Goal: Task Accomplishment & Management: Manage account settings

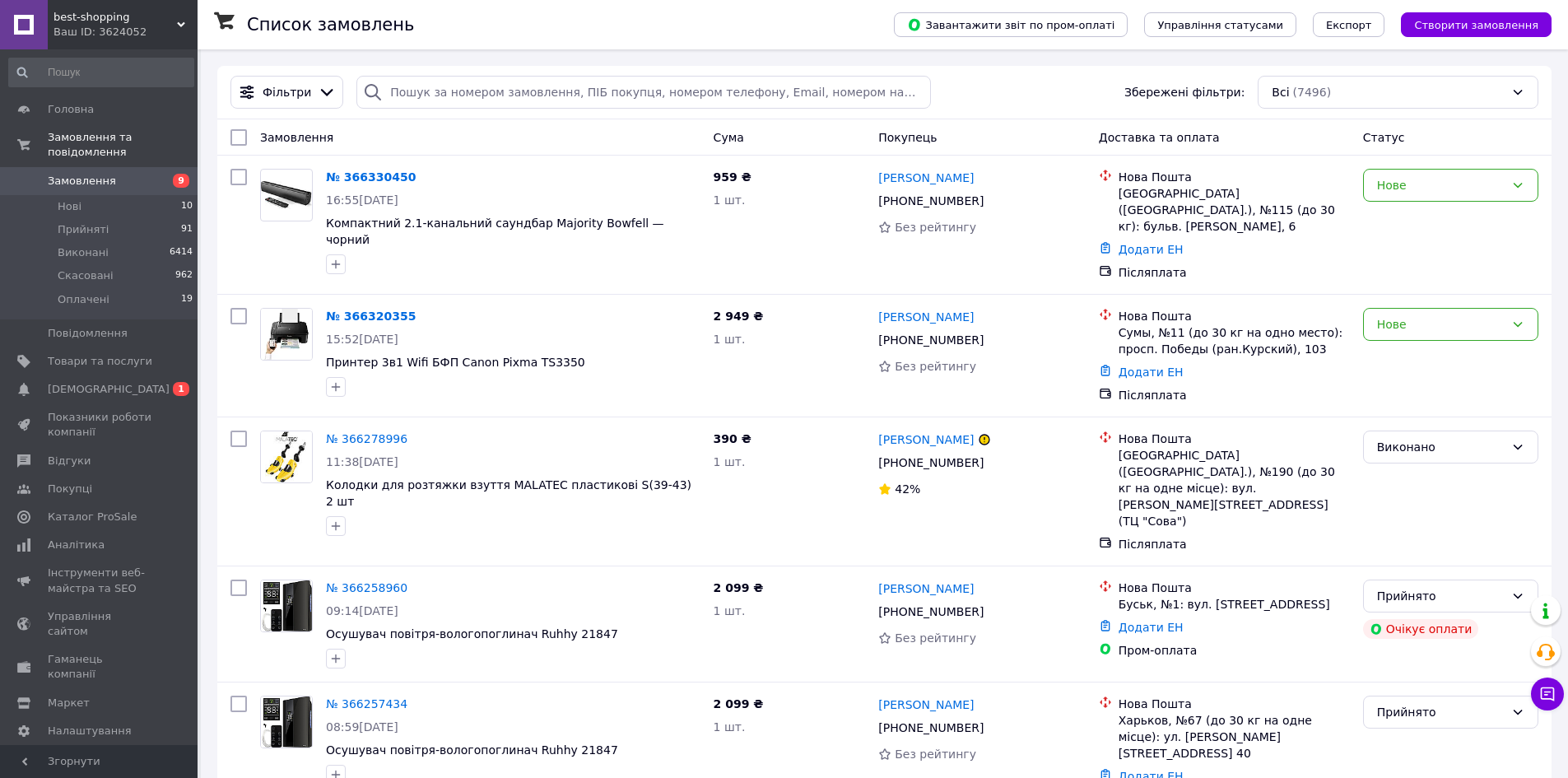
click at [92, 174] on span "Замовлення" at bounding box center [82, 181] width 68 height 15
click at [81, 174] on span "Замовлення" at bounding box center [82, 181] width 68 height 15
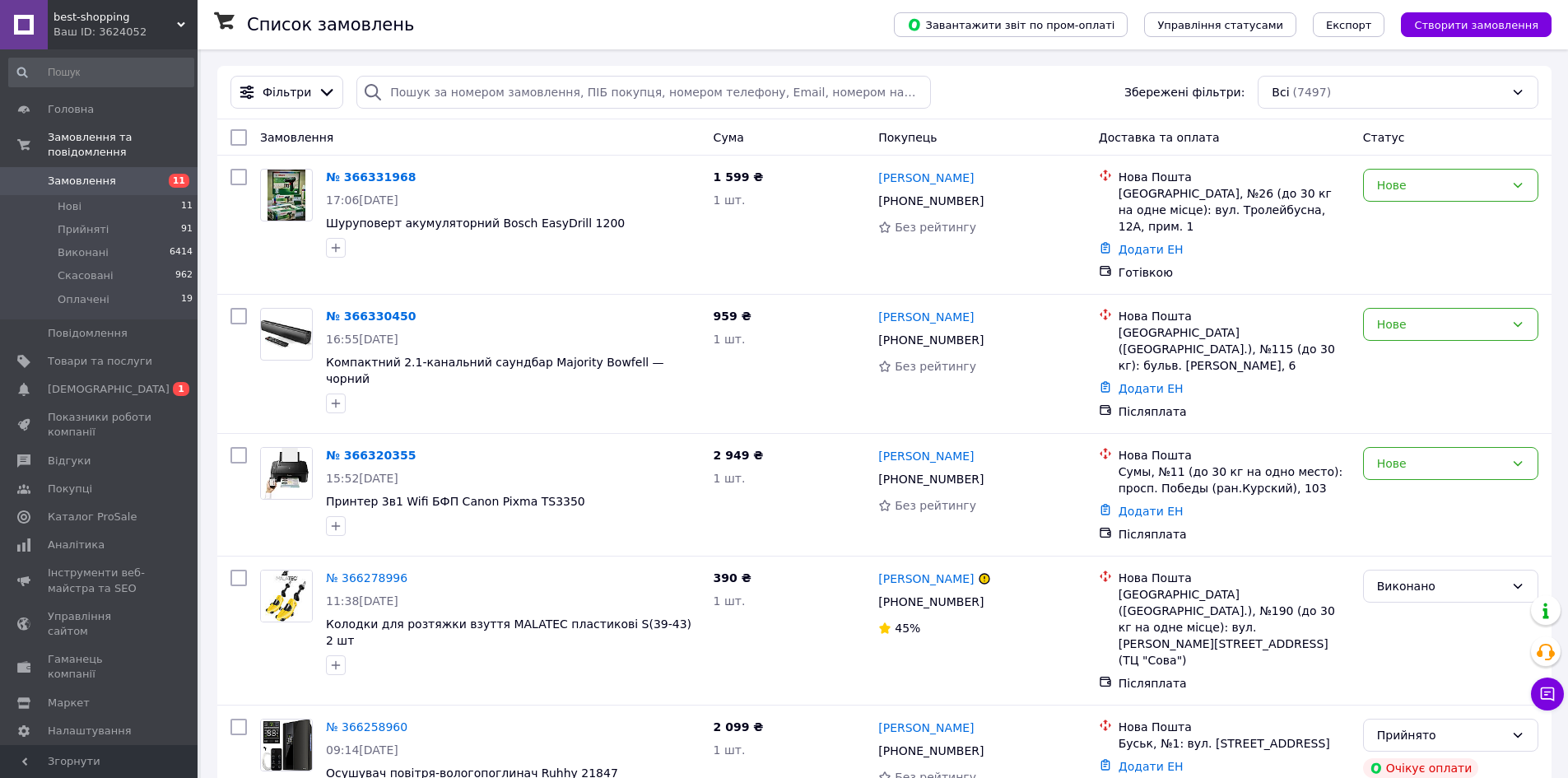
click at [67, 174] on span "Замовлення" at bounding box center [82, 181] width 68 height 15
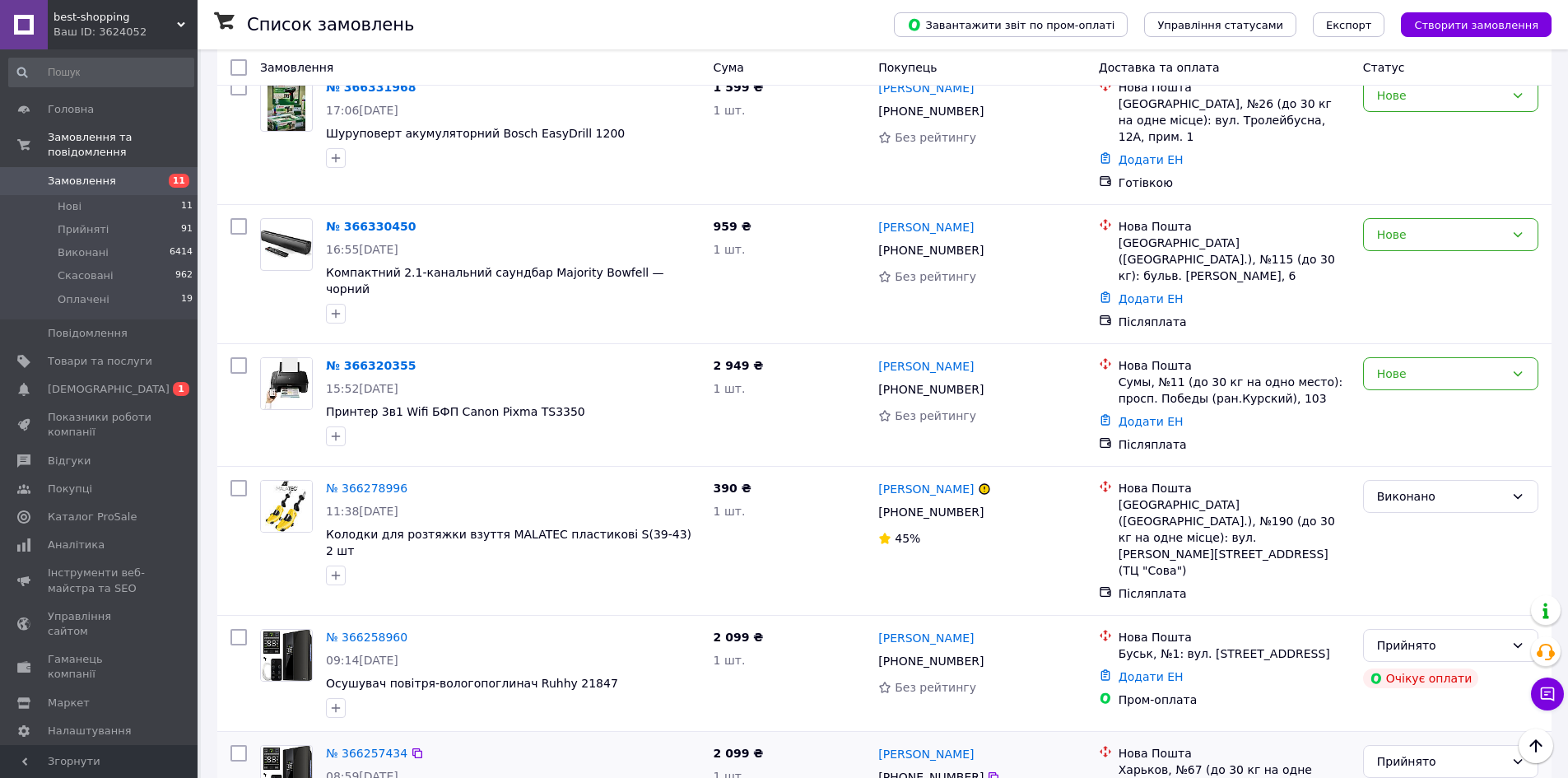
scroll to position [82, 0]
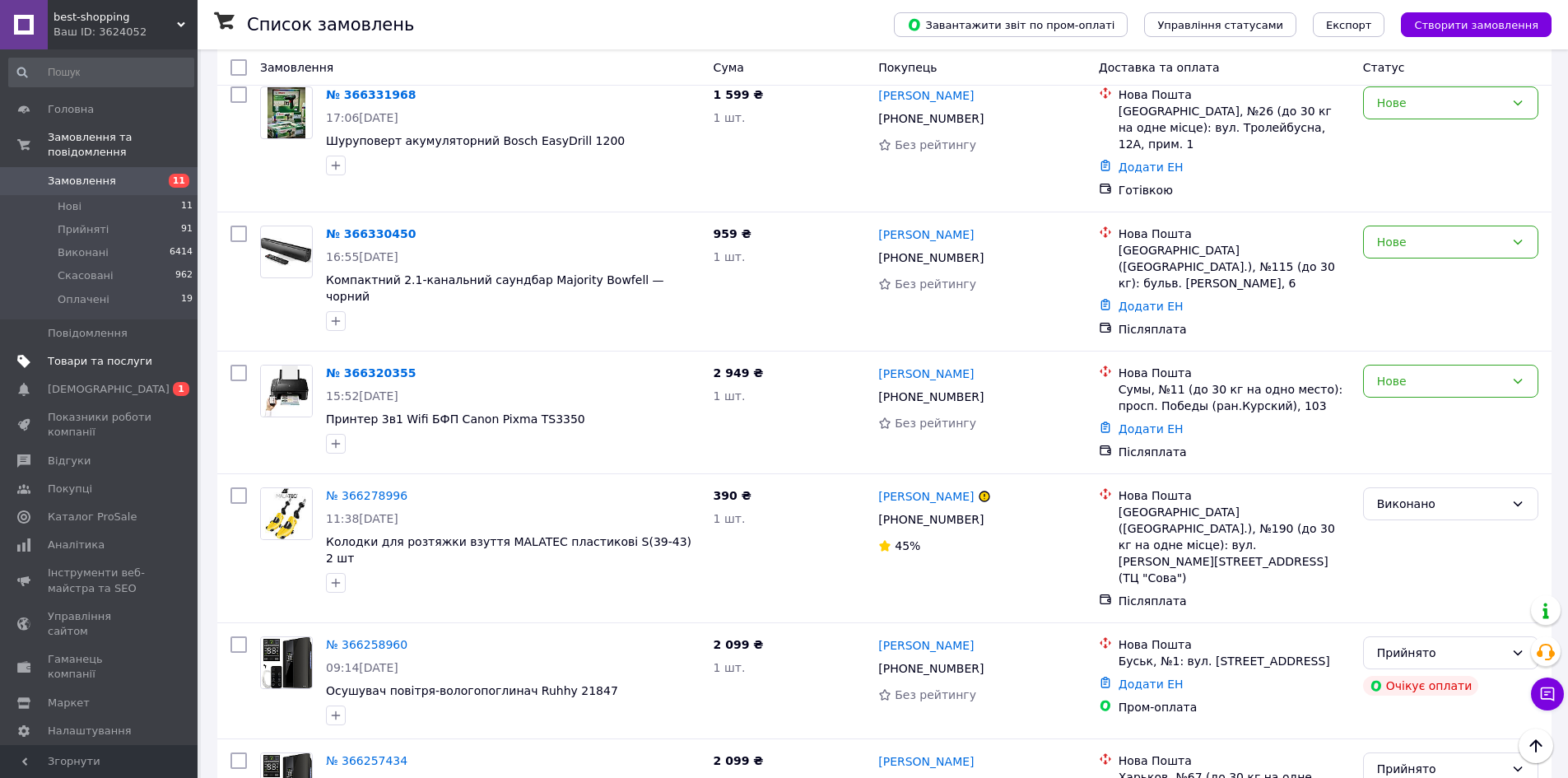
click at [92, 347] on link "Товари та послуги" at bounding box center [101, 361] width 203 height 28
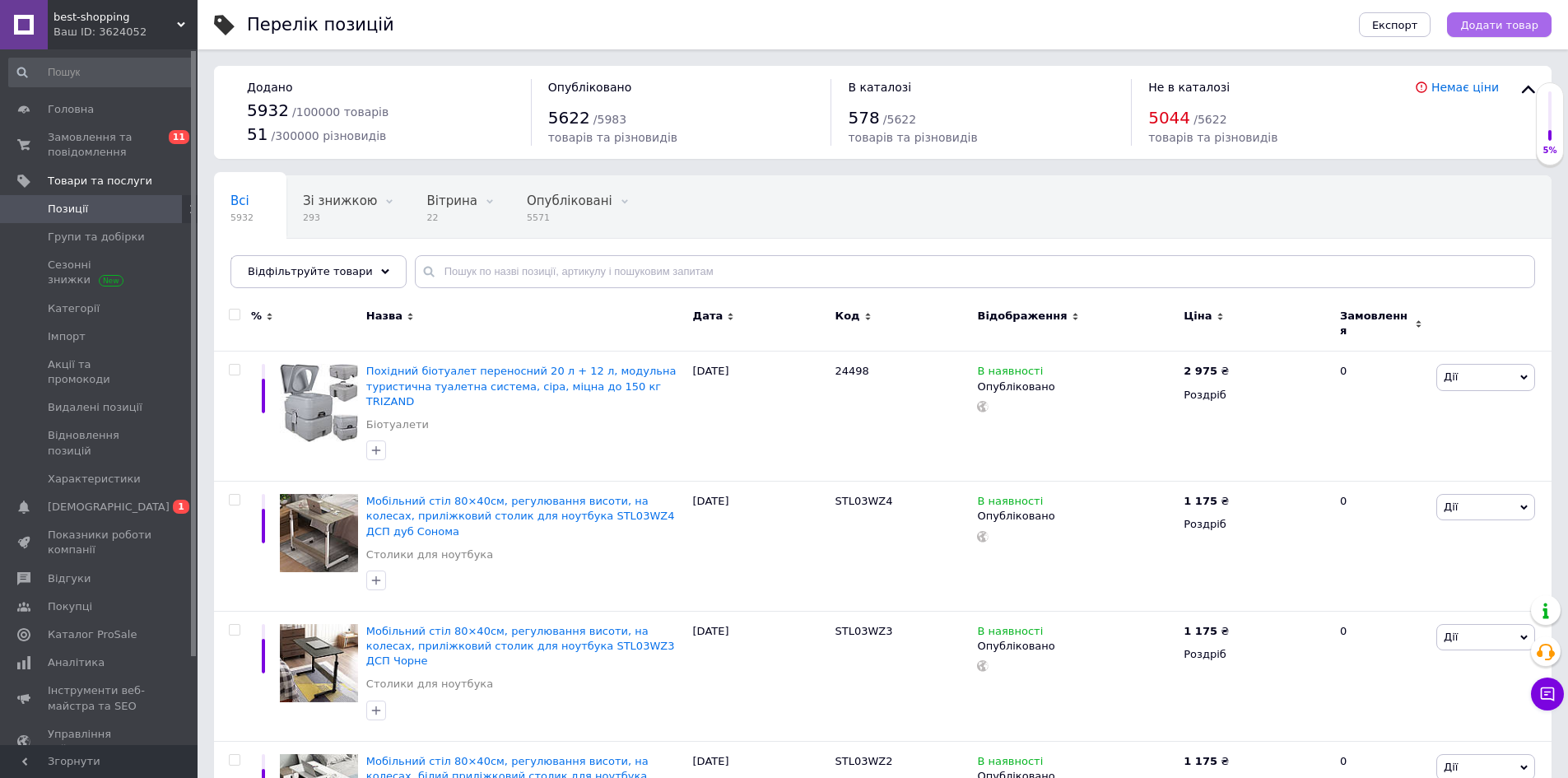
click at [1510, 23] on span "Додати товар" at bounding box center [1498, 25] width 78 height 12
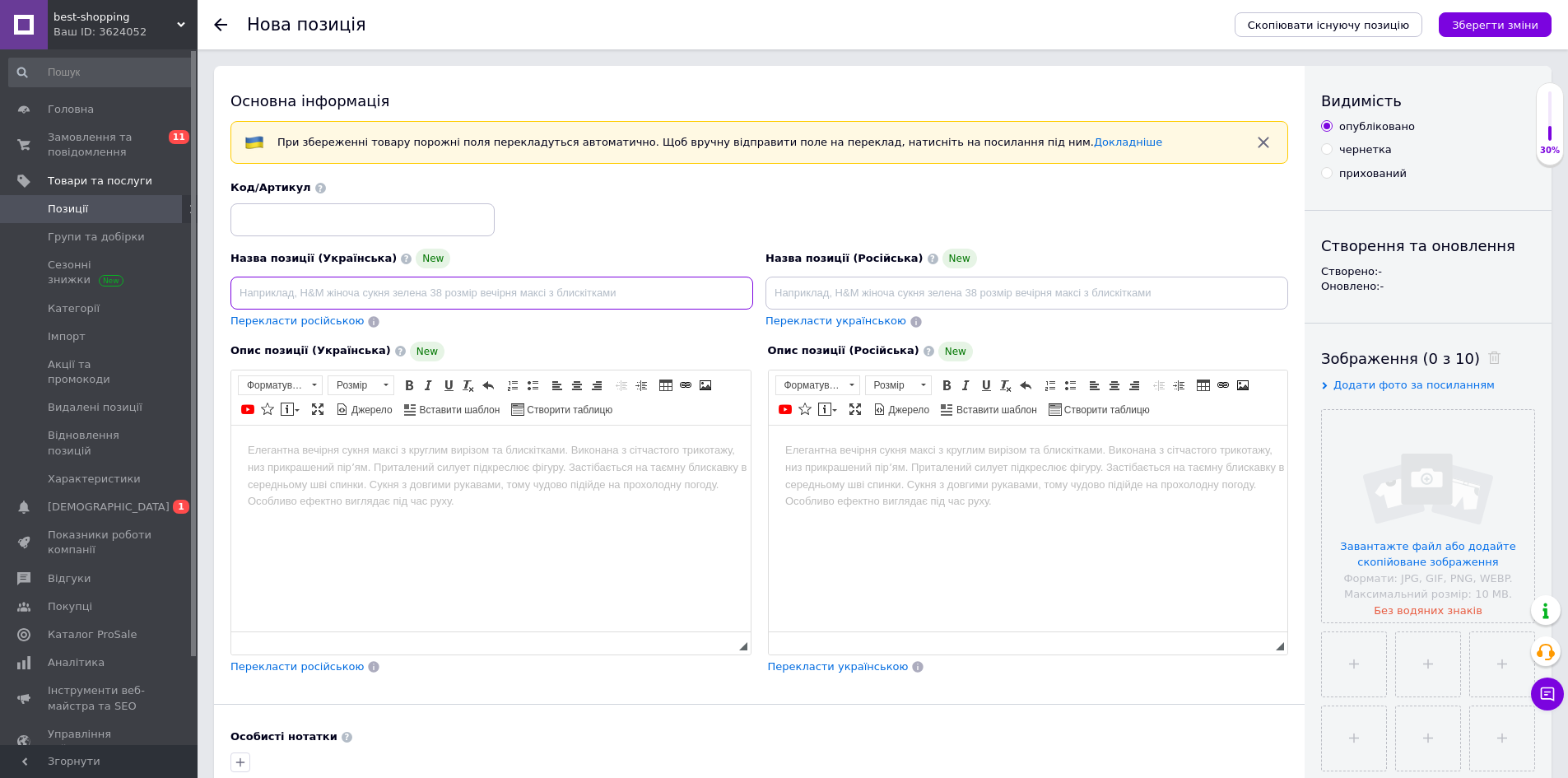
click at [390, 290] on input at bounding box center [491, 292] width 522 height 33
paste input "Обігрівач масляний Kraft&Dele KD11783 – стоянковий, мобільний, 9 кВт"
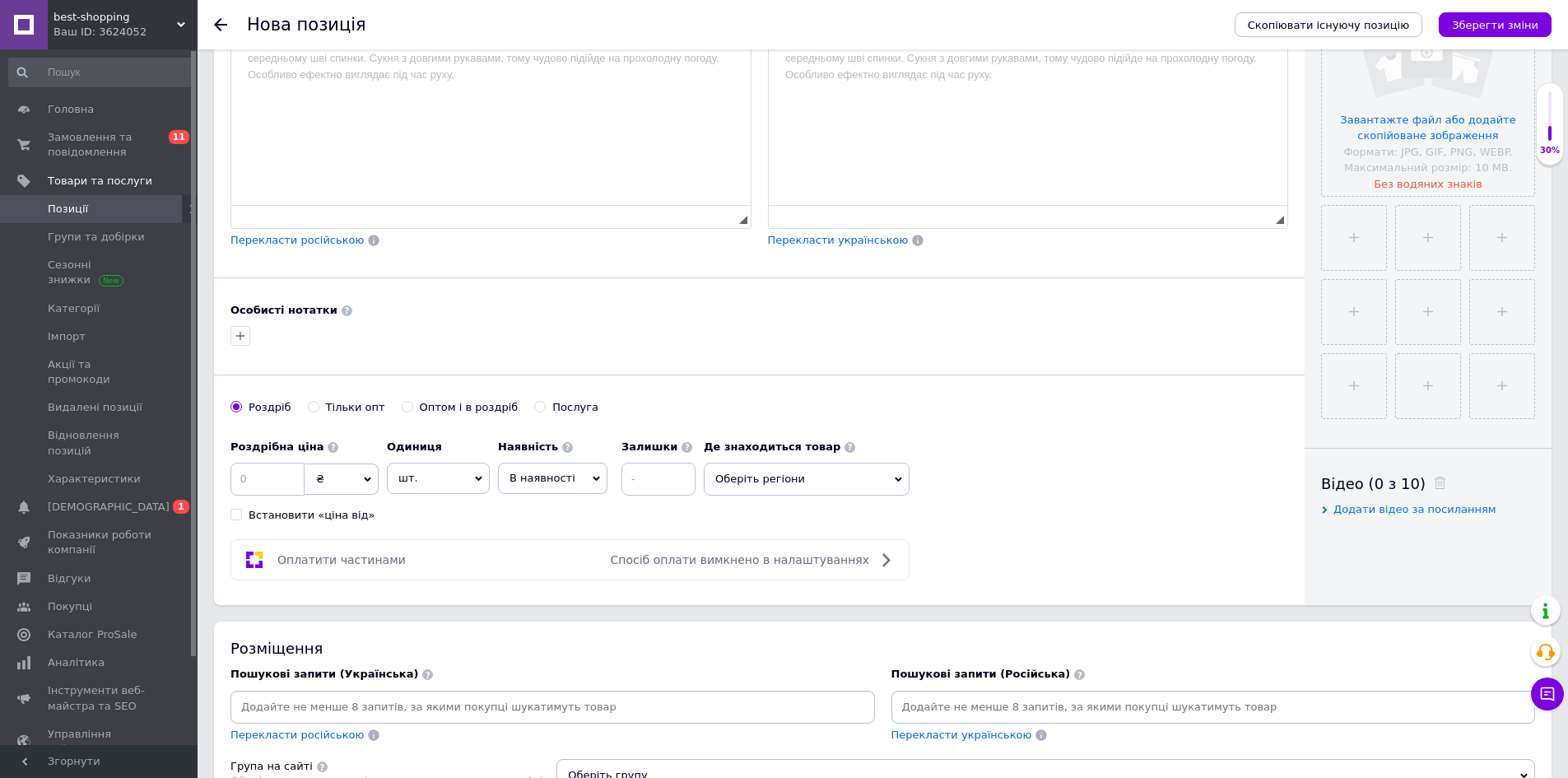
scroll to position [658, 0]
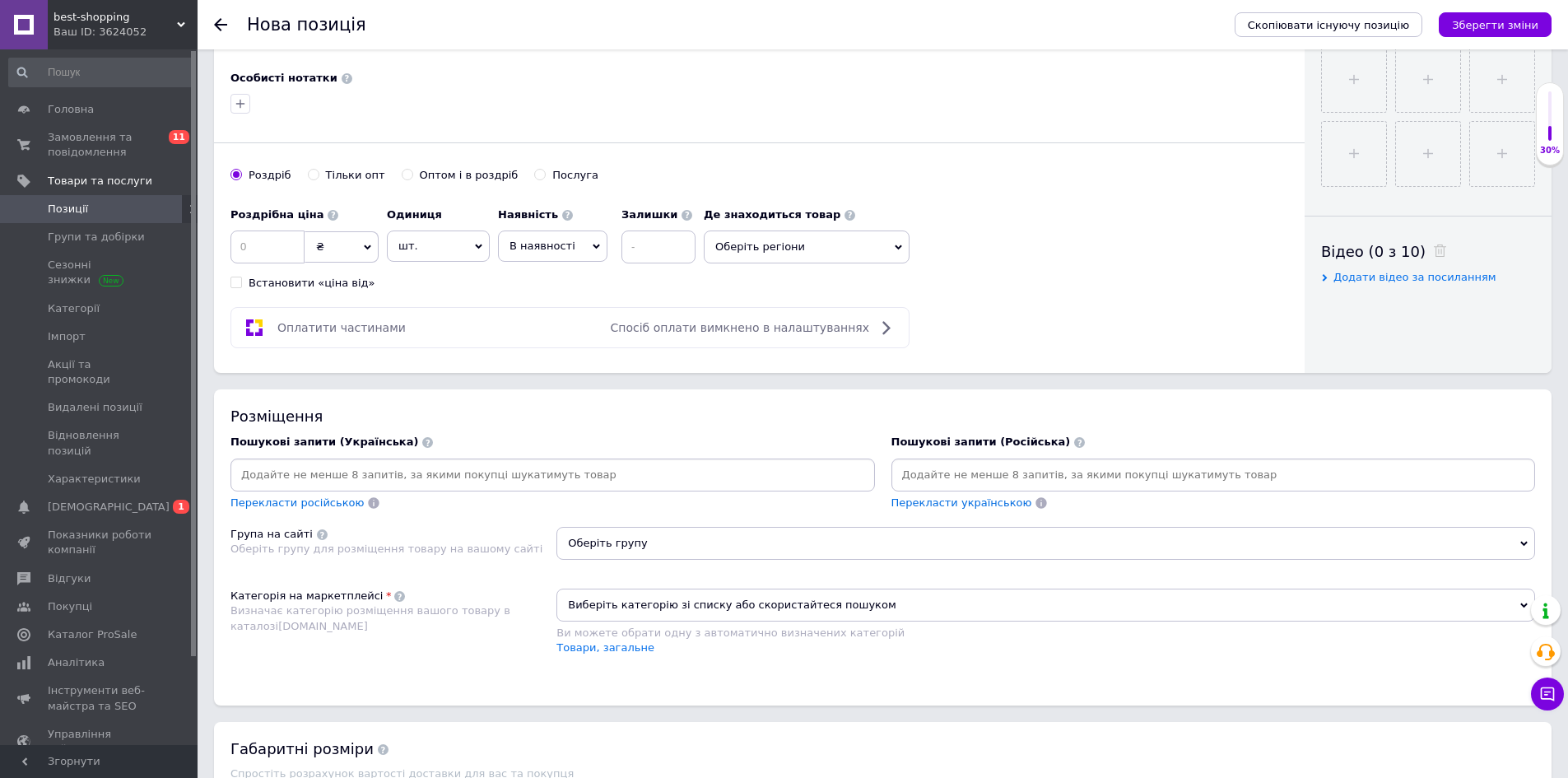
type input "Обігрівач масляний Kraft&Dele KD11783 – стоянковий, мобільний, 9 кВт"
click at [477, 455] on div "Пошукові запити (Українська) Перекласти російською" at bounding box center [552, 472] width 644 height 75
click at [477, 468] on input at bounding box center [553, 475] width 637 height 25
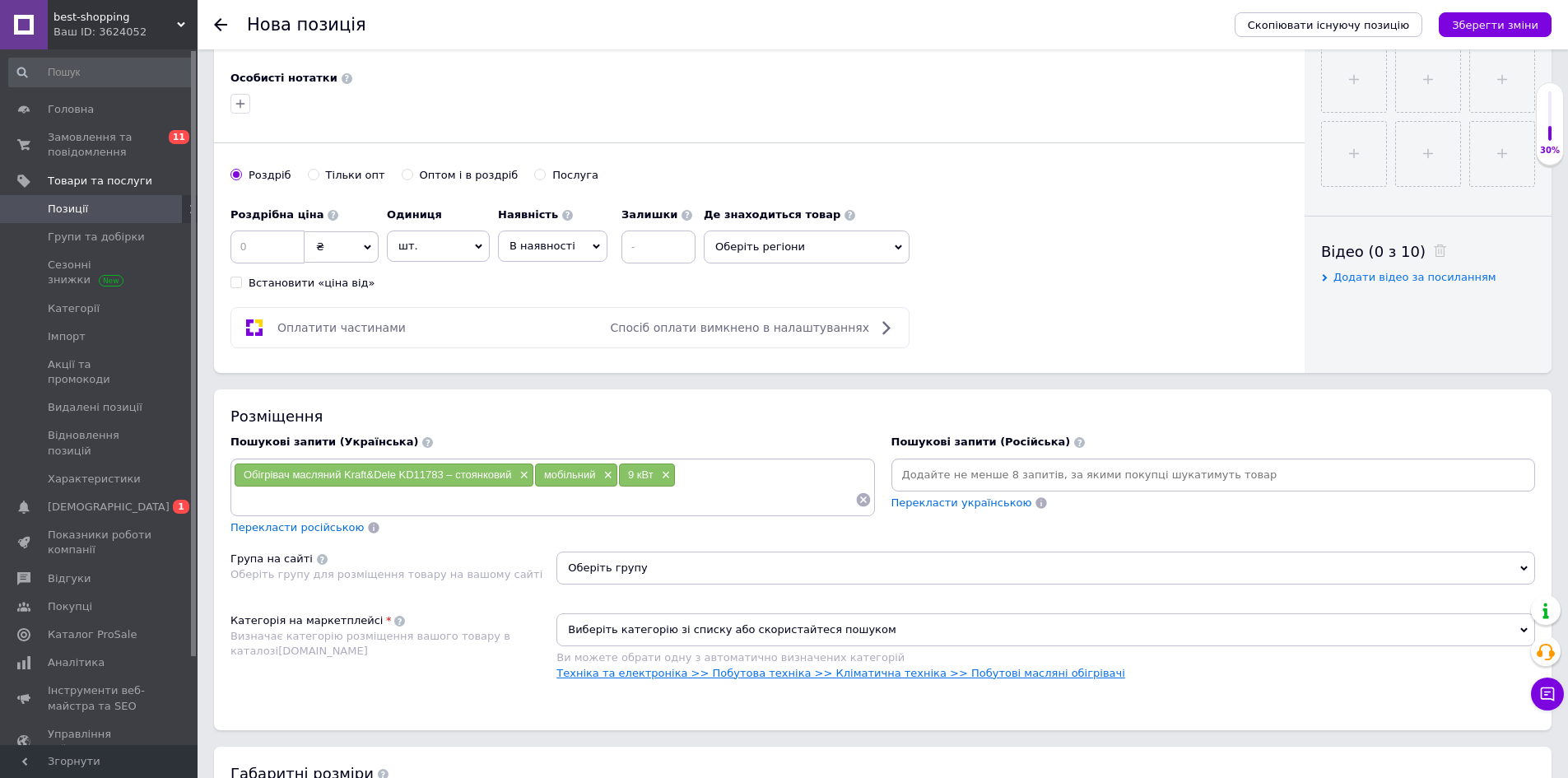
click at [637, 673] on link "Техніка та електроніка >> Побутова техніка >> Кліматична техніка >> Побутові ма…" at bounding box center [840, 672] width 569 height 12
click at [615, 566] on span "Оберіть групу" at bounding box center [1046, 568] width 979 height 33
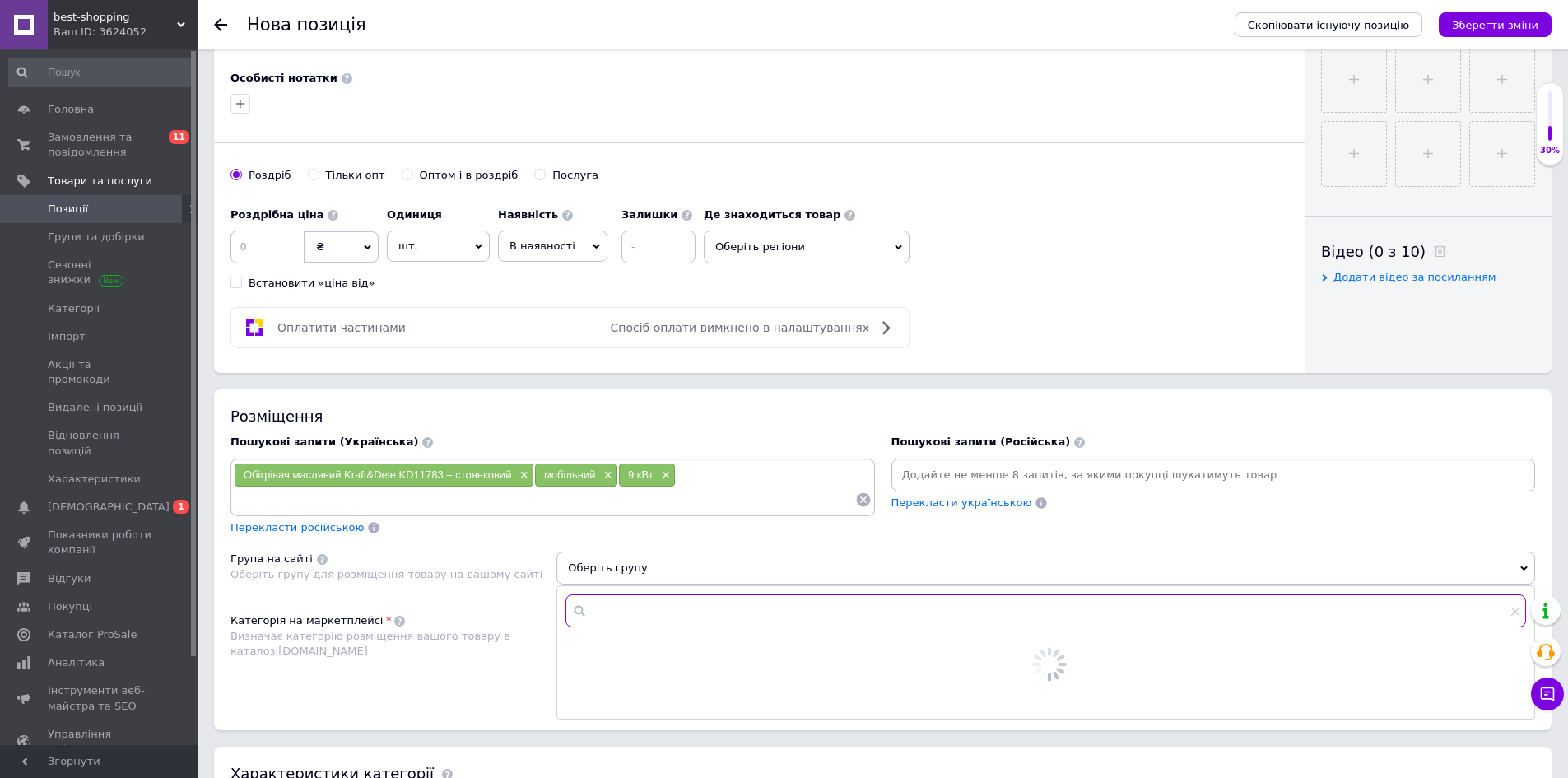
click at [596, 612] on input "text" at bounding box center [1046, 610] width 961 height 33
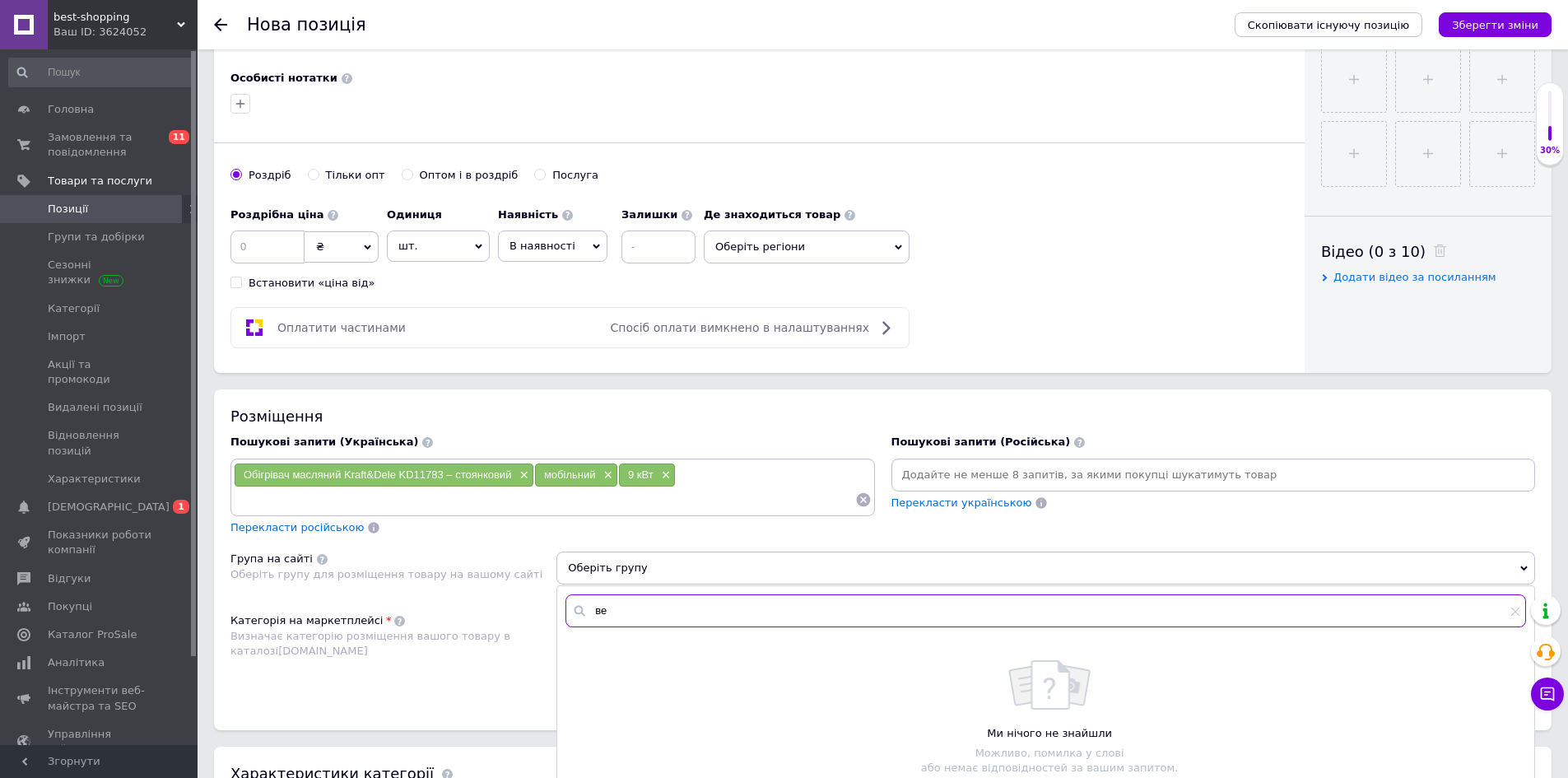
type input "в"
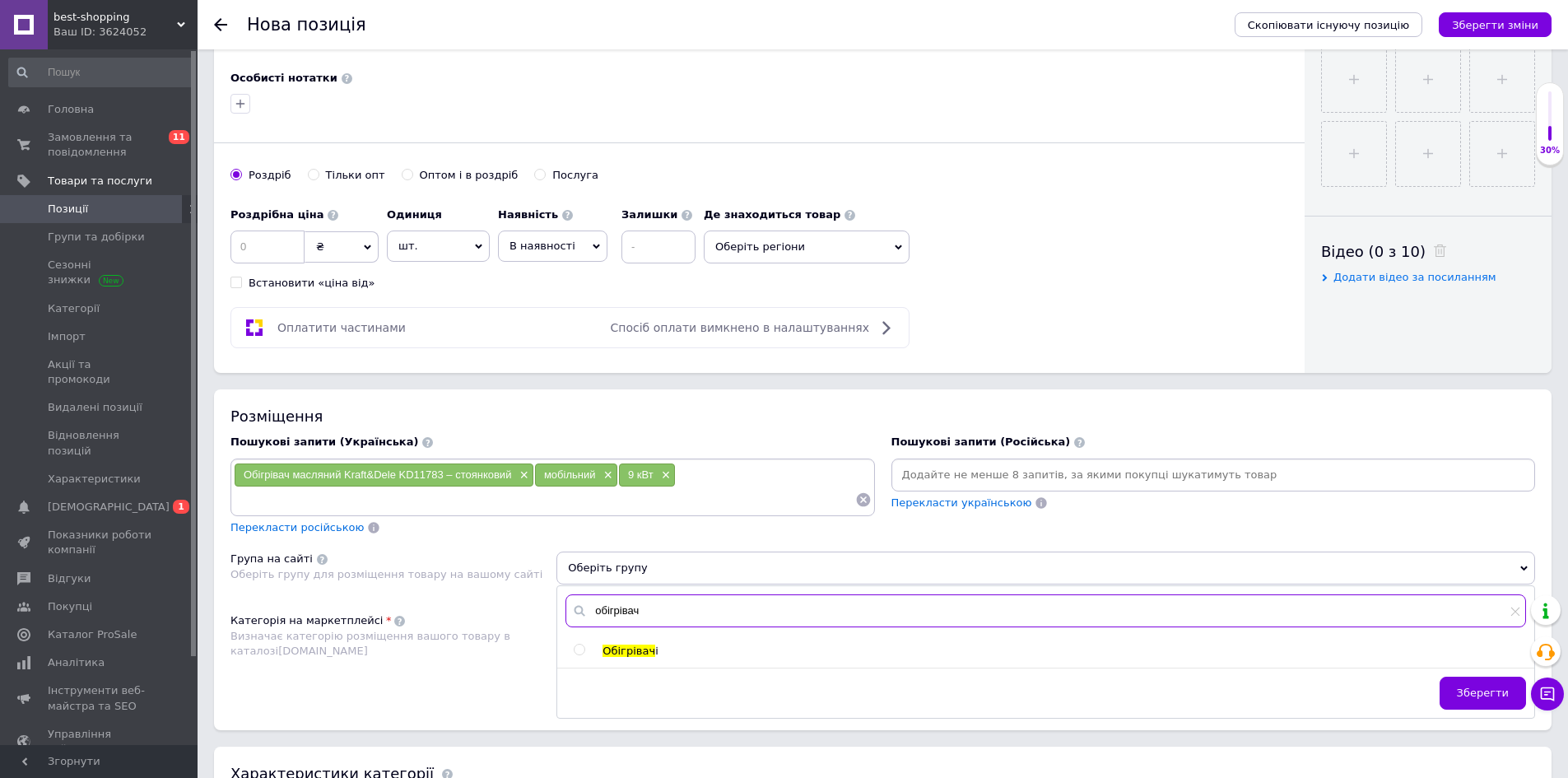
type input "обігрівач"
click at [572, 651] on div "Обігрівач і" at bounding box center [1045, 652] width 976 height 15
click at [574, 646] on input "radio" at bounding box center [578, 649] width 10 height 10
radio input "true"
drag, startPoint x: 1492, startPoint y: 692, endPoint x: 1481, endPoint y: 691, distance: 11.0
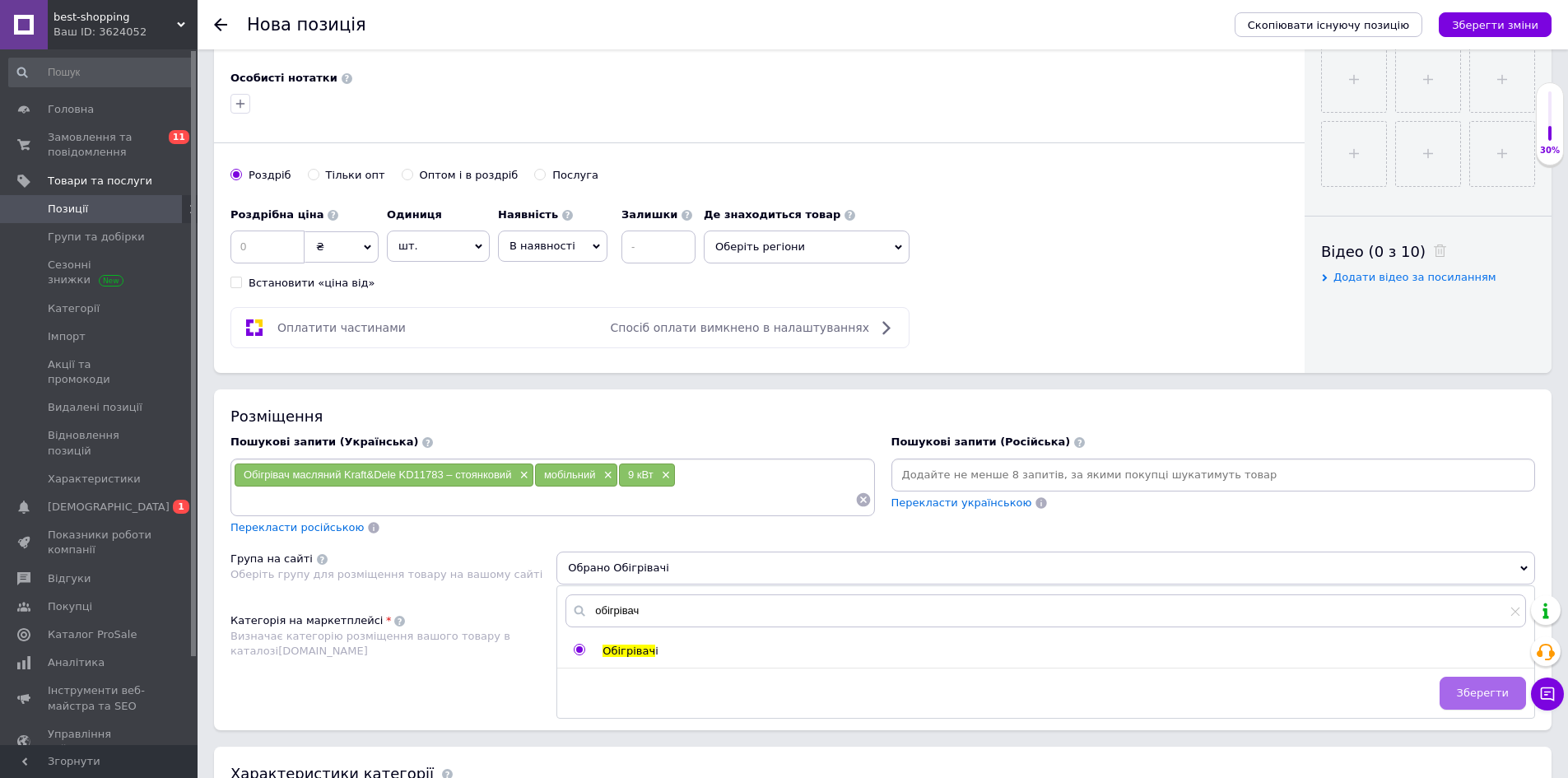
click at [1491, 692] on span "Зберегти" at bounding box center [1482, 692] width 52 height 12
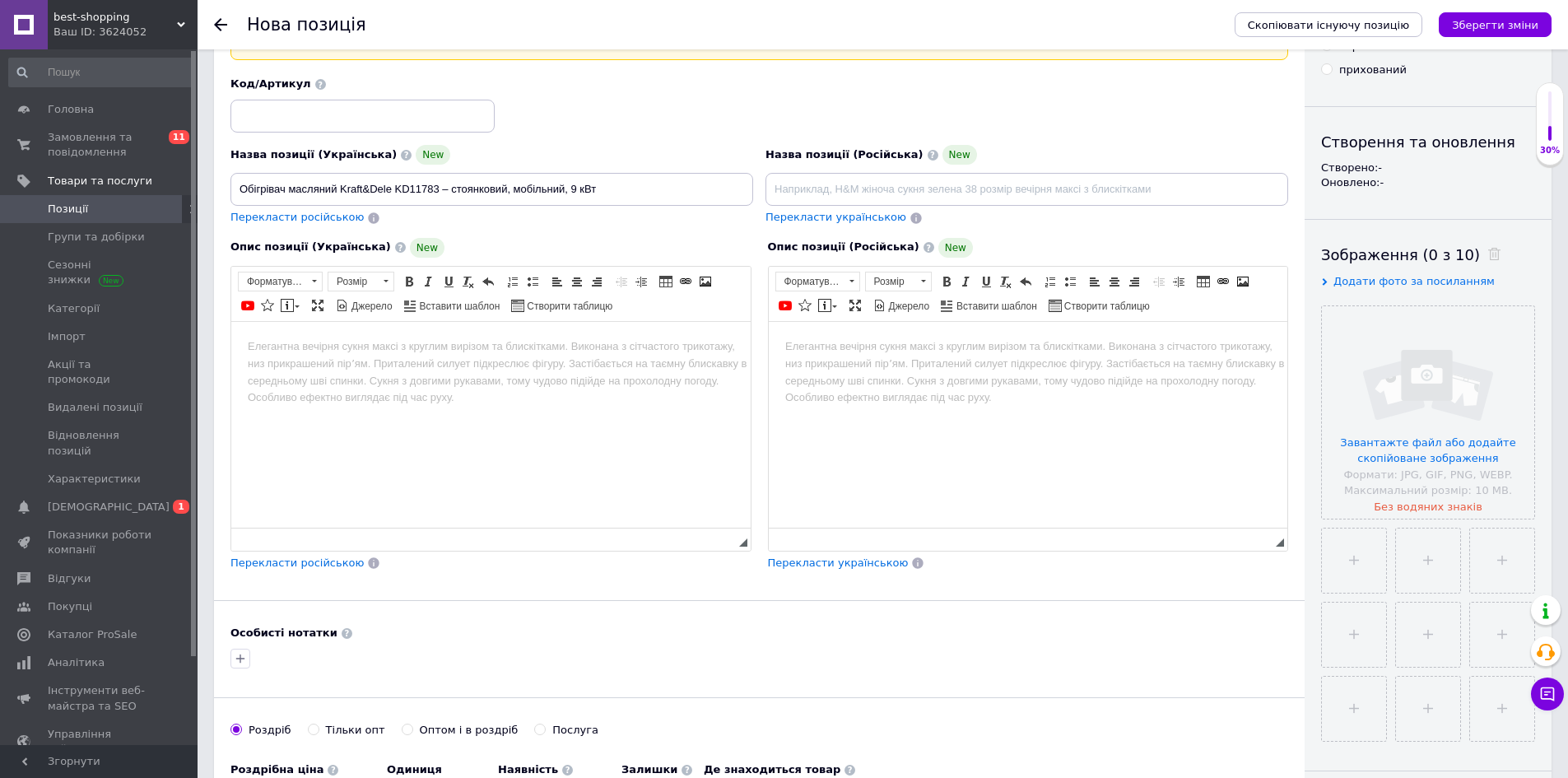
scroll to position [0, 0]
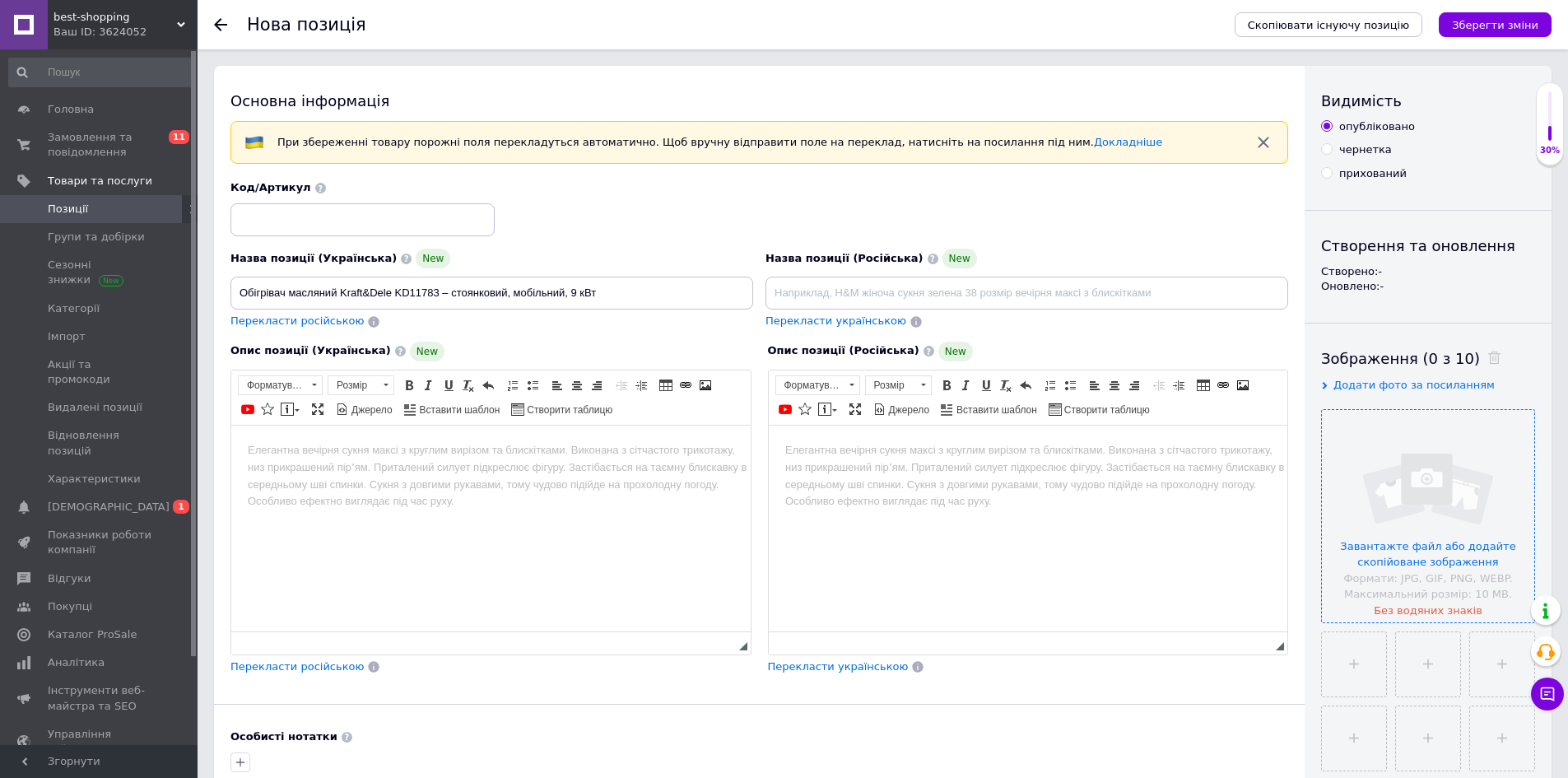
click at [1421, 488] on input "file" at bounding box center [1428, 516] width 212 height 212
click at [1451, 504] on input "file" at bounding box center [1428, 516] width 212 height 212
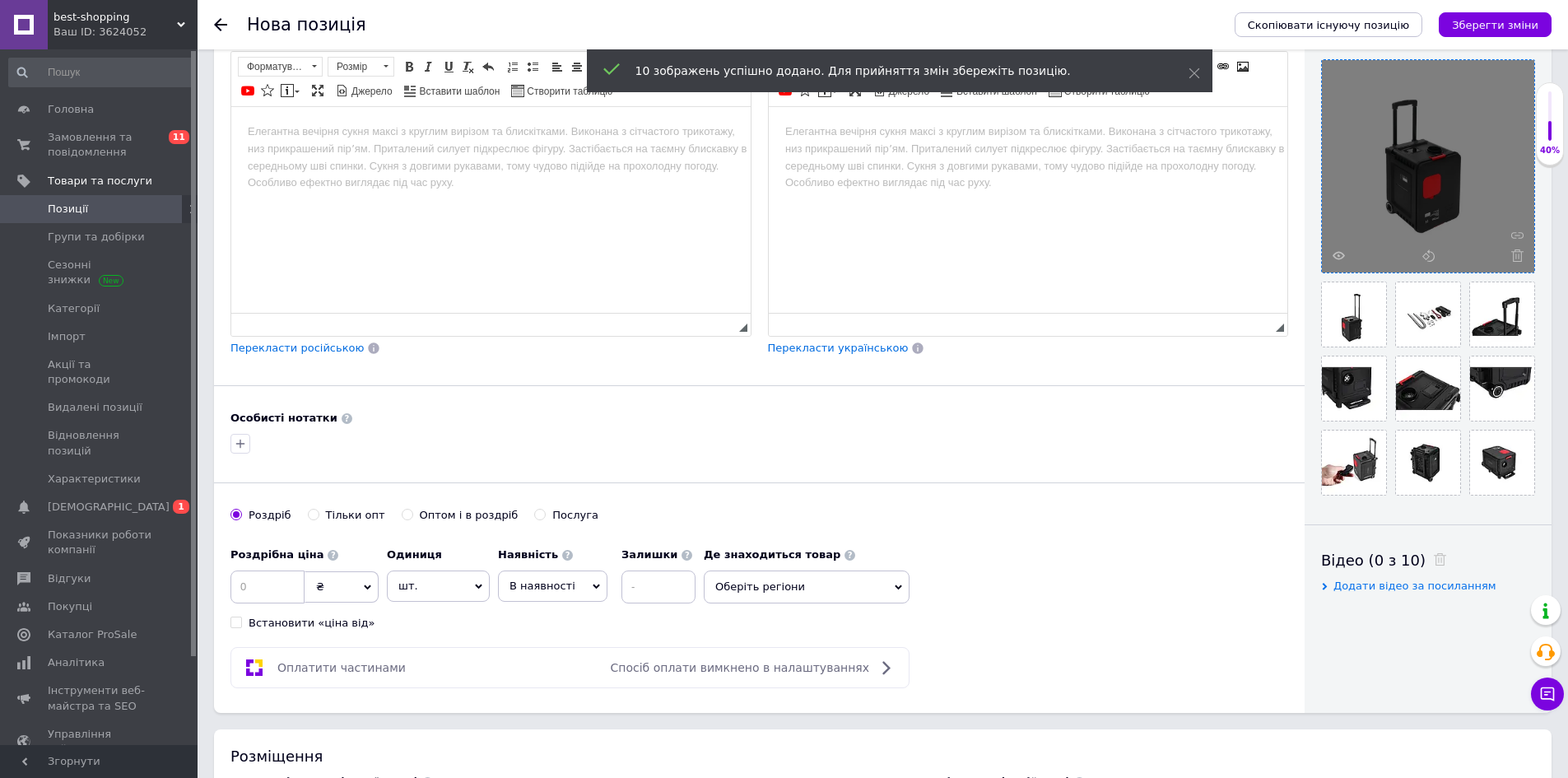
scroll to position [329, 0]
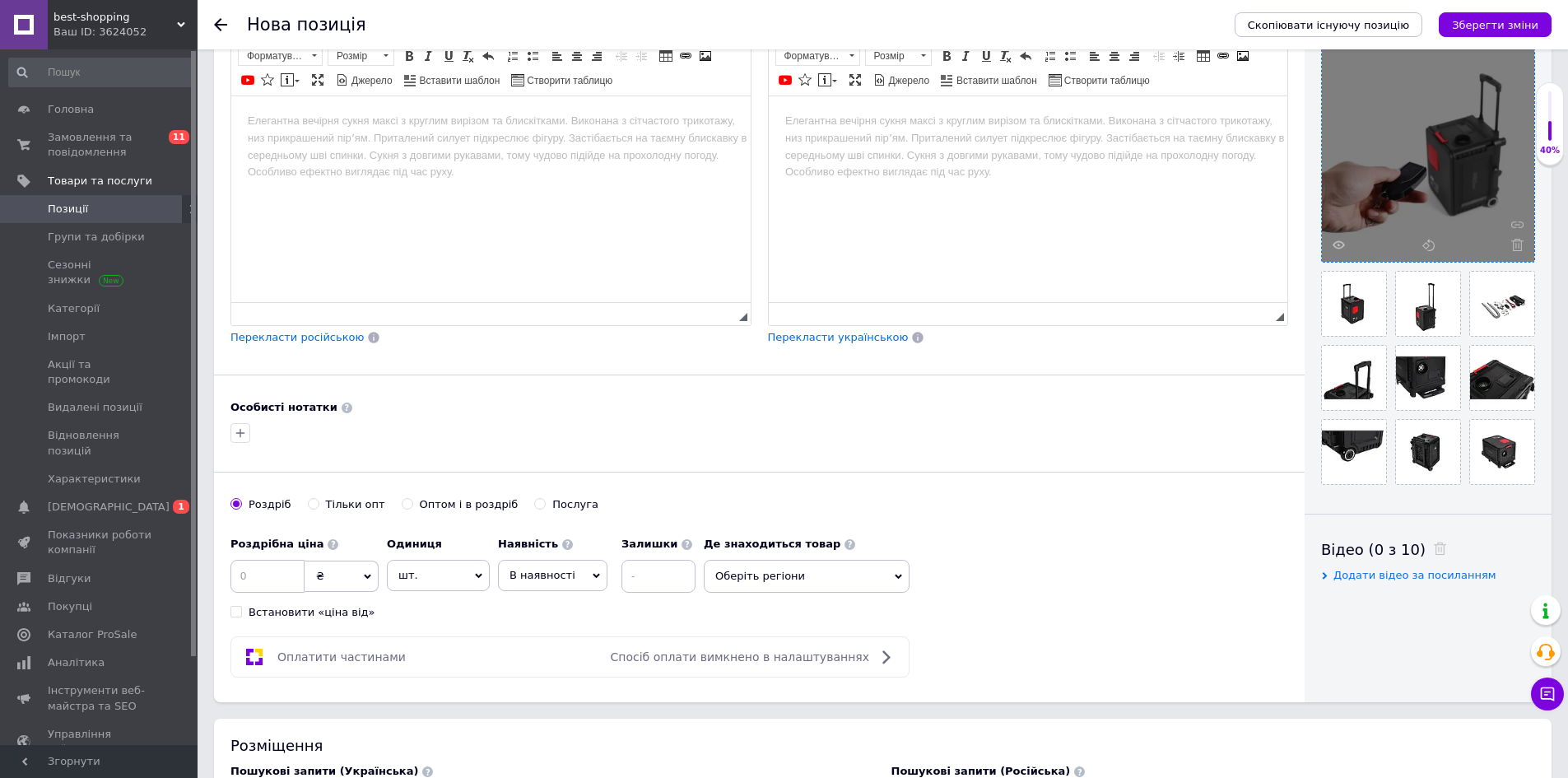
click at [485, 145] on html at bounding box center [490, 120] width 520 height 50
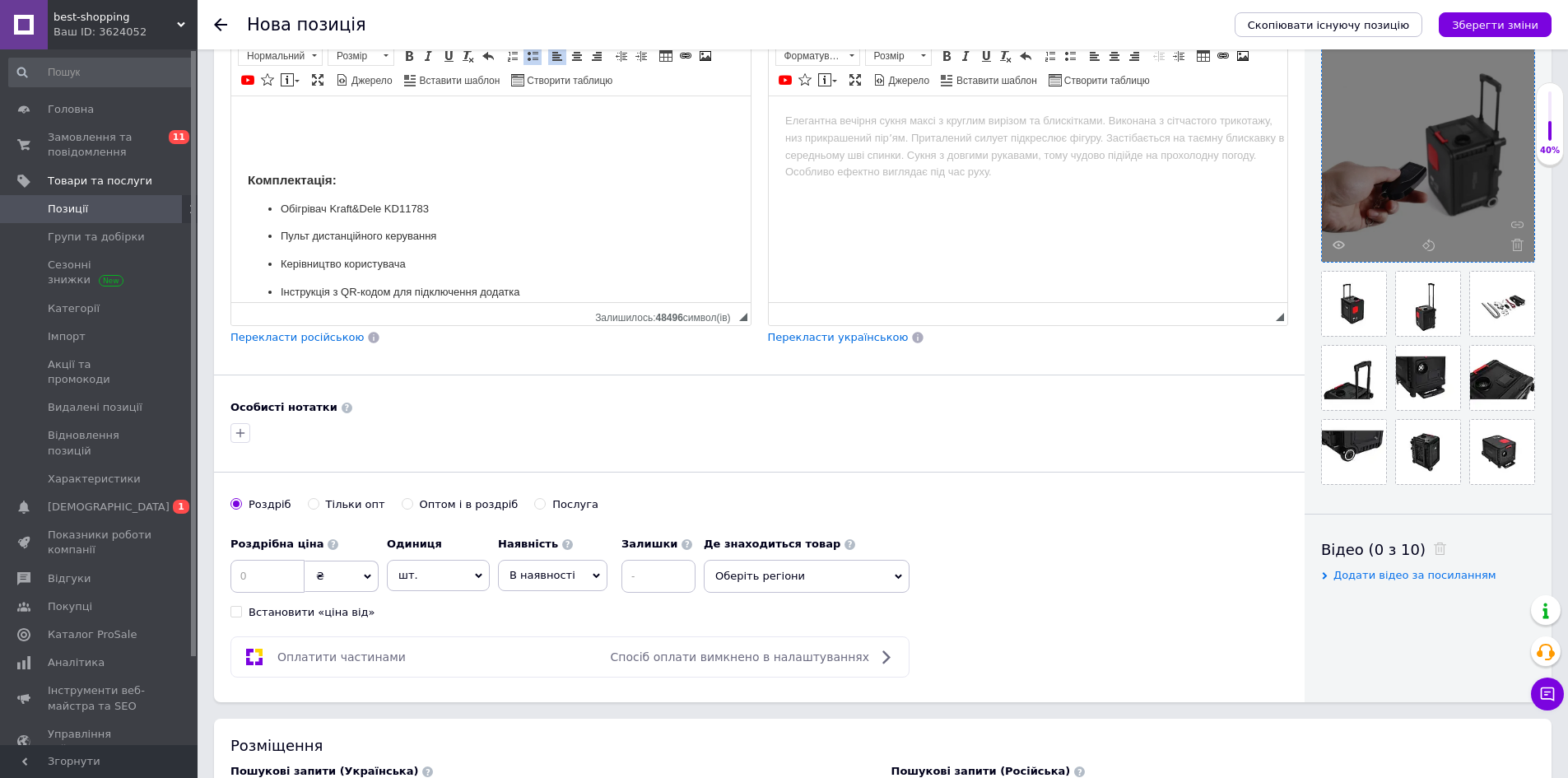
scroll to position [1797, 0]
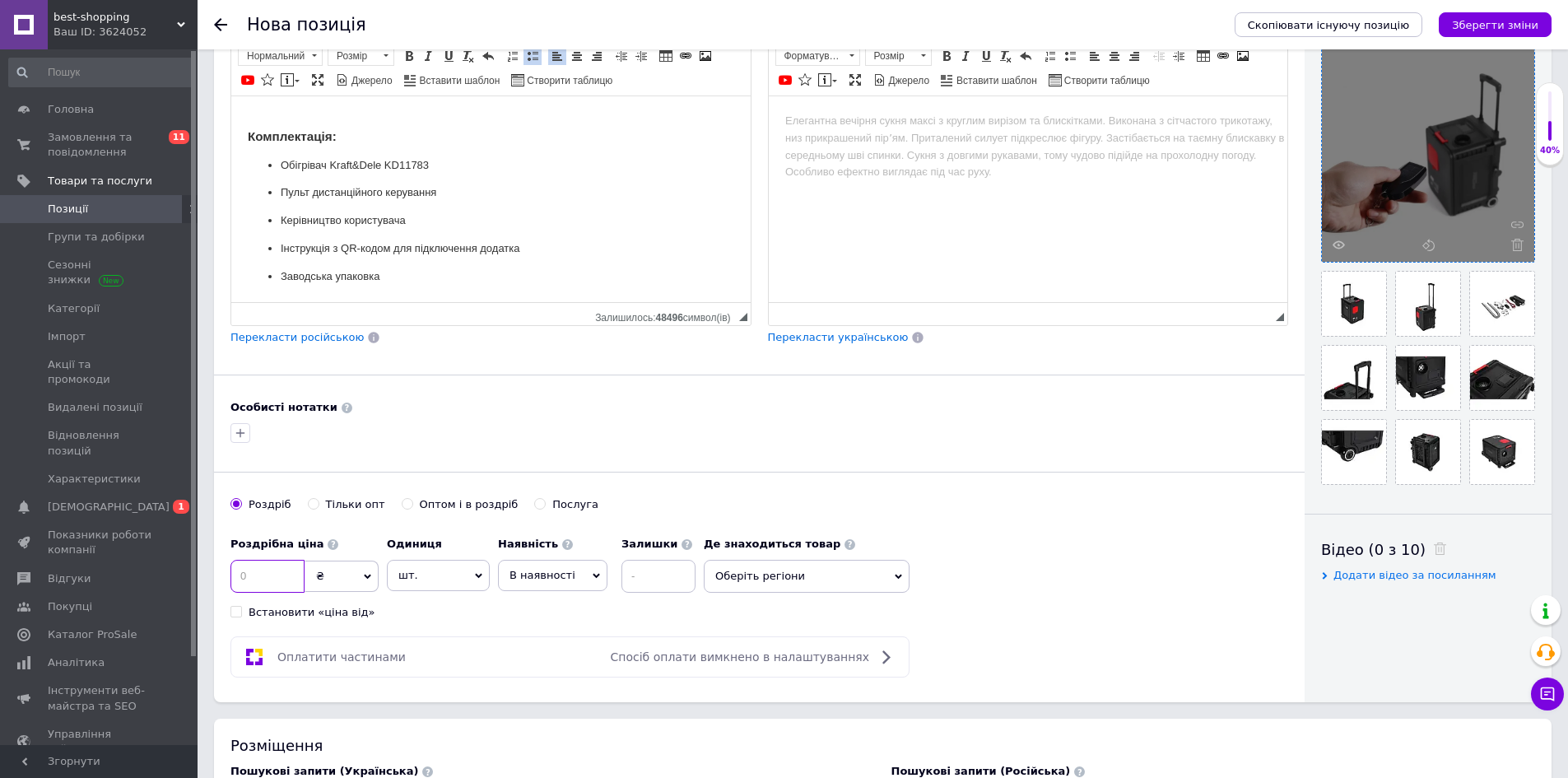
click at [288, 570] on input at bounding box center [267, 576] width 74 height 33
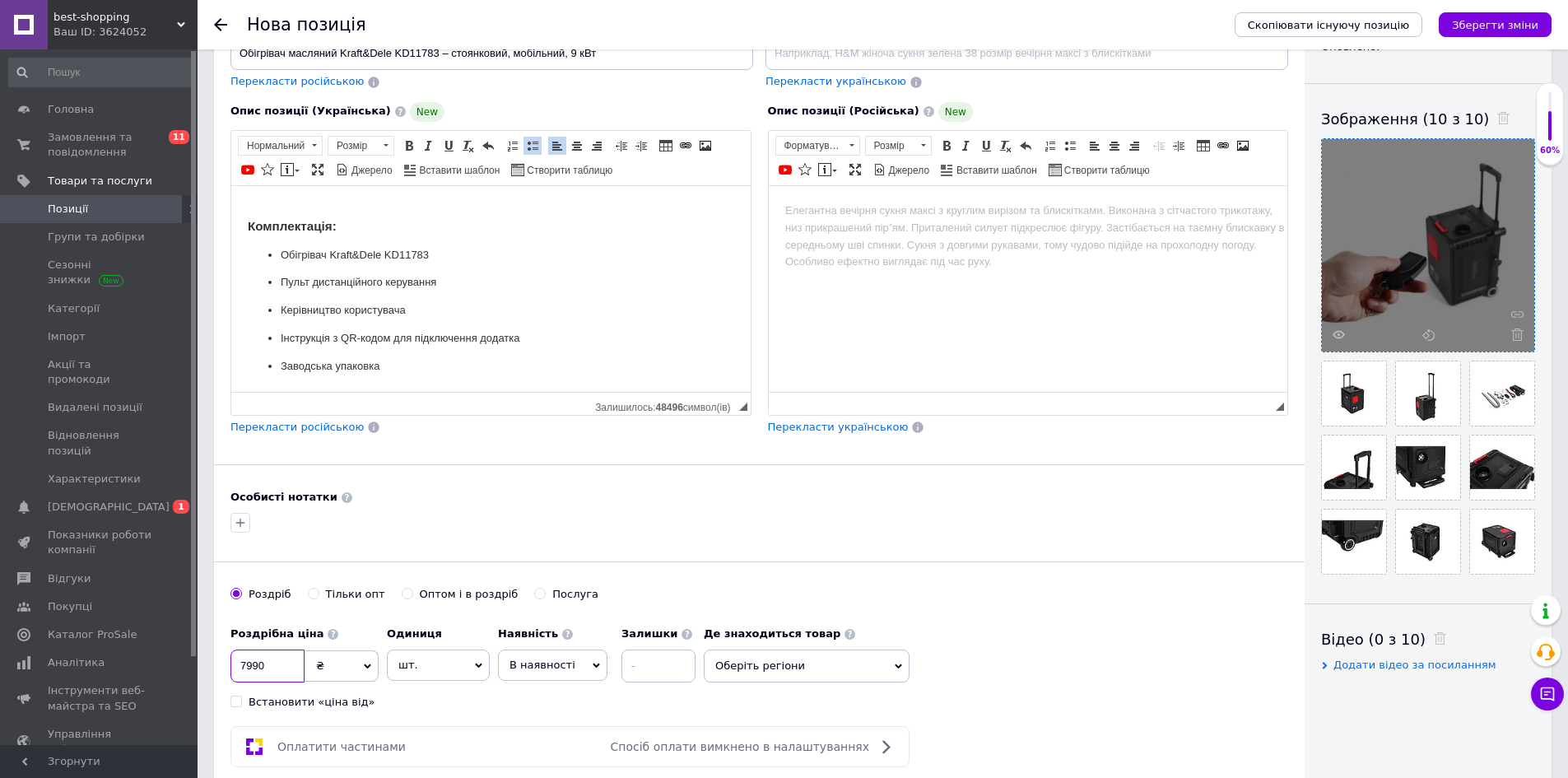
scroll to position [0, 0]
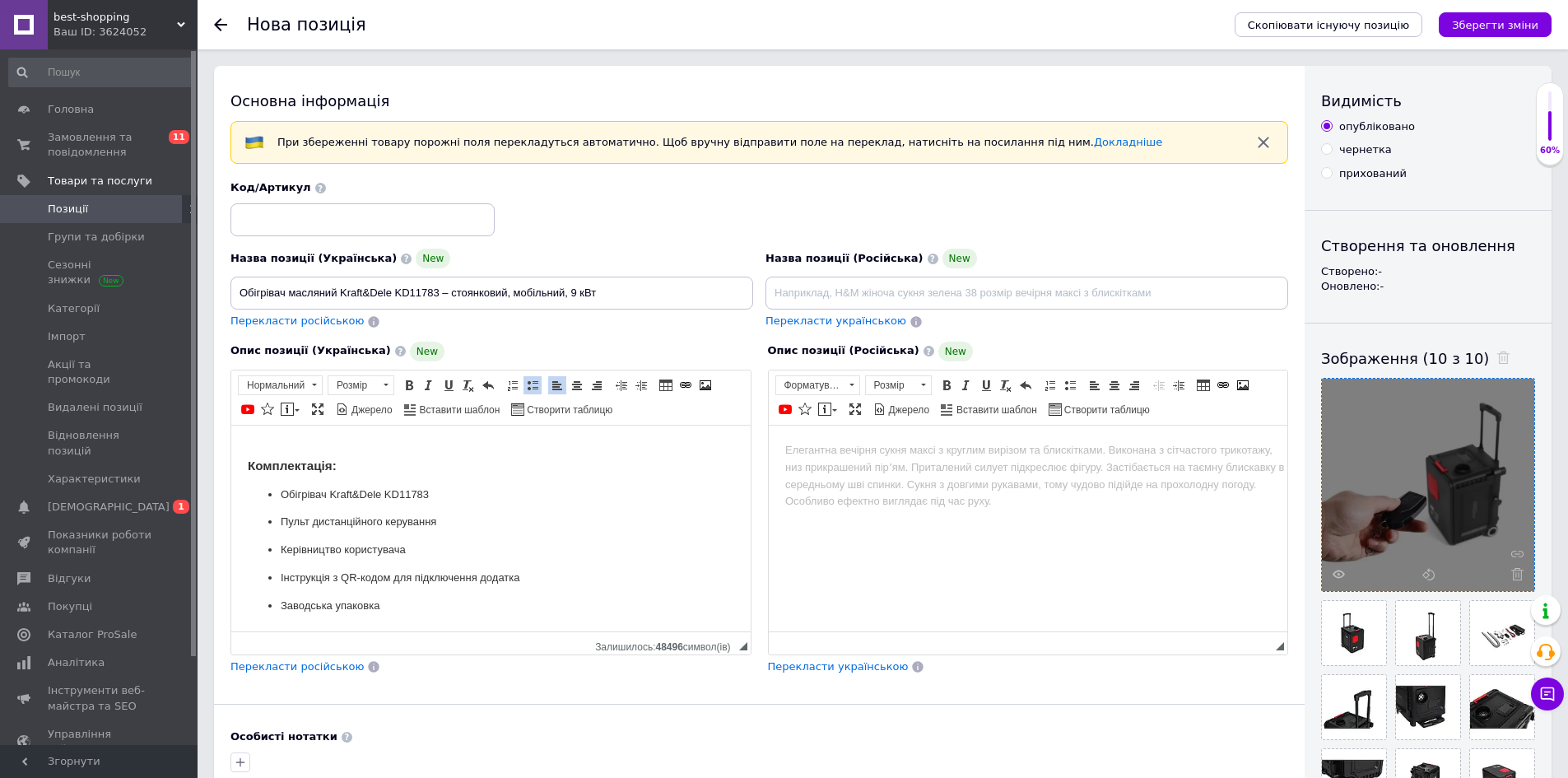
type input "7990"
click at [421, 293] on input "Обігрівач масляний Kraft&Dele KD11783 – стоянковий, мобільний, 9 кВт" at bounding box center [491, 292] width 522 height 33
click at [342, 217] on input at bounding box center [362, 220] width 264 height 33
paste input "KD11783"
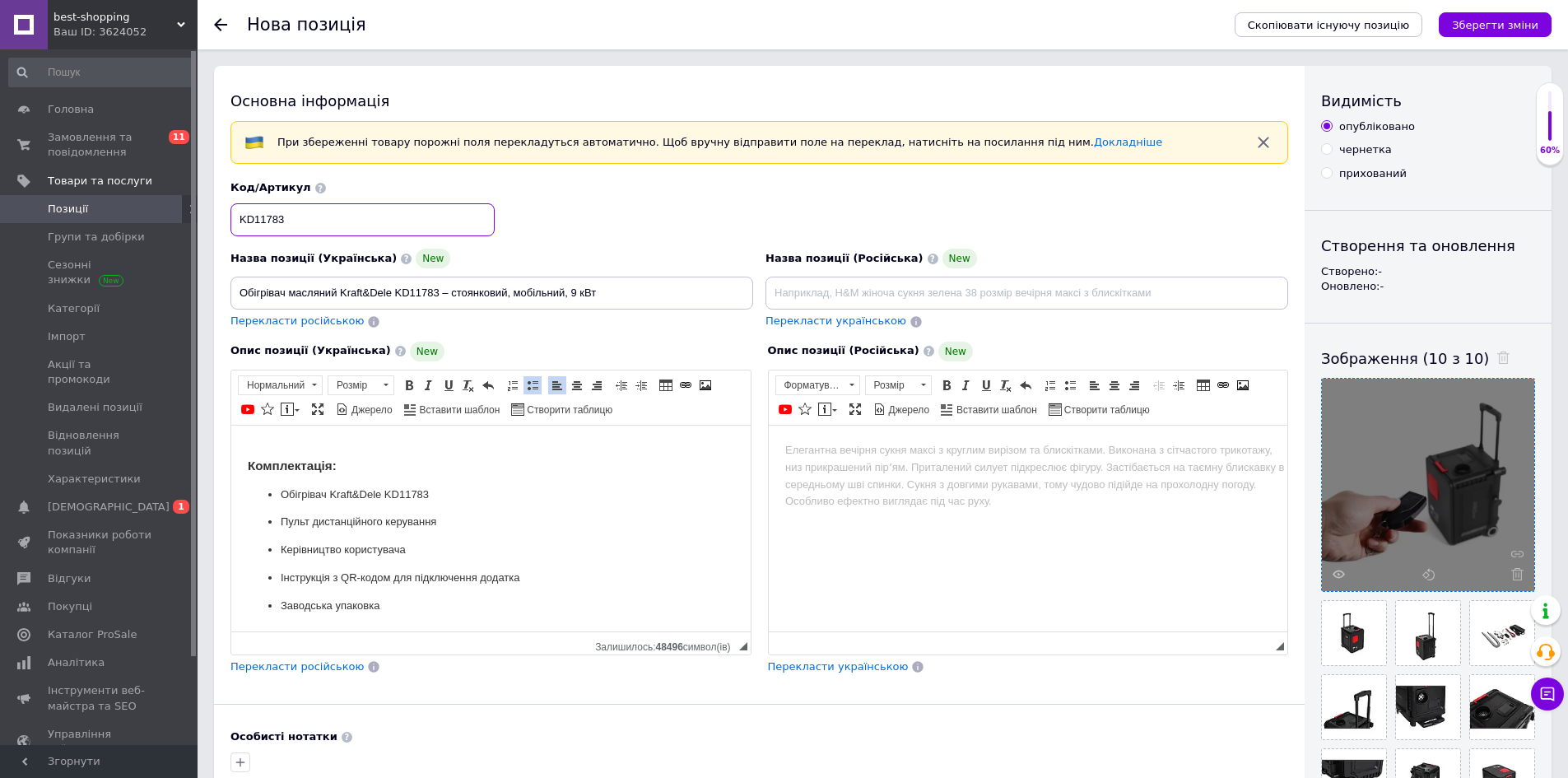
type input "KD11783"
drag, startPoint x: 1488, startPoint y: 38, endPoint x: 1496, endPoint y: 23, distance: 17.0
click at [1494, 28] on div "Скопіювати існуючу позицію Зберегти зміни" at bounding box center [1384, 25] width 333 height 49
click at [1496, 22] on icon "Зберегти зміни" at bounding box center [1495, 25] width 87 height 12
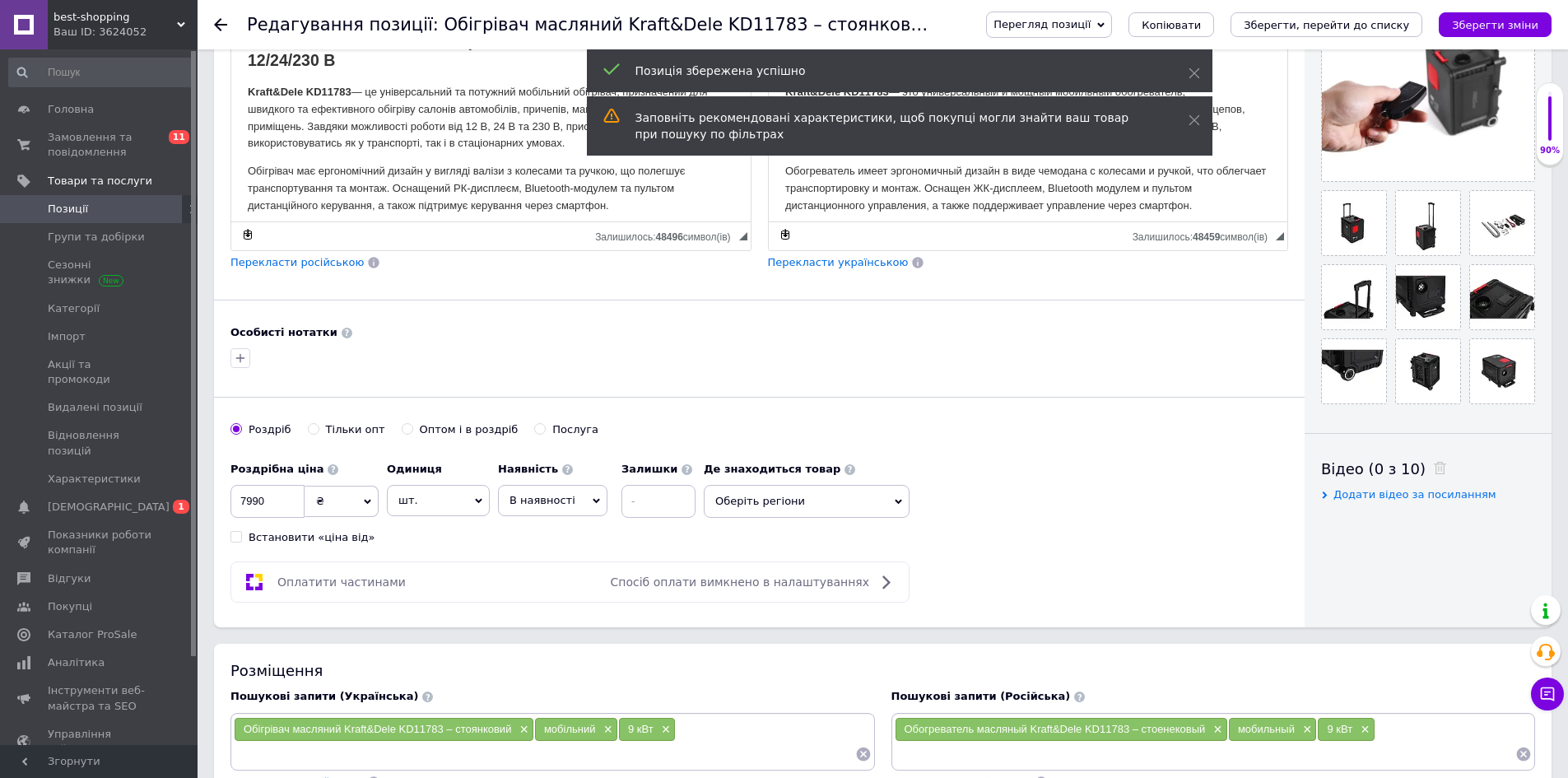
scroll to position [411, 0]
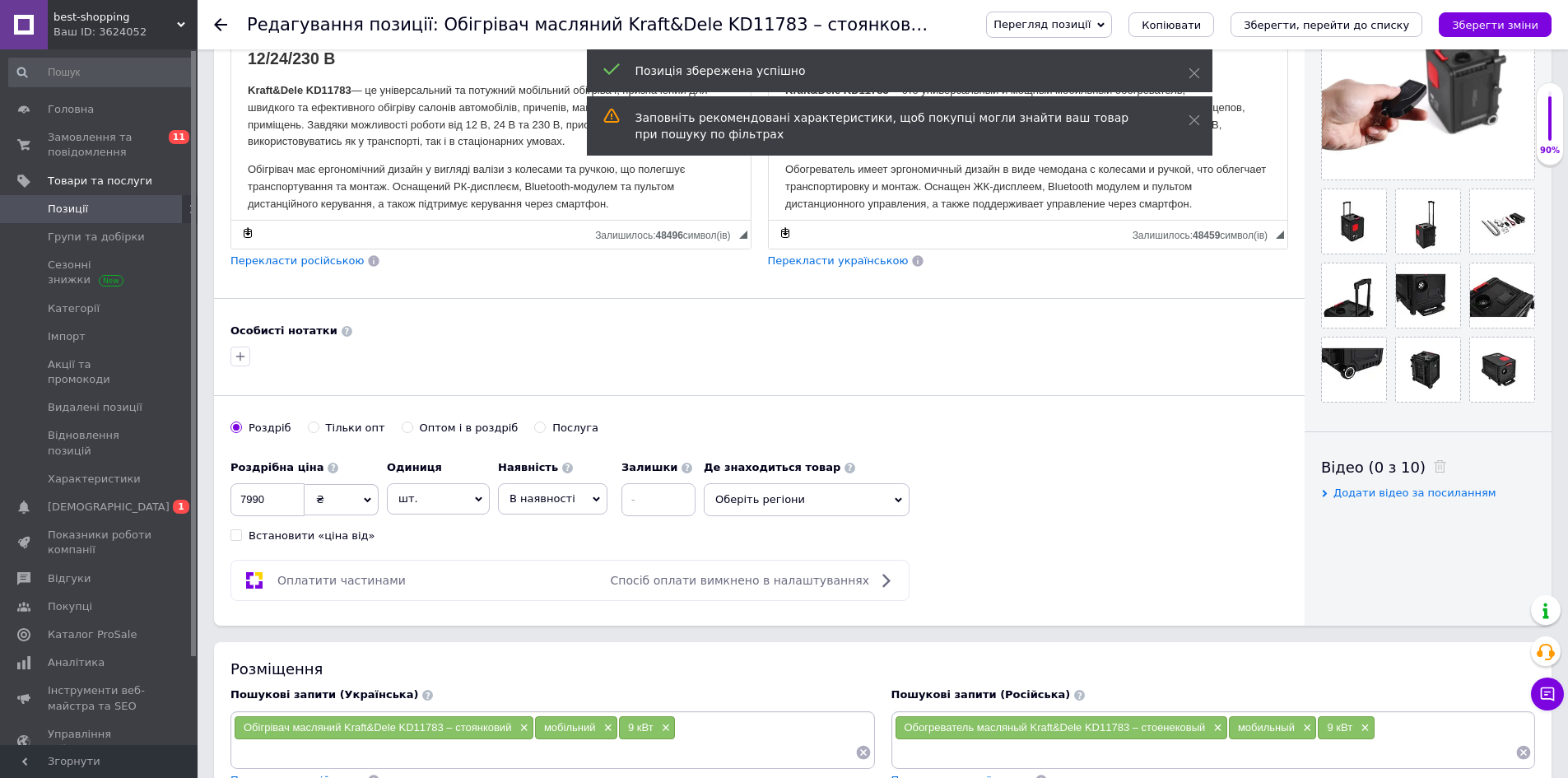
click at [570, 493] on span "В наявності" at bounding box center [553, 498] width 109 height 31
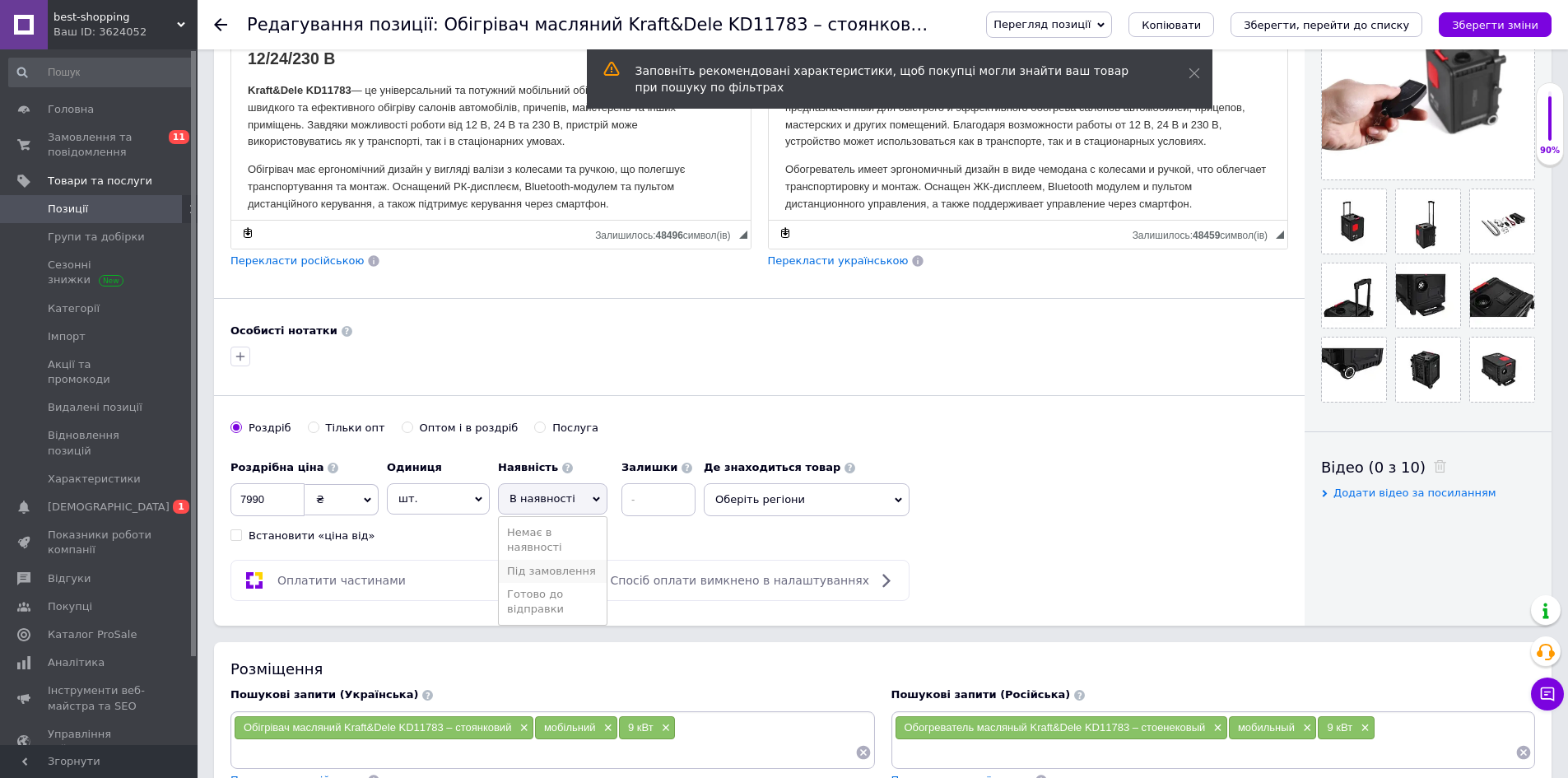
click at [553, 567] on li "Під замовлення" at bounding box center [553, 571] width 107 height 23
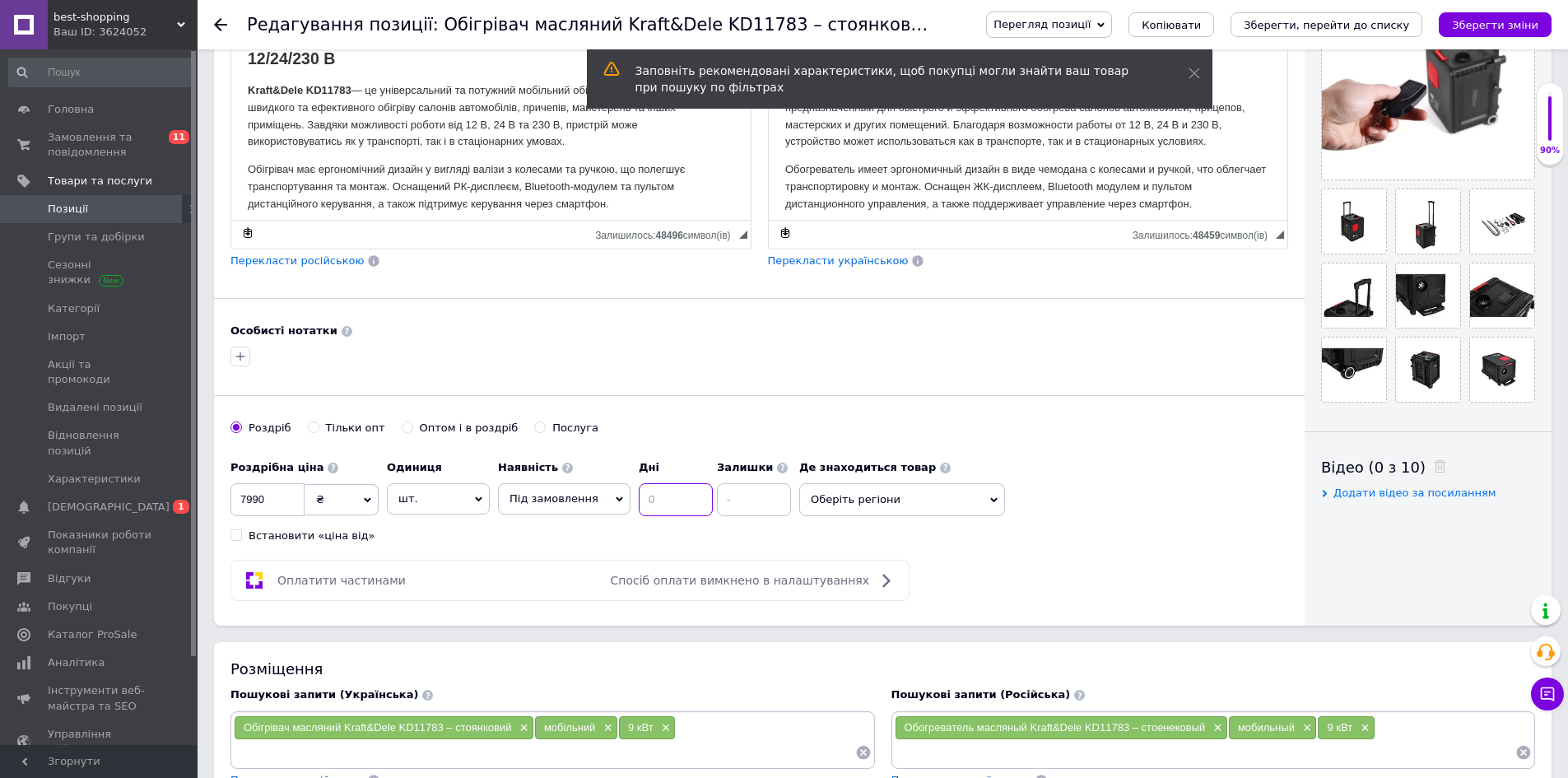
click at [653, 496] on input at bounding box center [675, 499] width 74 height 33
type input "7"
click at [956, 415] on div "Основна інформація При збереженні товару порожні поля перекладуться автоматично…" at bounding box center [759, 140] width 1091 height 971
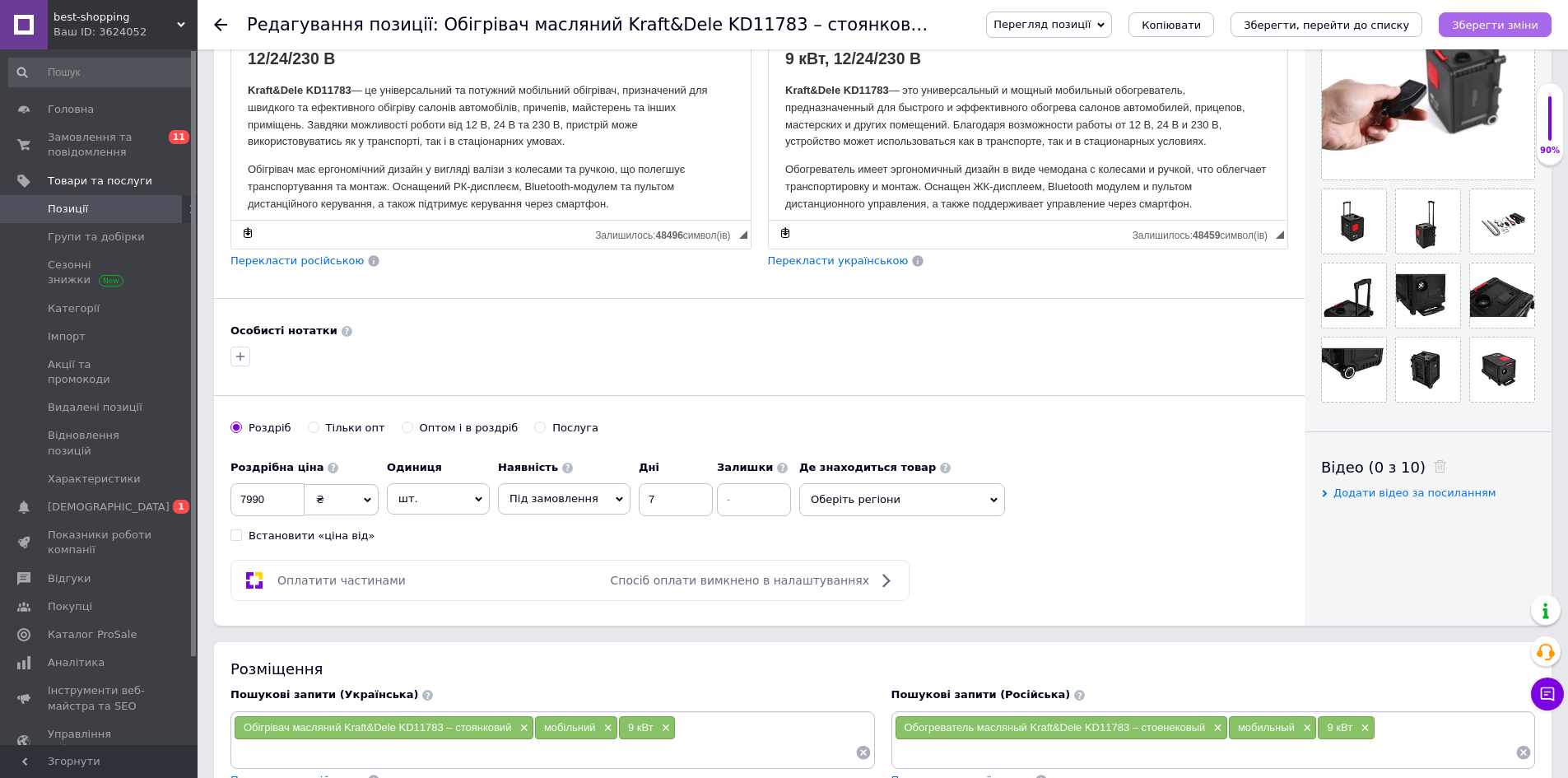
click at [1524, 23] on icon "Зберегти зміни" at bounding box center [1495, 25] width 87 height 12
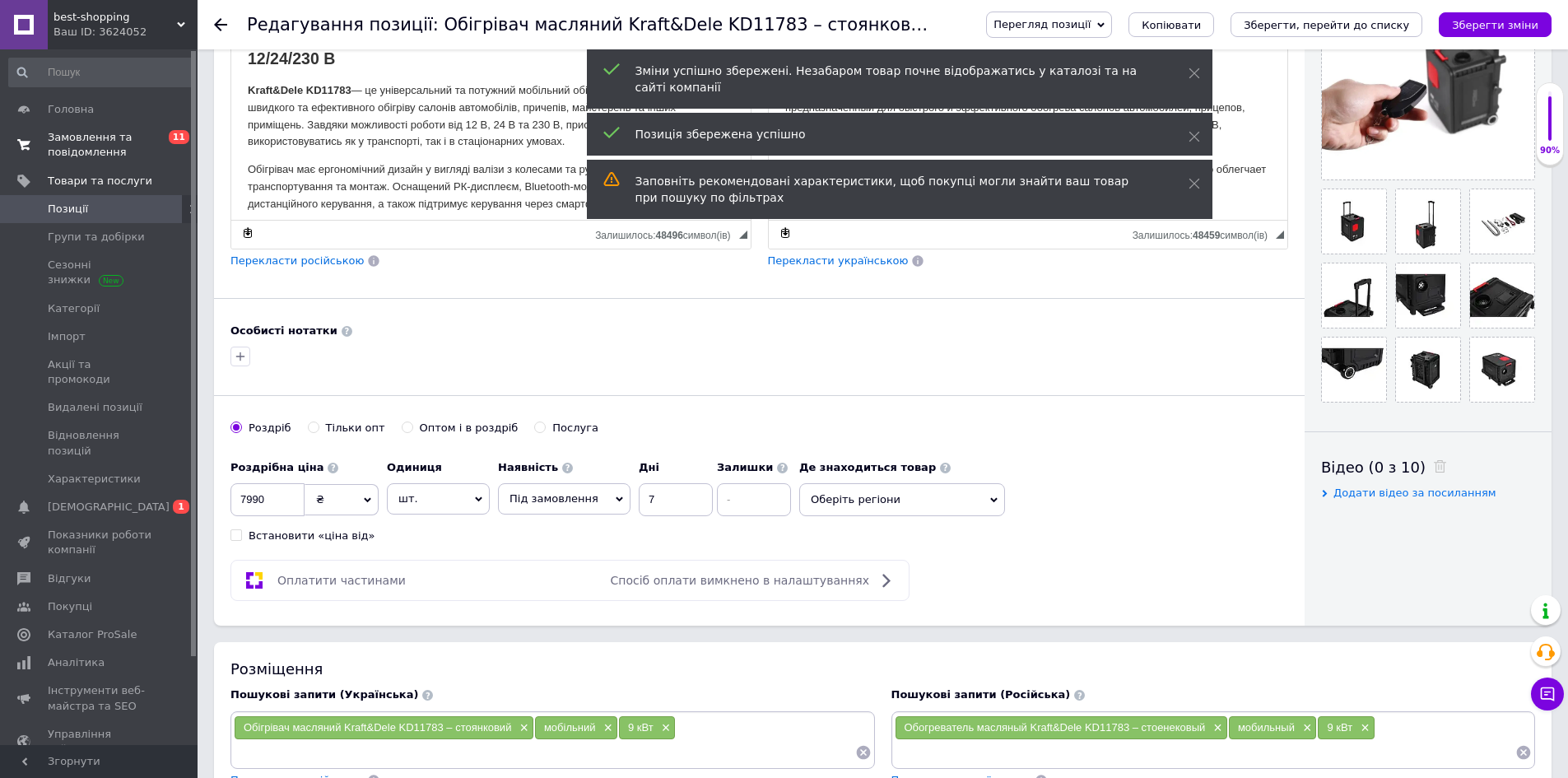
click at [79, 144] on span "Замовлення та повідомлення" at bounding box center [100, 144] width 105 height 29
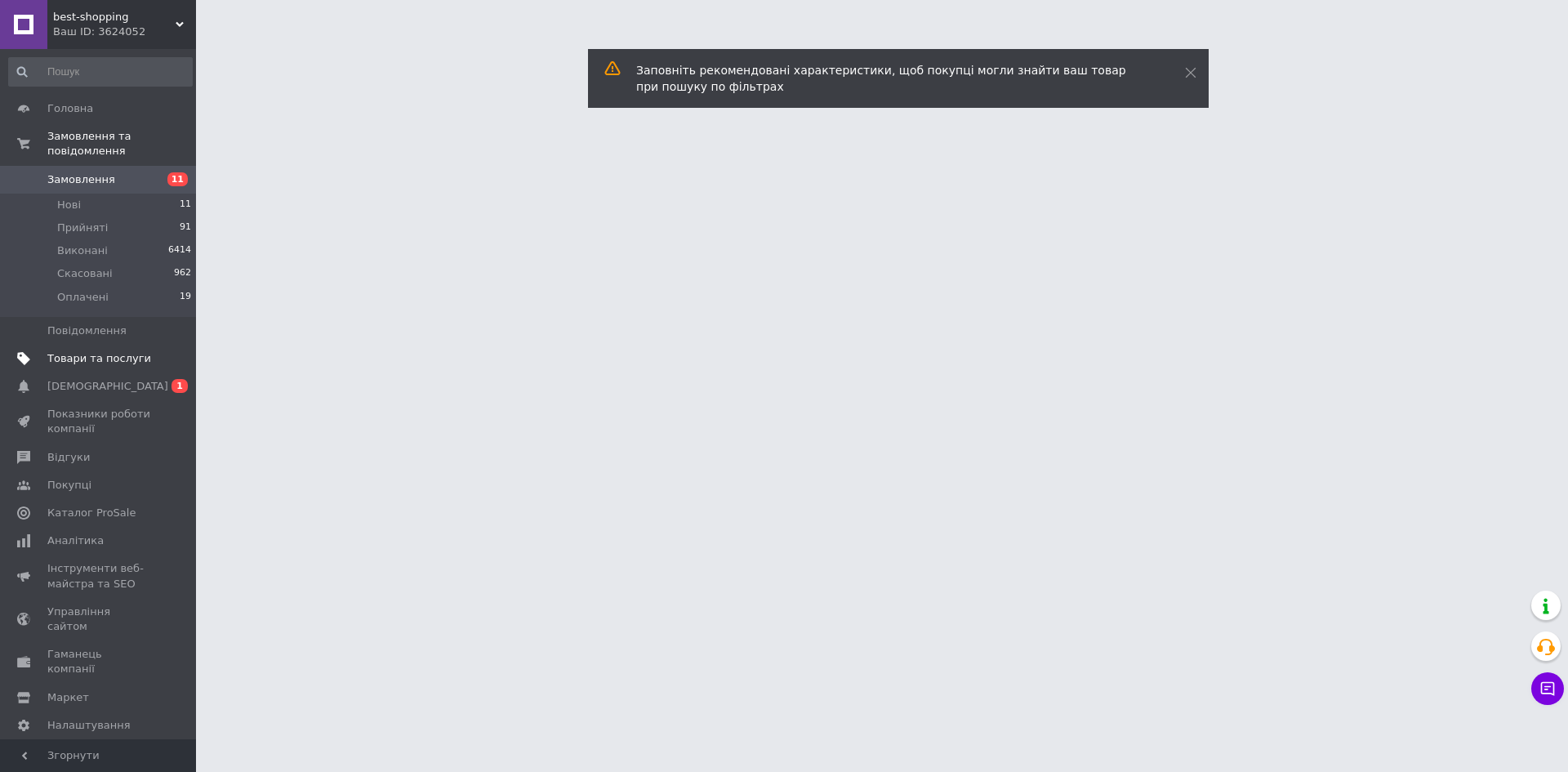
click at [87, 351] on span "Товари та послуги" at bounding box center [99, 358] width 104 height 15
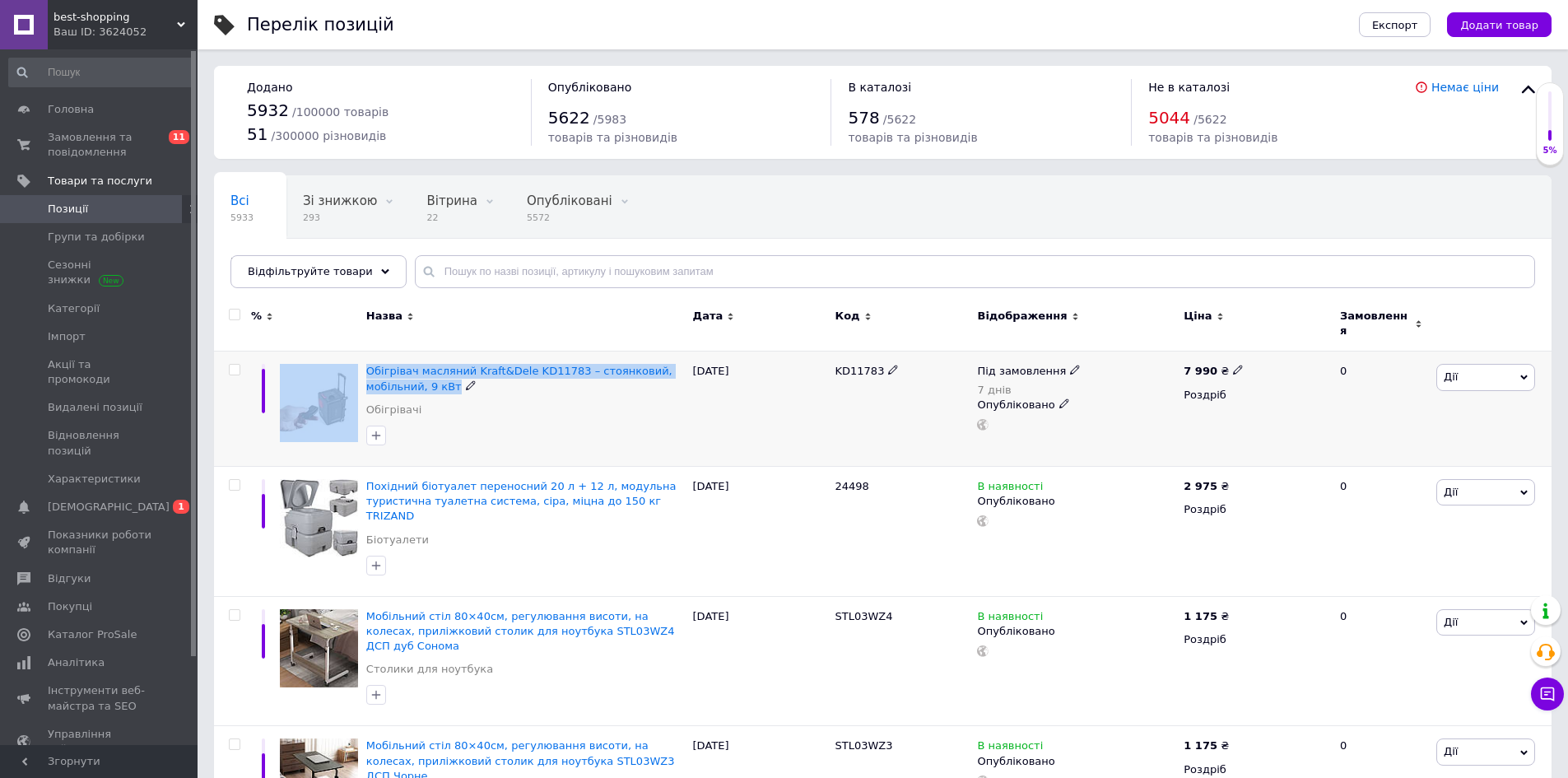
drag, startPoint x: 486, startPoint y: 375, endPoint x: 351, endPoint y: 366, distance: 135.3
click at [351, 366] on div "Обігрівач масляний Kraft&Dele KD11783 – стоянковий, мобільний, 9 кВт Обігрівачі…" at bounding box center [883, 409] width 1337 height 115
copy div "Обігрівач масляний Kraft&Dele KD11783 – стоянковий, мобільний, 9 кВт"
click at [553, 365] on span "Обігрівач масляний Kraft&Dele KD11783 – стоянковий, мобільний, 9 кВт" at bounding box center [519, 378] width 306 height 27
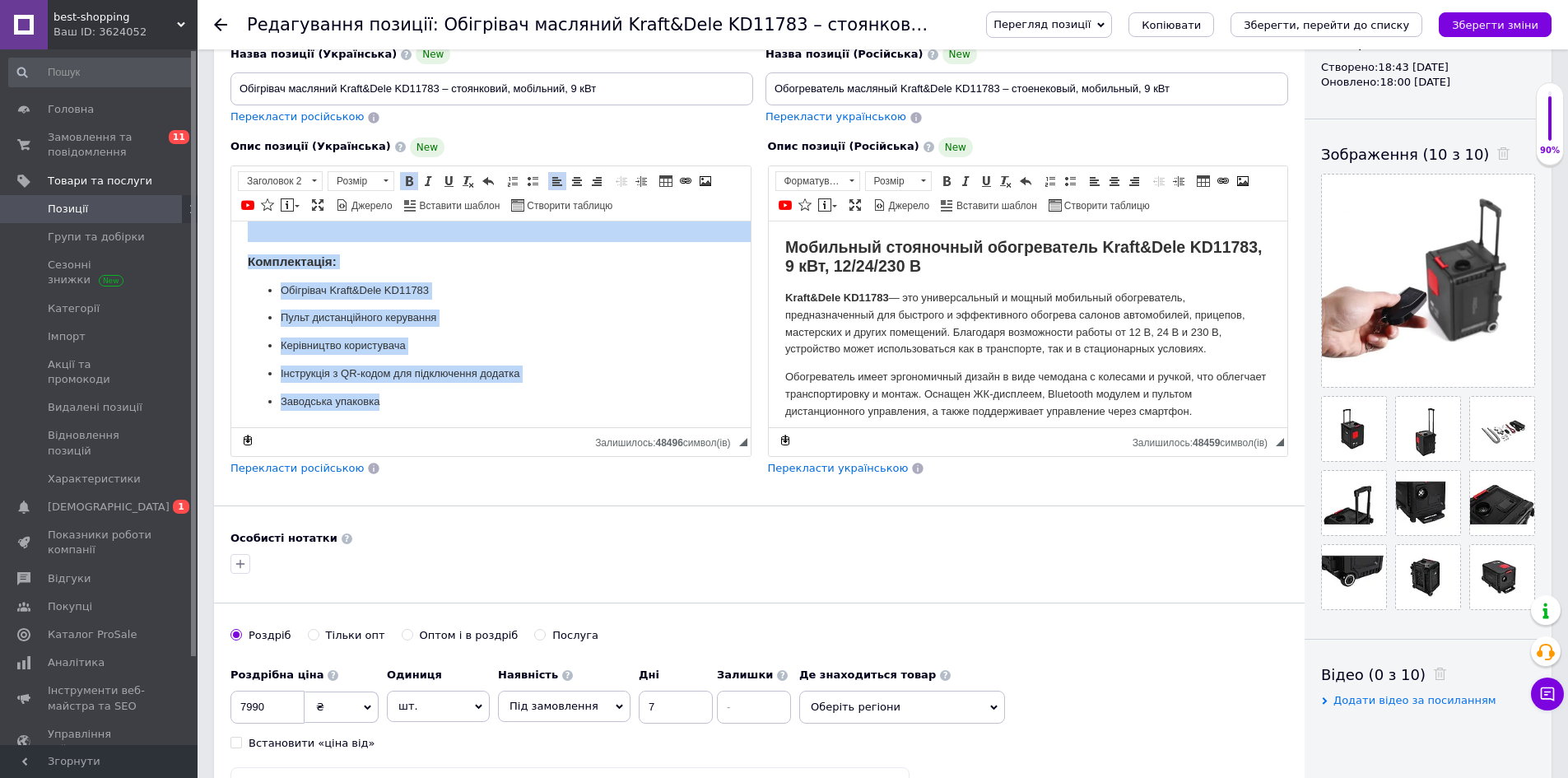
scroll to position [314, 0]
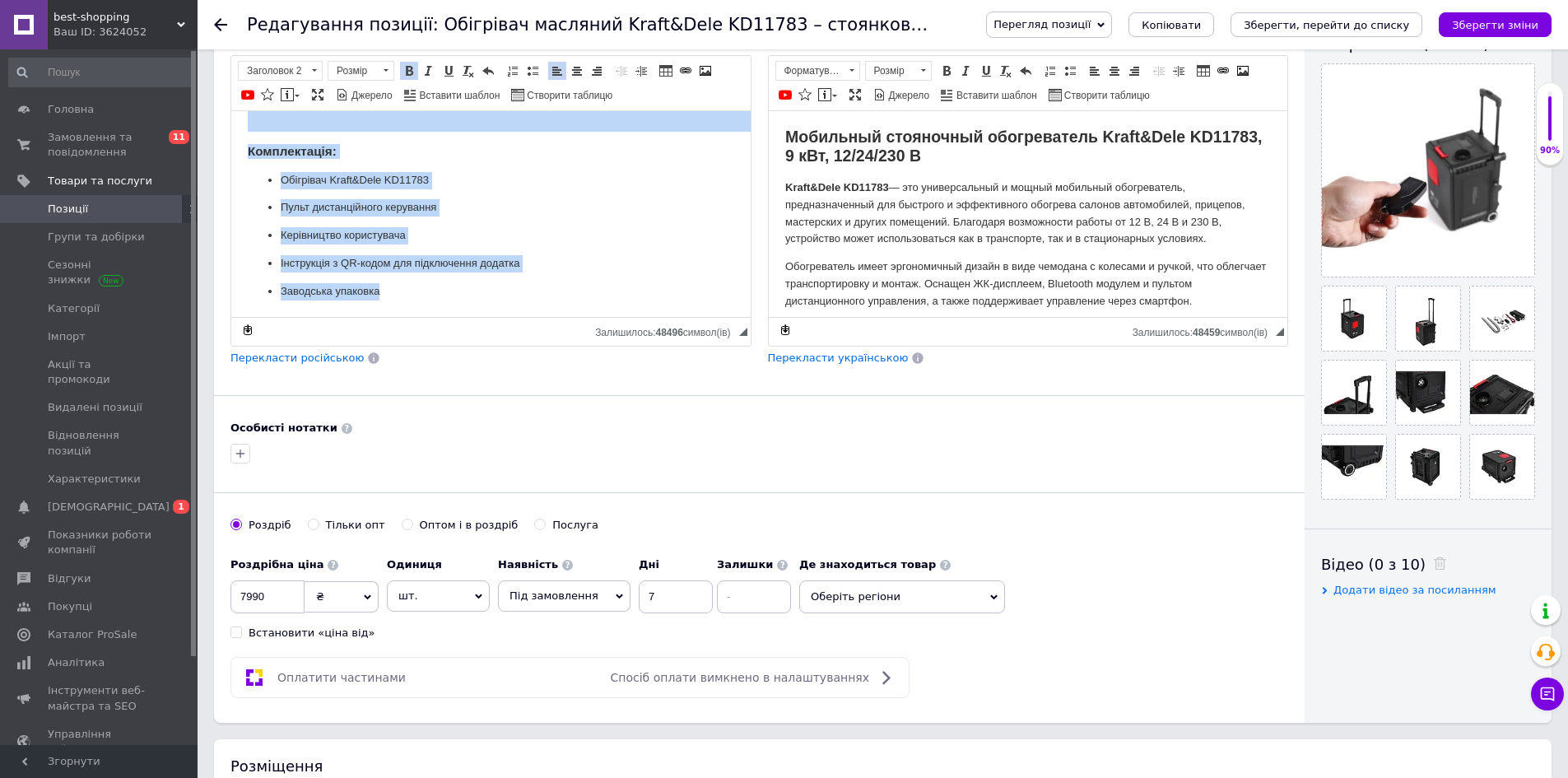
drag, startPoint x: 248, startPoint y: 129, endPoint x: 619, endPoint y: 388, distance: 452.5
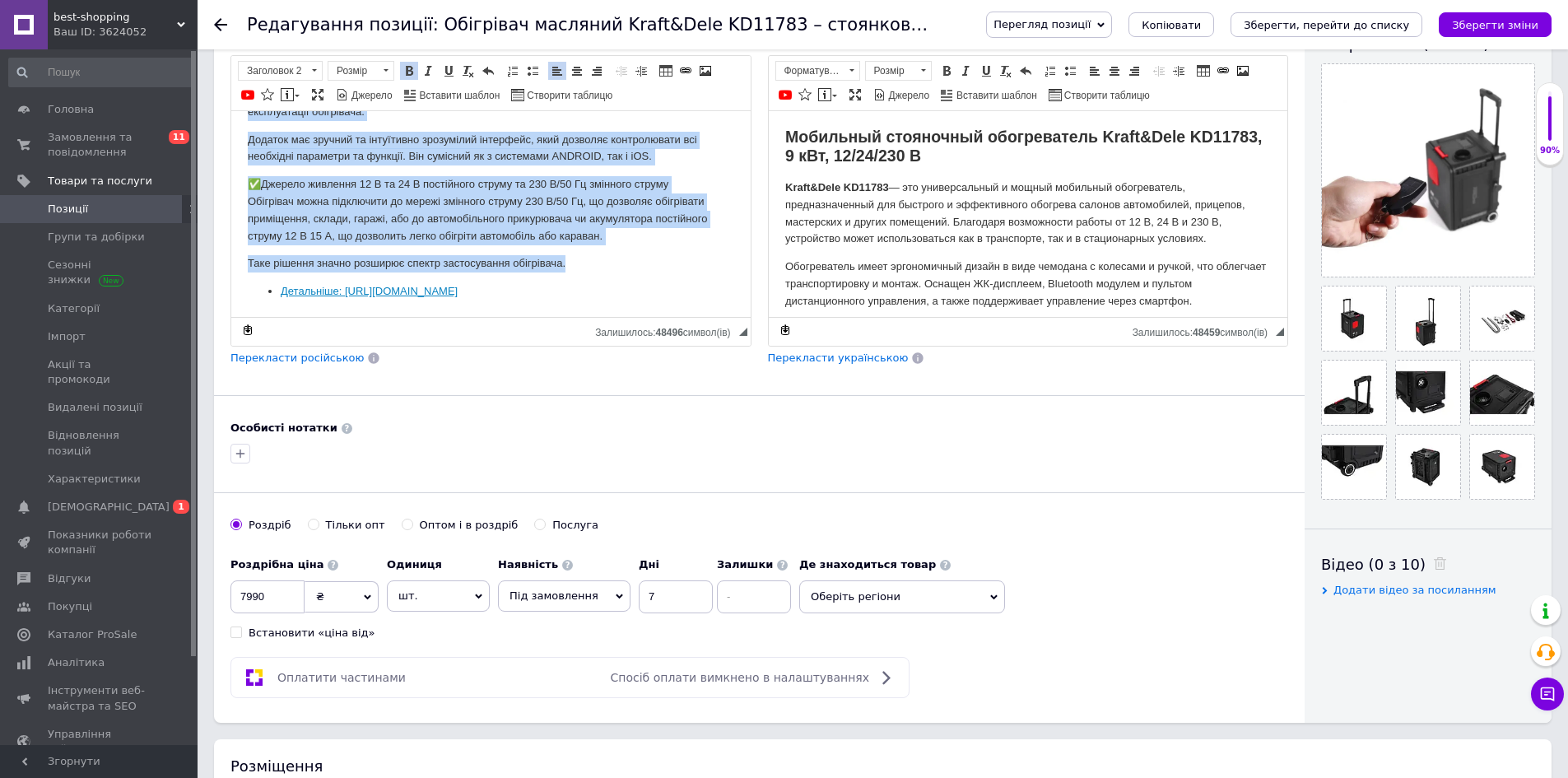
scroll to position [976, 0]
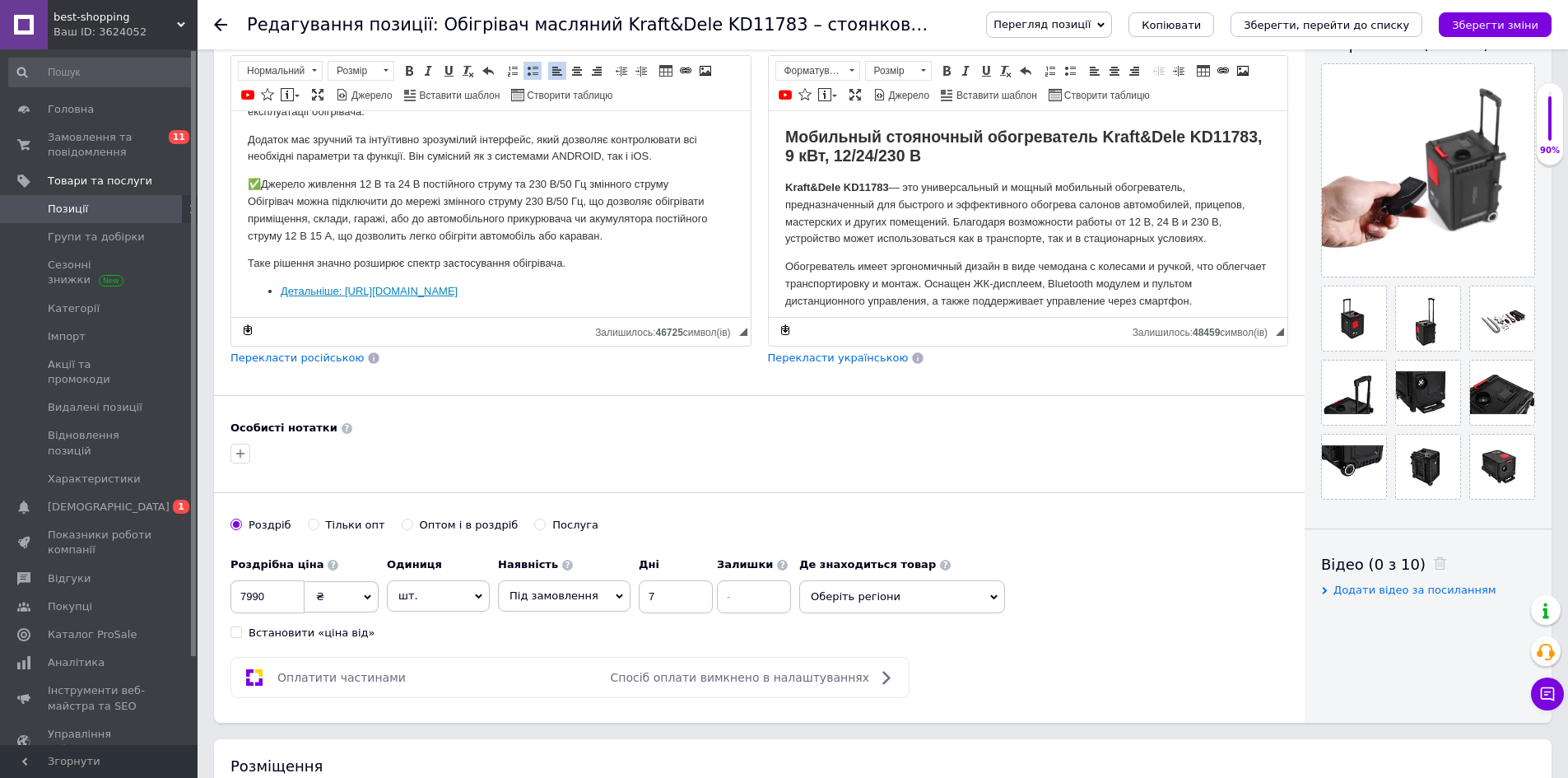
drag, startPoint x: 651, startPoint y: 294, endPoint x: 242, endPoint y: 196, distance: 420.6
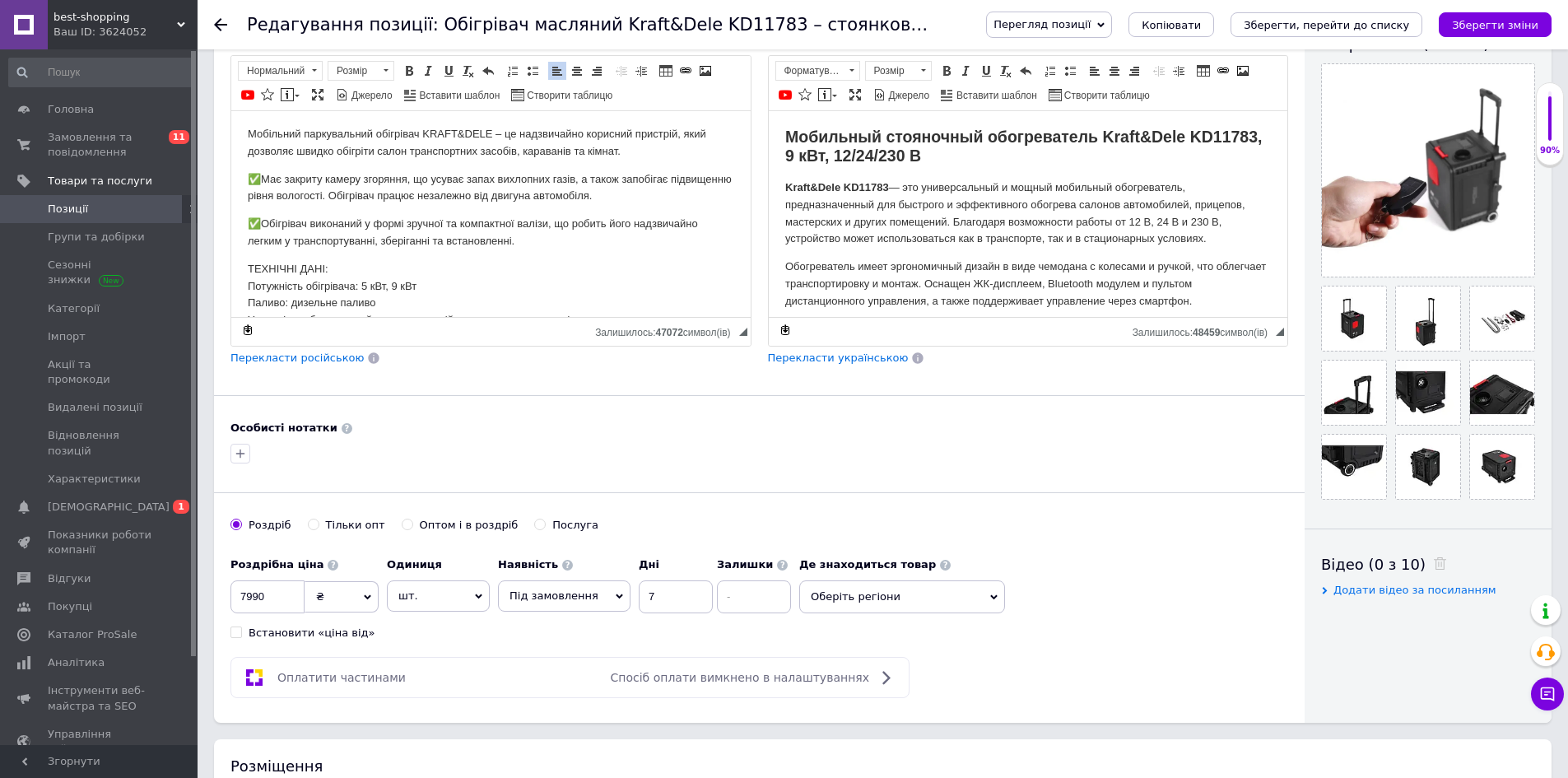
scroll to position [0, 0]
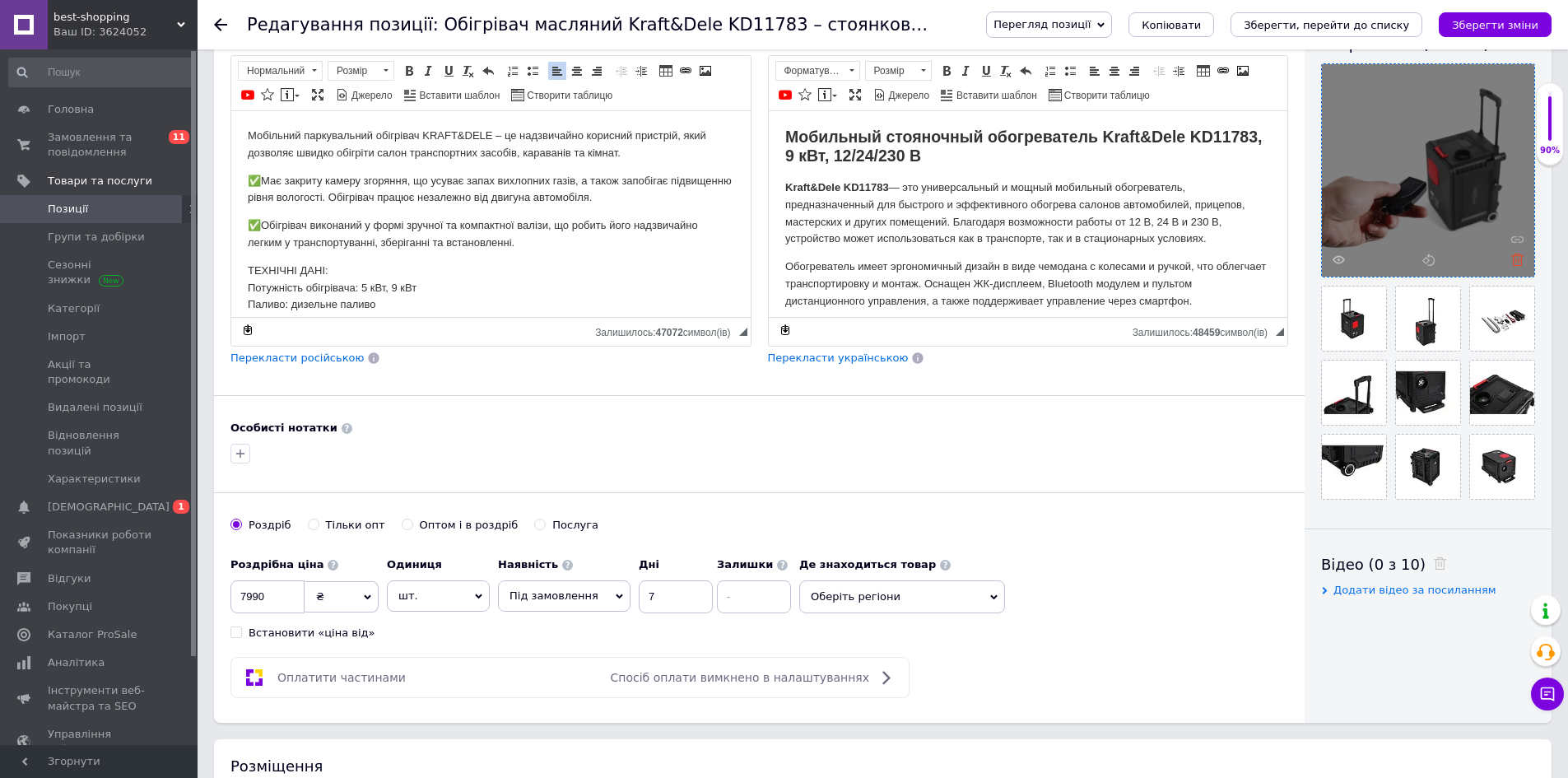
click at [1521, 255] on icon at bounding box center [1517, 259] width 12 height 12
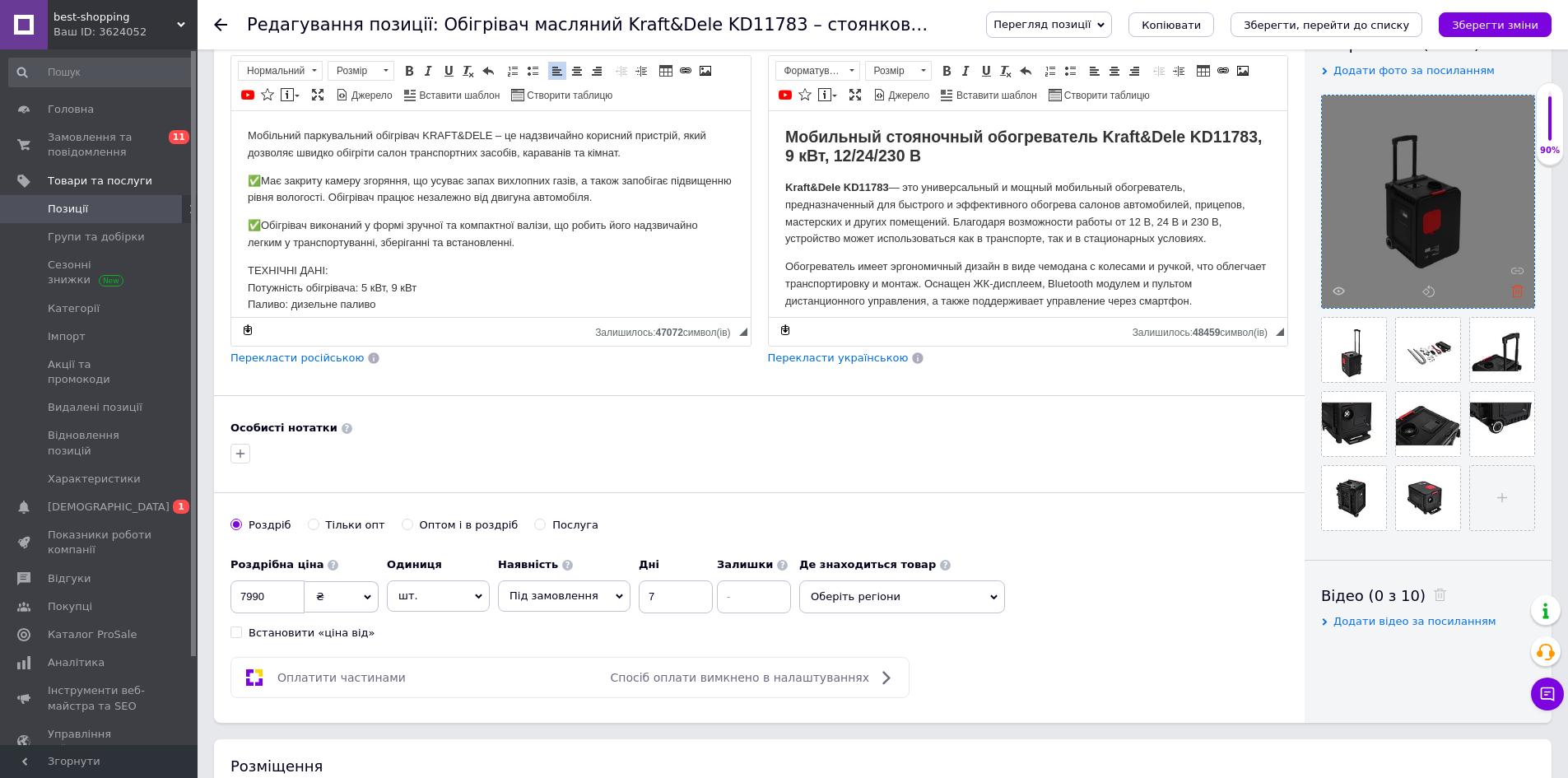
click at [1513, 290] on use at bounding box center [1517, 290] width 12 height 12
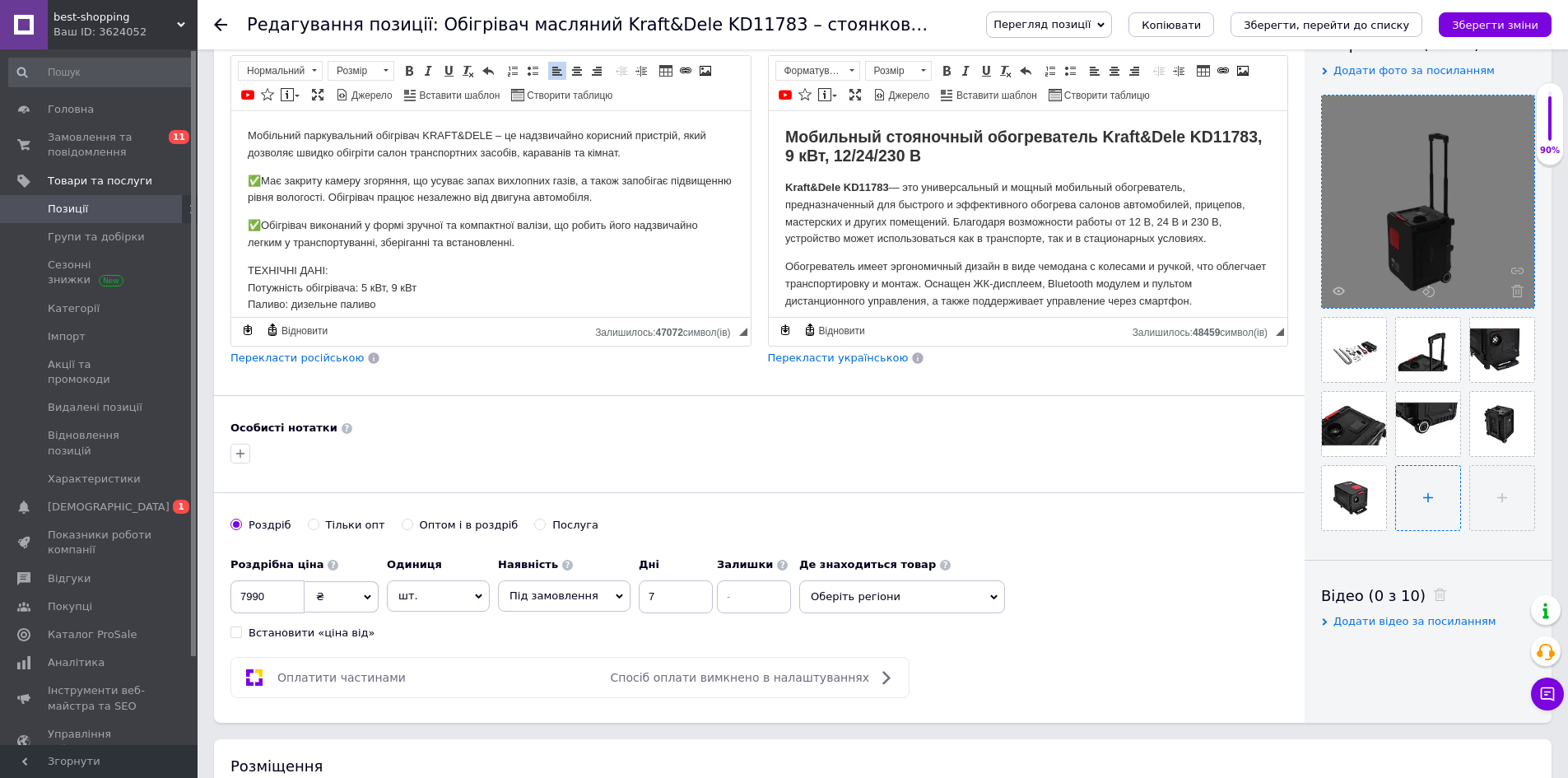
click at [1428, 490] on input "file" at bounding box center [1428, 498] width 64 height 64
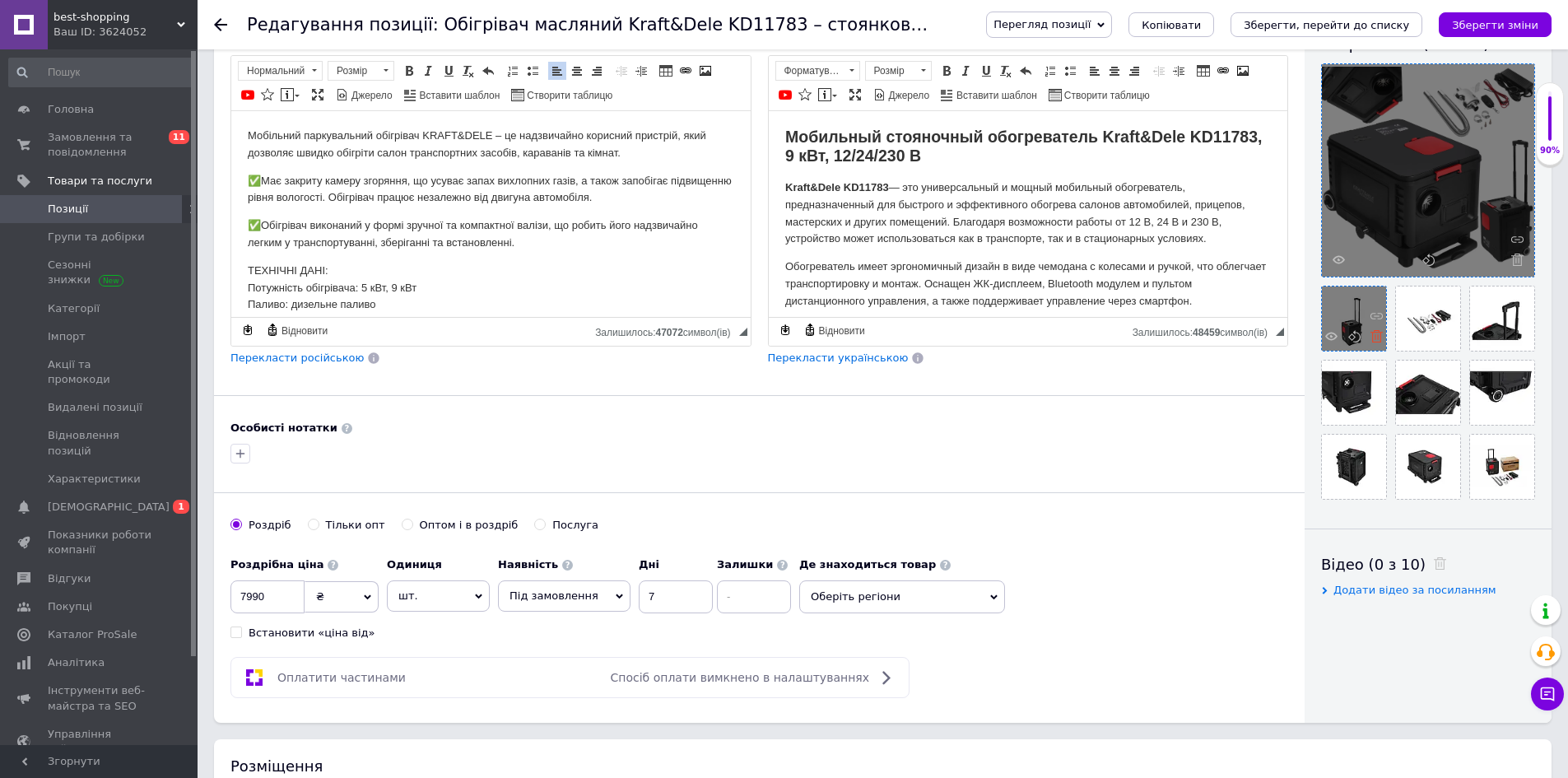
click at [1376, 339] on icon at bounding box center [1376, 336] width 12 height 12
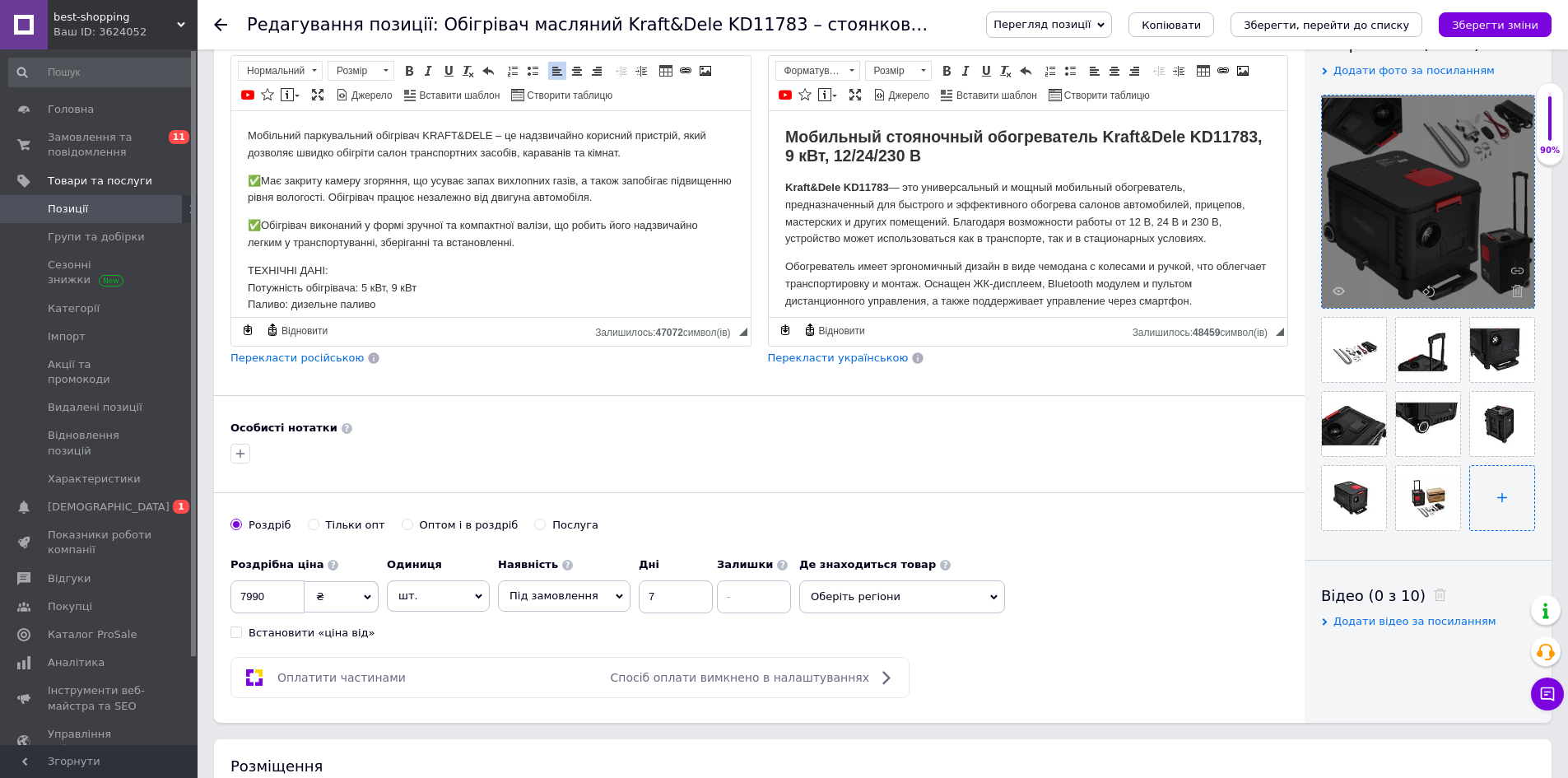
click at [1513, 505] on input "file" at bounding box center [1502, 498] width 64 height 64
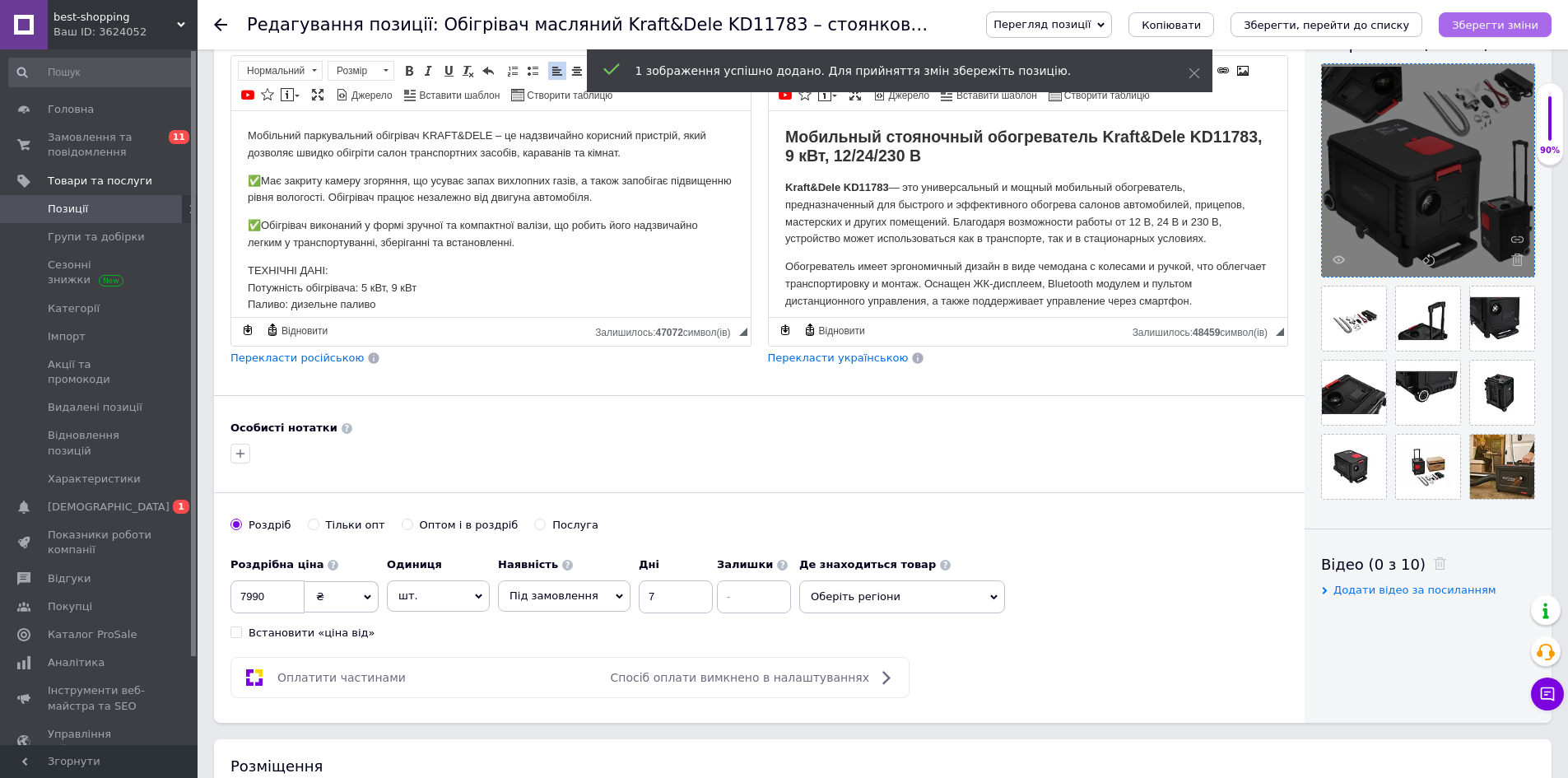
click at [1500, 19] on icon "Зберегти зміни" at bounding box center [1495, 25] width 87 height 12
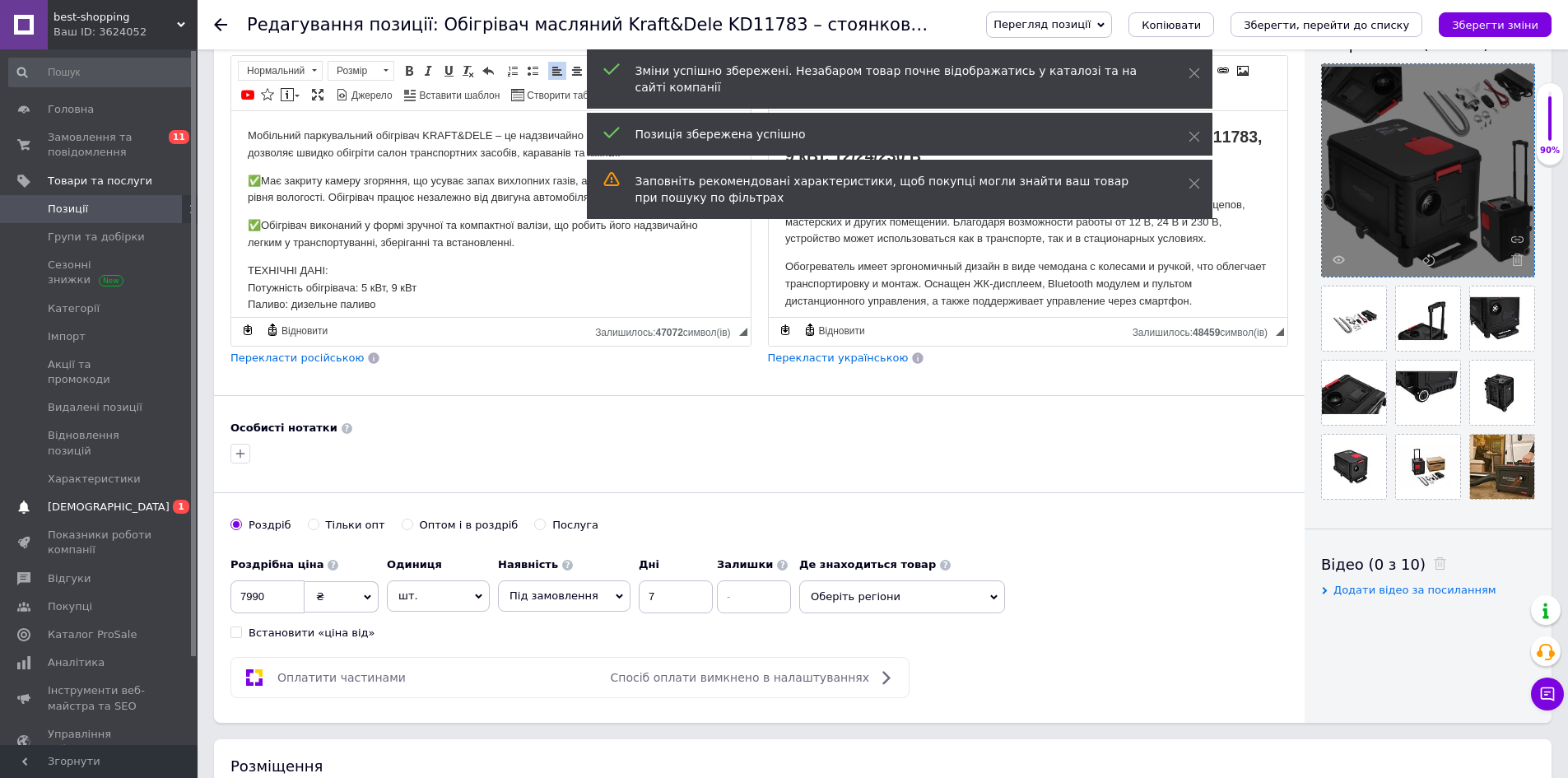
click at [106, 500] on span "[DEMOGRAPHIC_DATA]" at bounding box center [108, 507] width 122 height 15
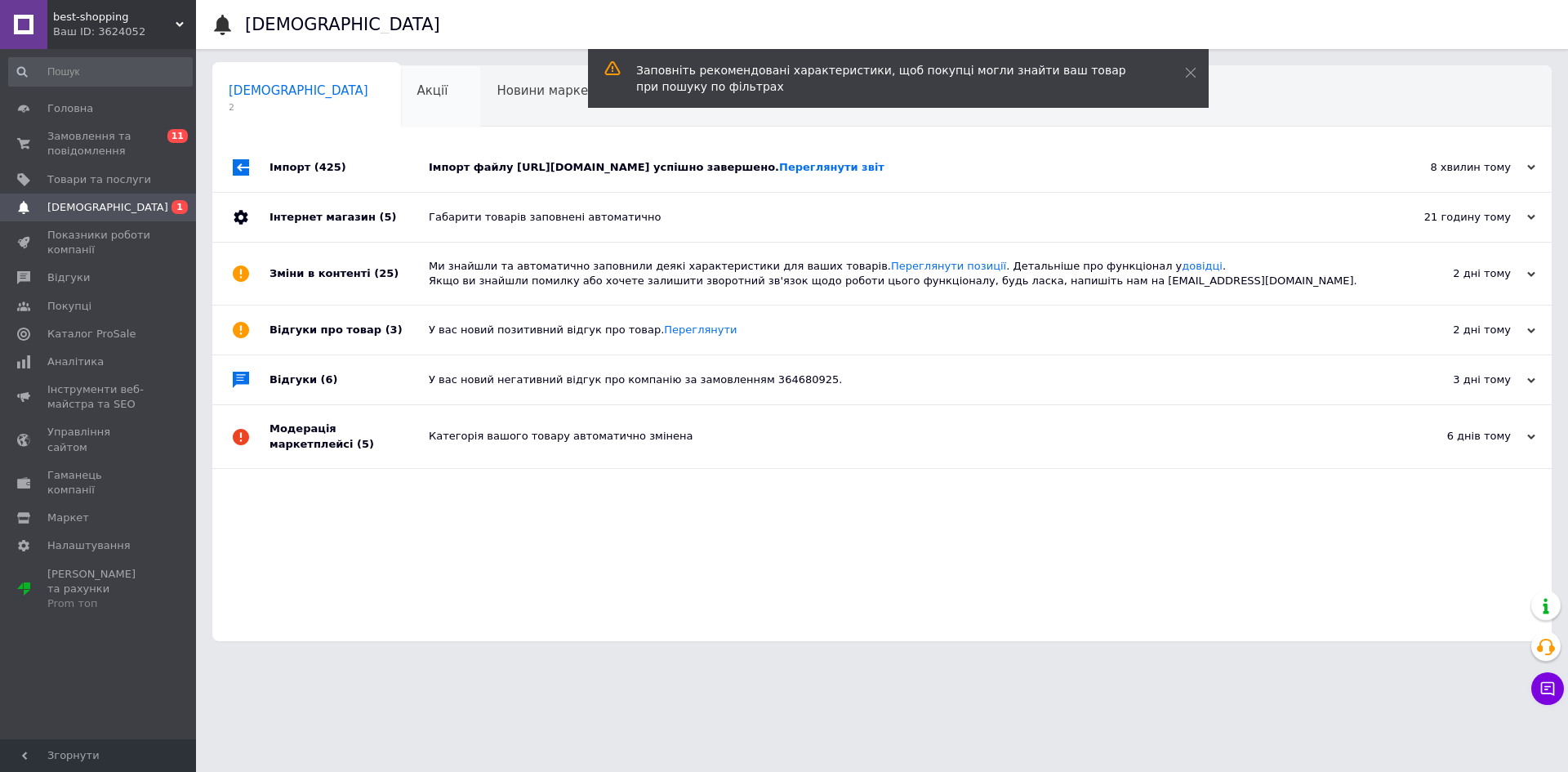
click at [401, 94] on div "Акції 0" at bounding box center [442, 97] width 80 height 62
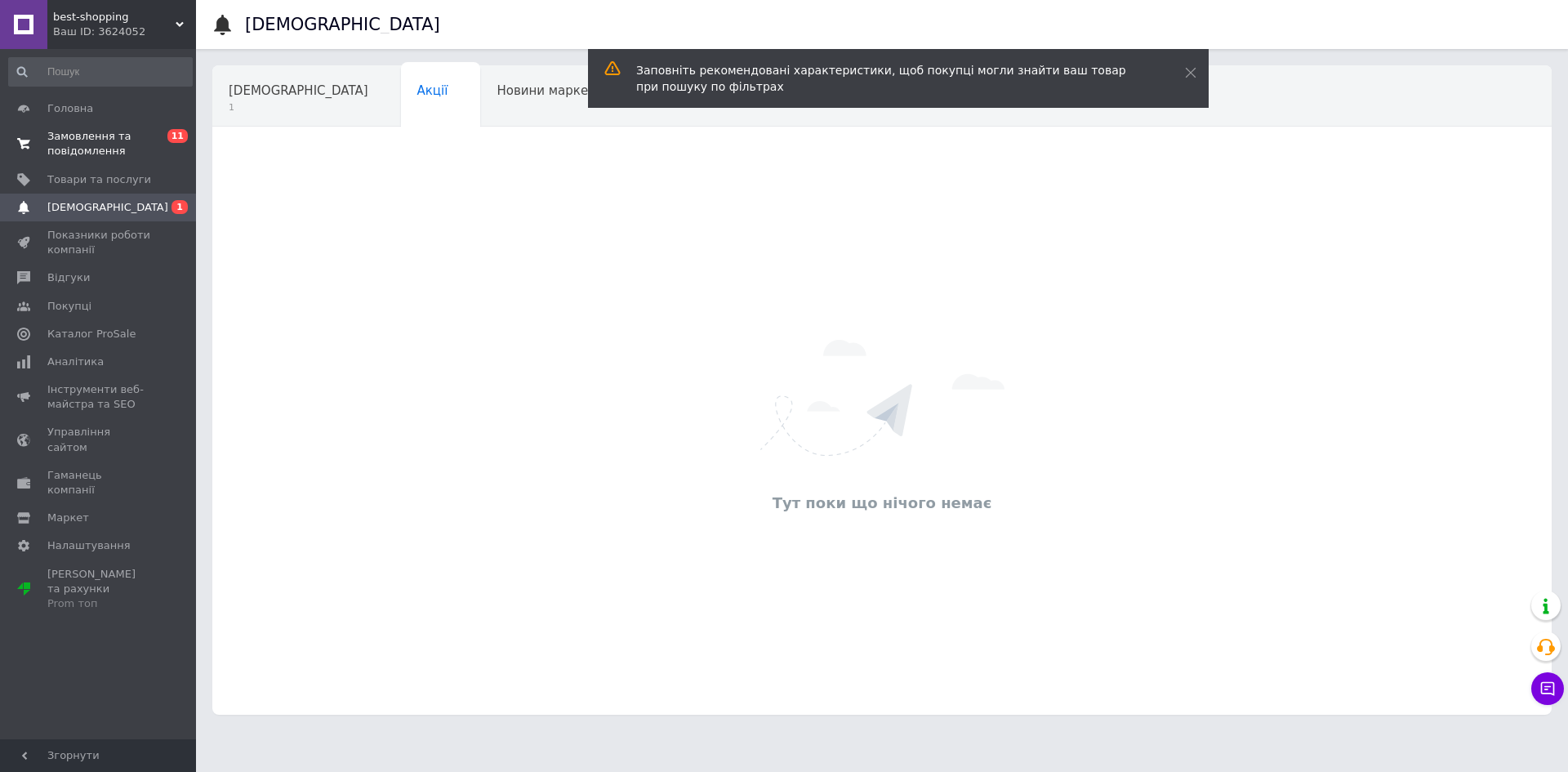
click at [65, 144] on span "Замовлення та повідомлення" at bounding box center [99, 143] width 104 height 29
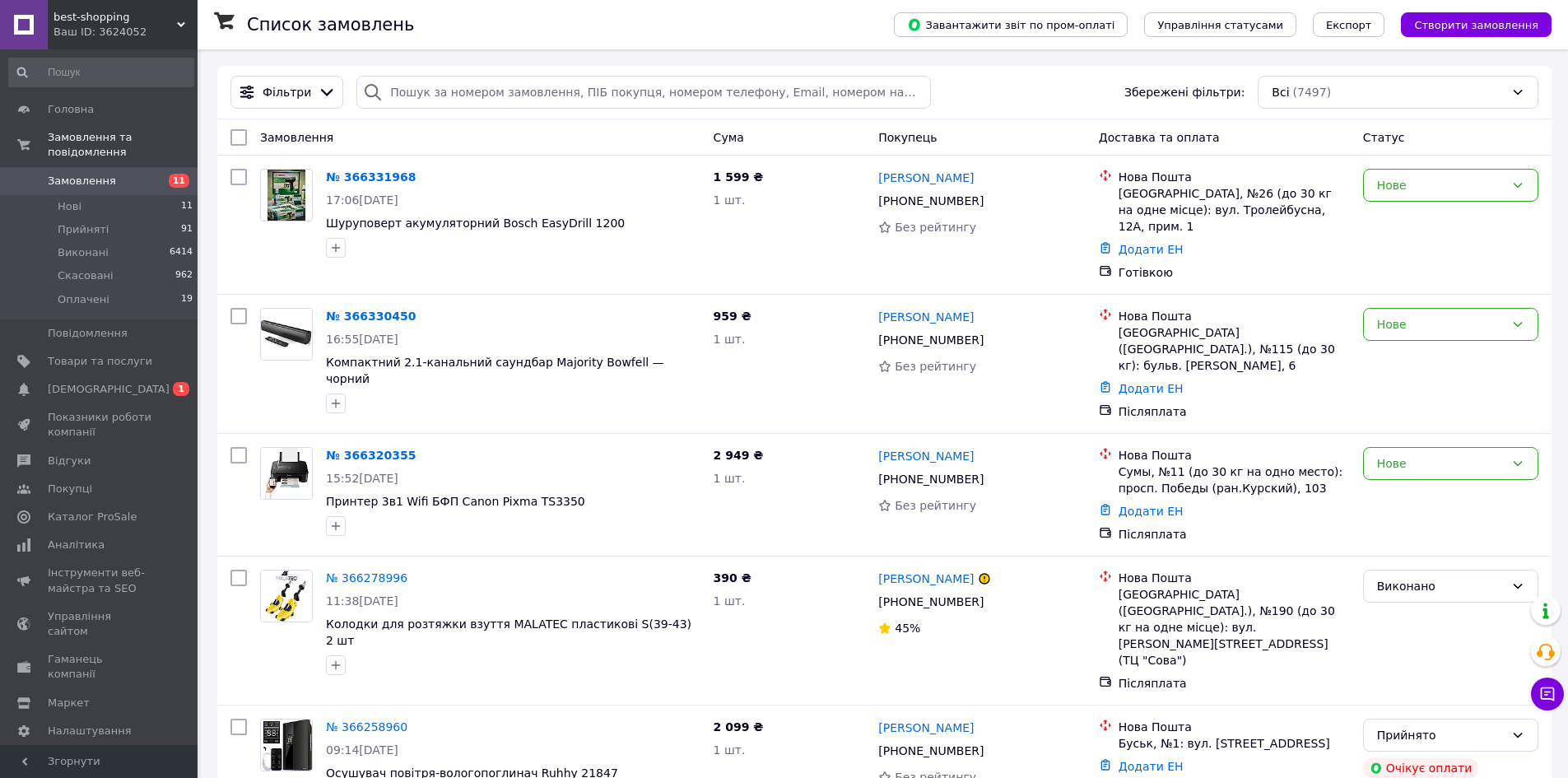
click at [92, 174] on span "Замовлення" at bounding box center [82, 181] width 68 height 15
click at [59, 174] on span "Замовлення" at bounding box center [82, 181] width 68 height 15
click at [90, 174] on span "Замовлення" at bounding box center [82, 181] width 68 height 15
click at [95, 174] on span "Замовлення" at bounding box center [82, 181] width 68 height 15
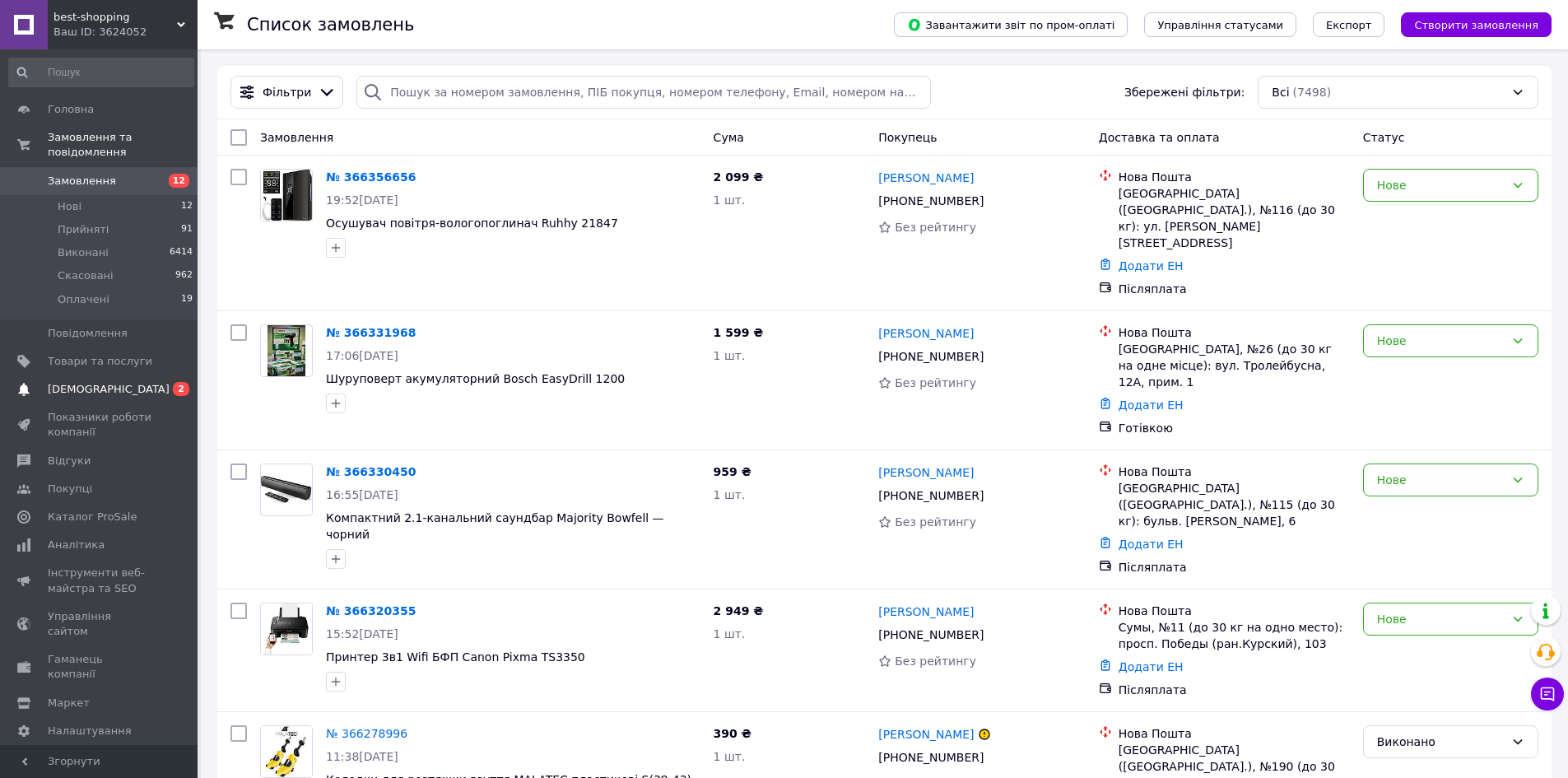
click at [82, 382] on span "[DEMOGRAPHIC_DATA]" at bounding box center [108, 389] width 122 height 15
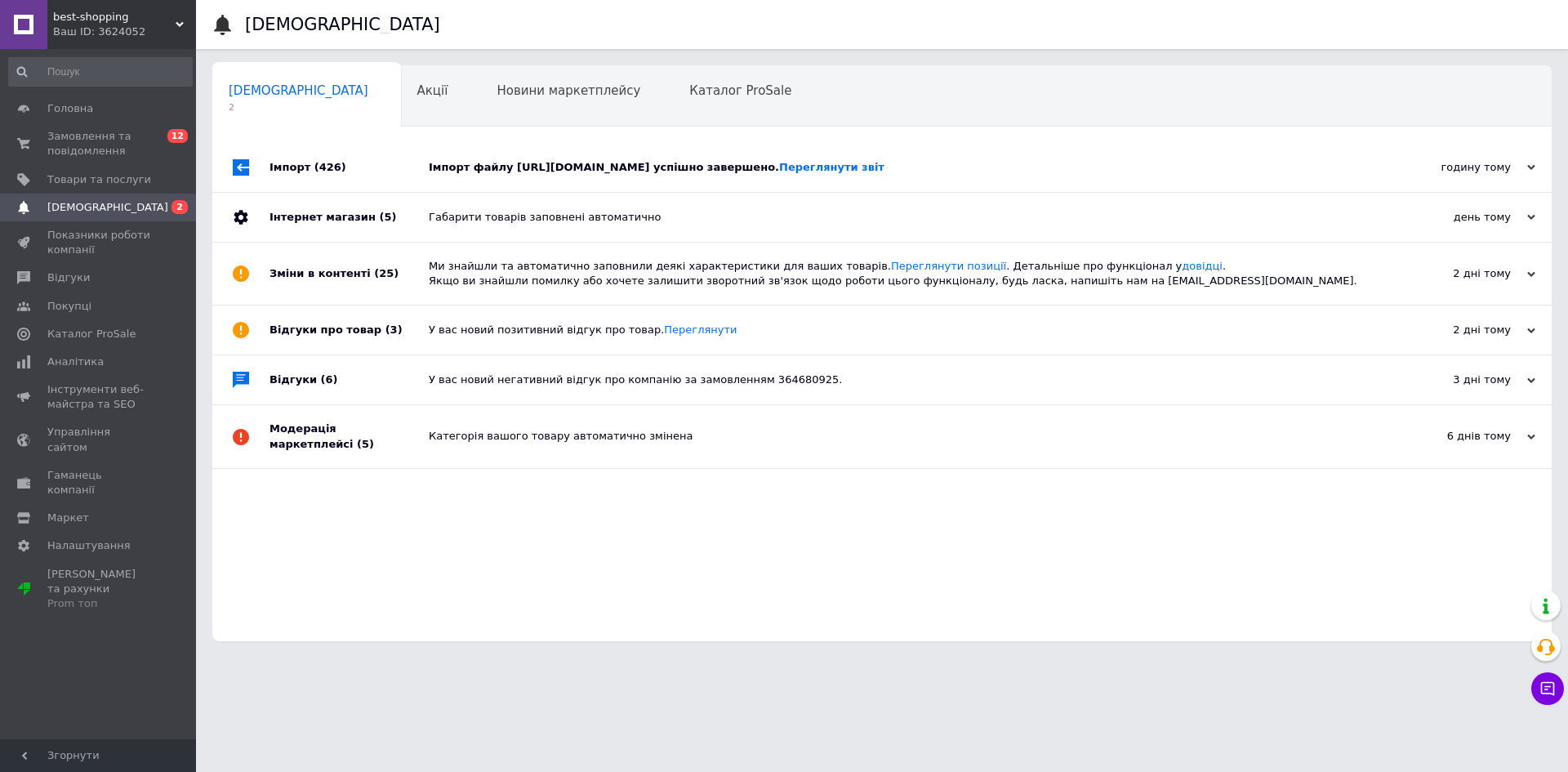
click at [472, 166] on div "Імпорт файлу [URL][DOMAIN_NAME] успішно завершено. Переглянути звіт" at bounding box center [900, 168] width 943 height 15
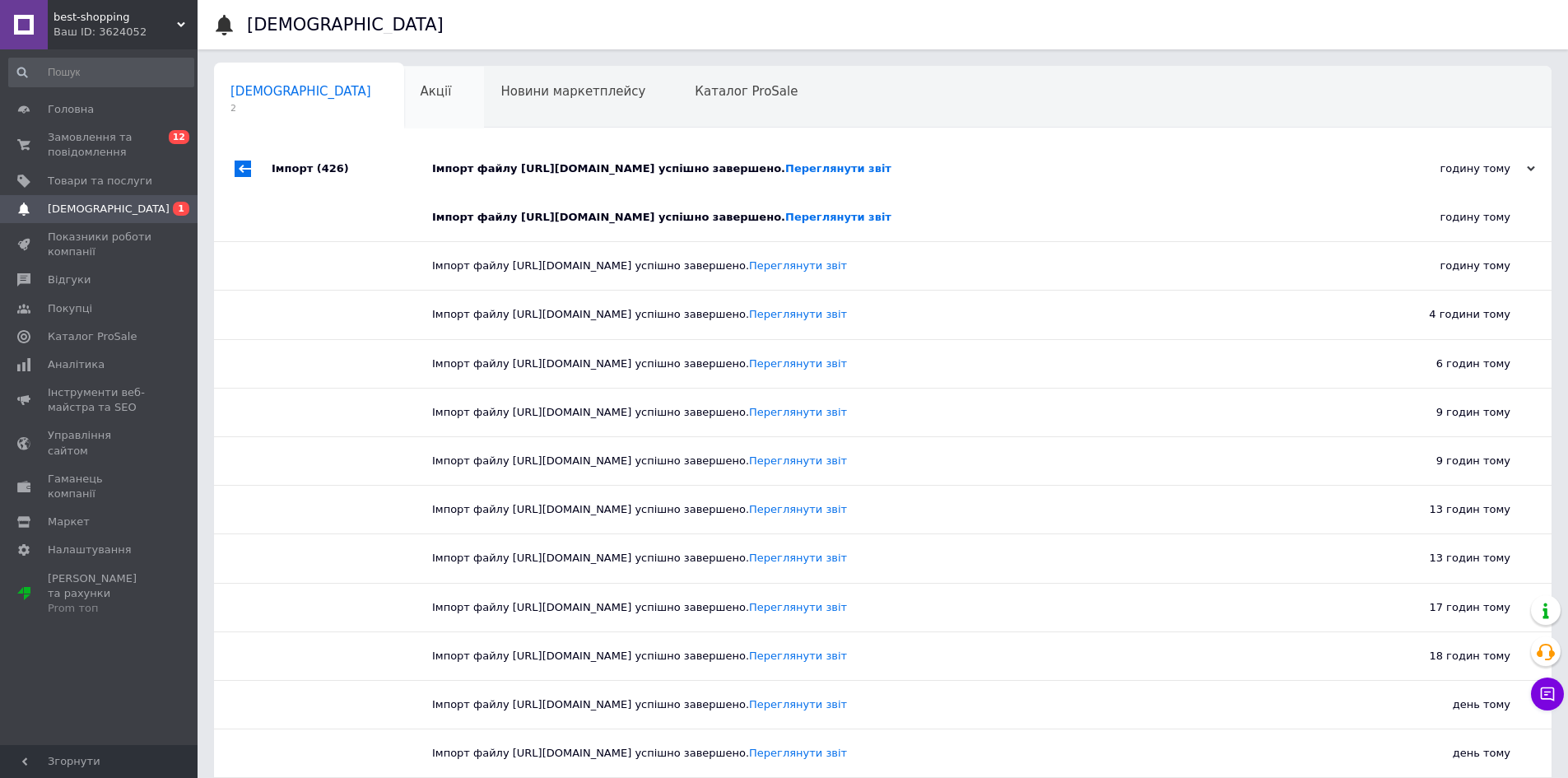
click at [421, 89] on span "Акції" at bounding box center [436, 91] width 31 height 15
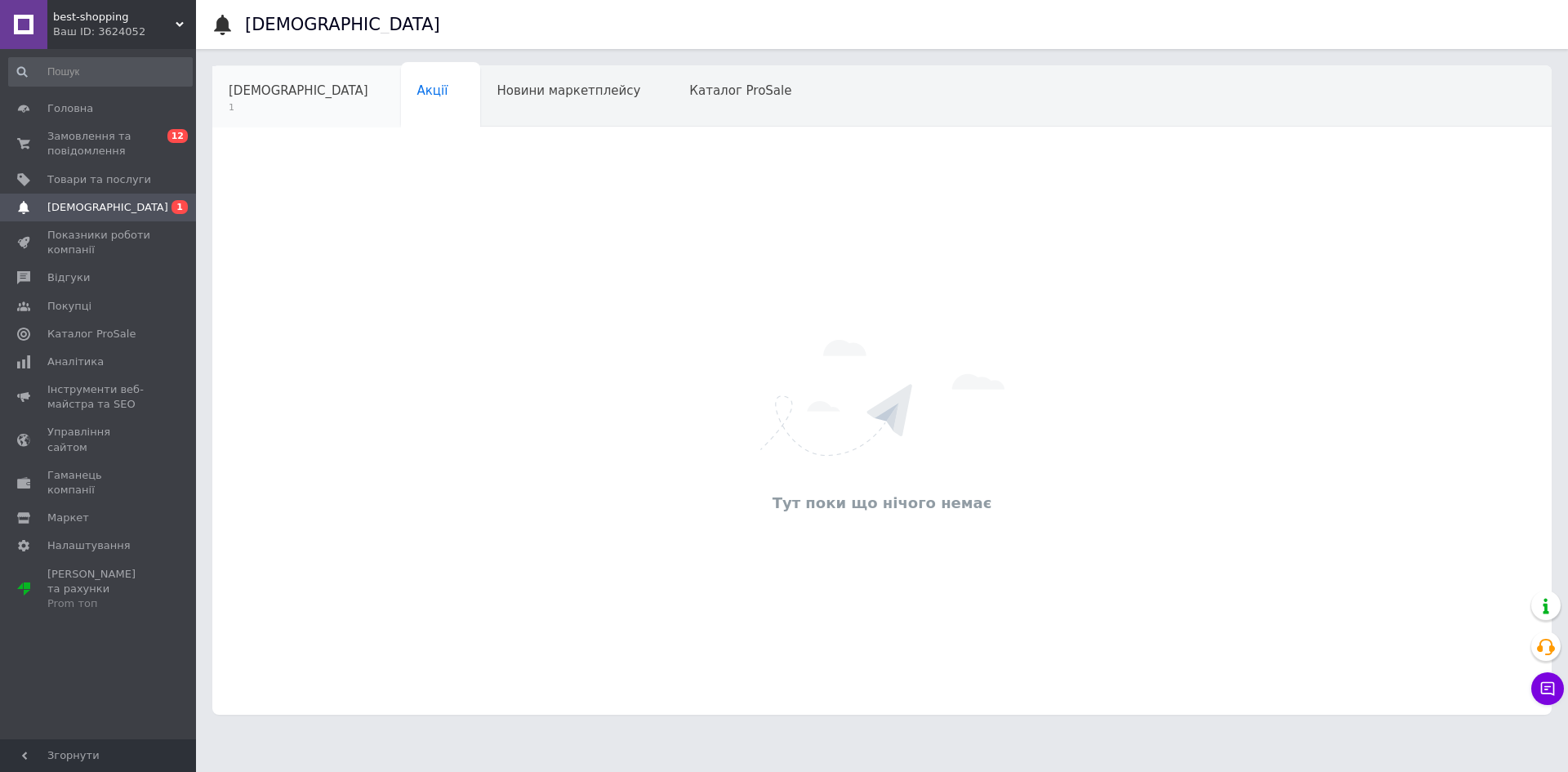
click at [248, 89] on span "[DEMOGRAPHIC_DATA]" at bounding box center [298, 91] width 139 height 15
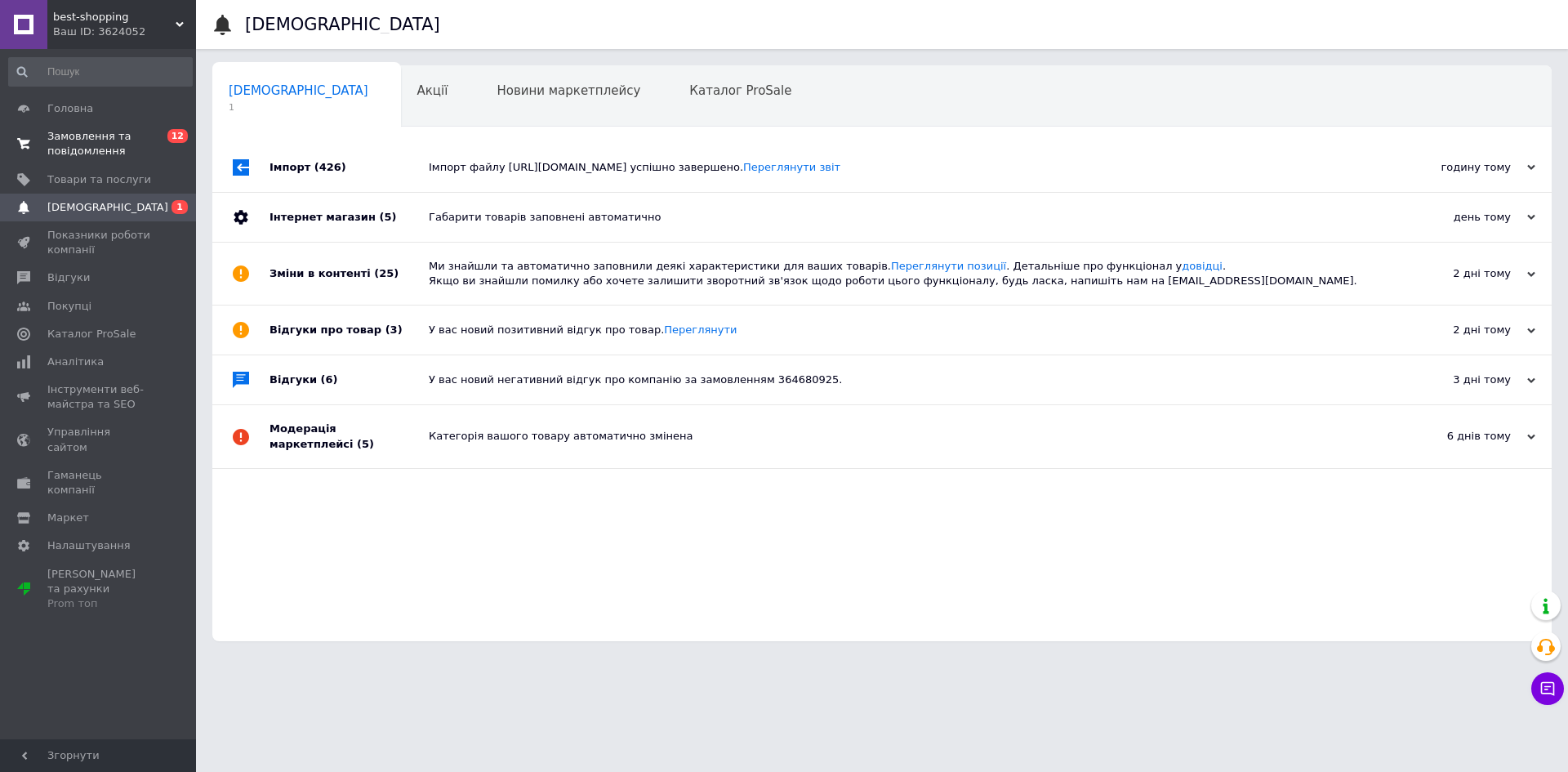
click at [94, 139] on span "Замовлення та повідомлення" at bounding box center [99, 143] width 104 height 29
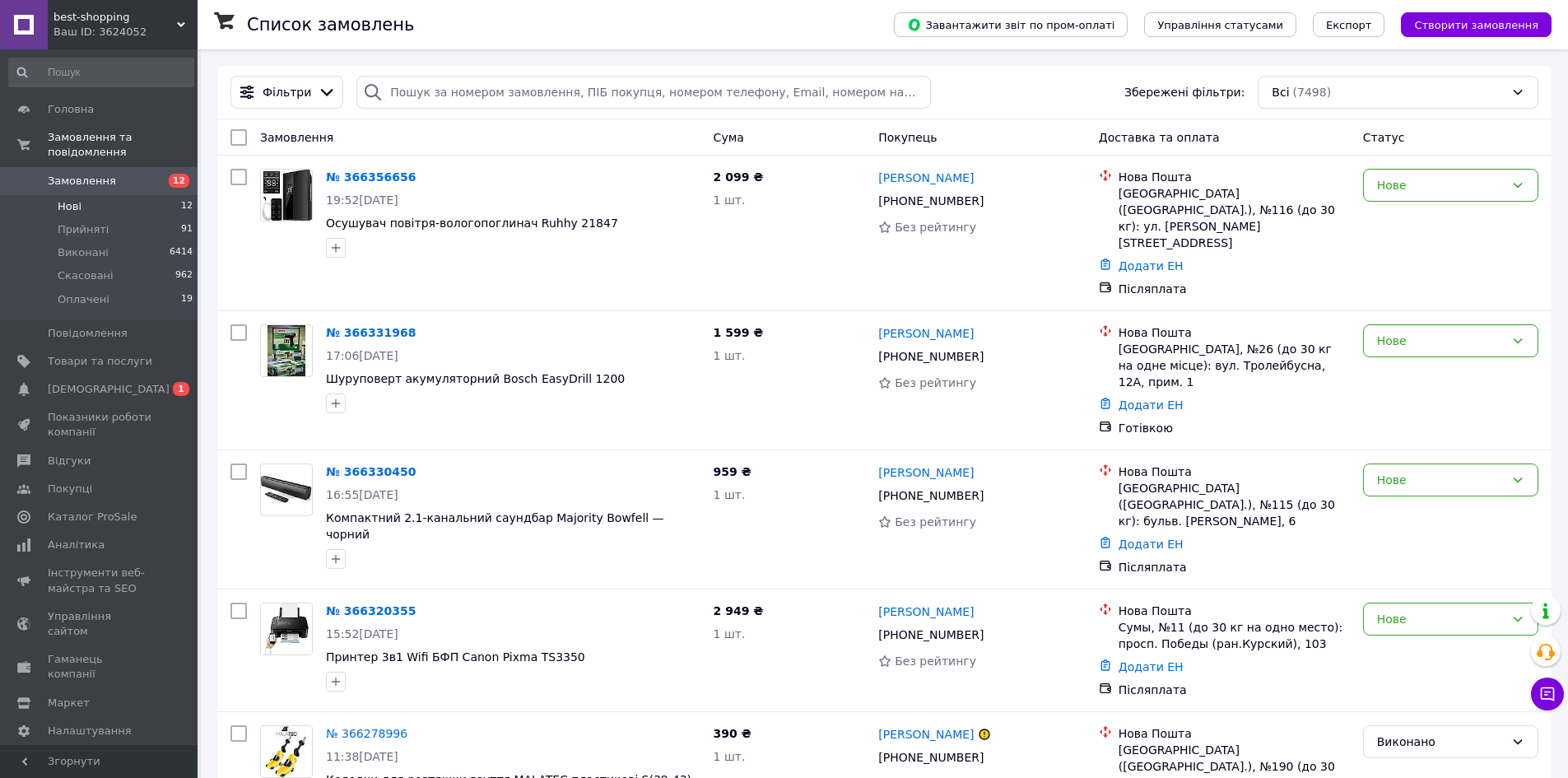
click at [89, 174] on span "Замовлення" at bounding box center [82, 181] width 68 height 15
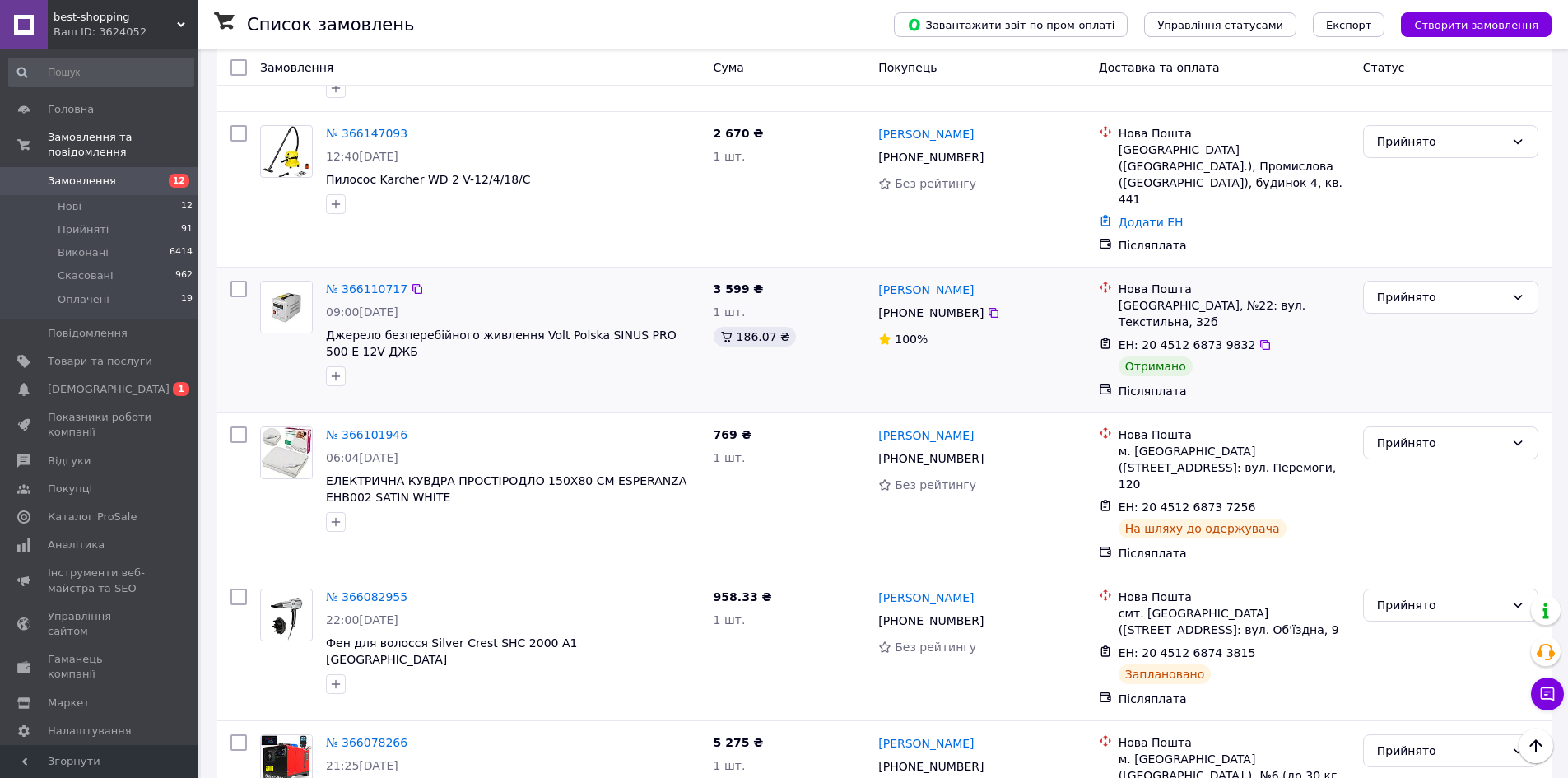
scroll to position [987, 0]
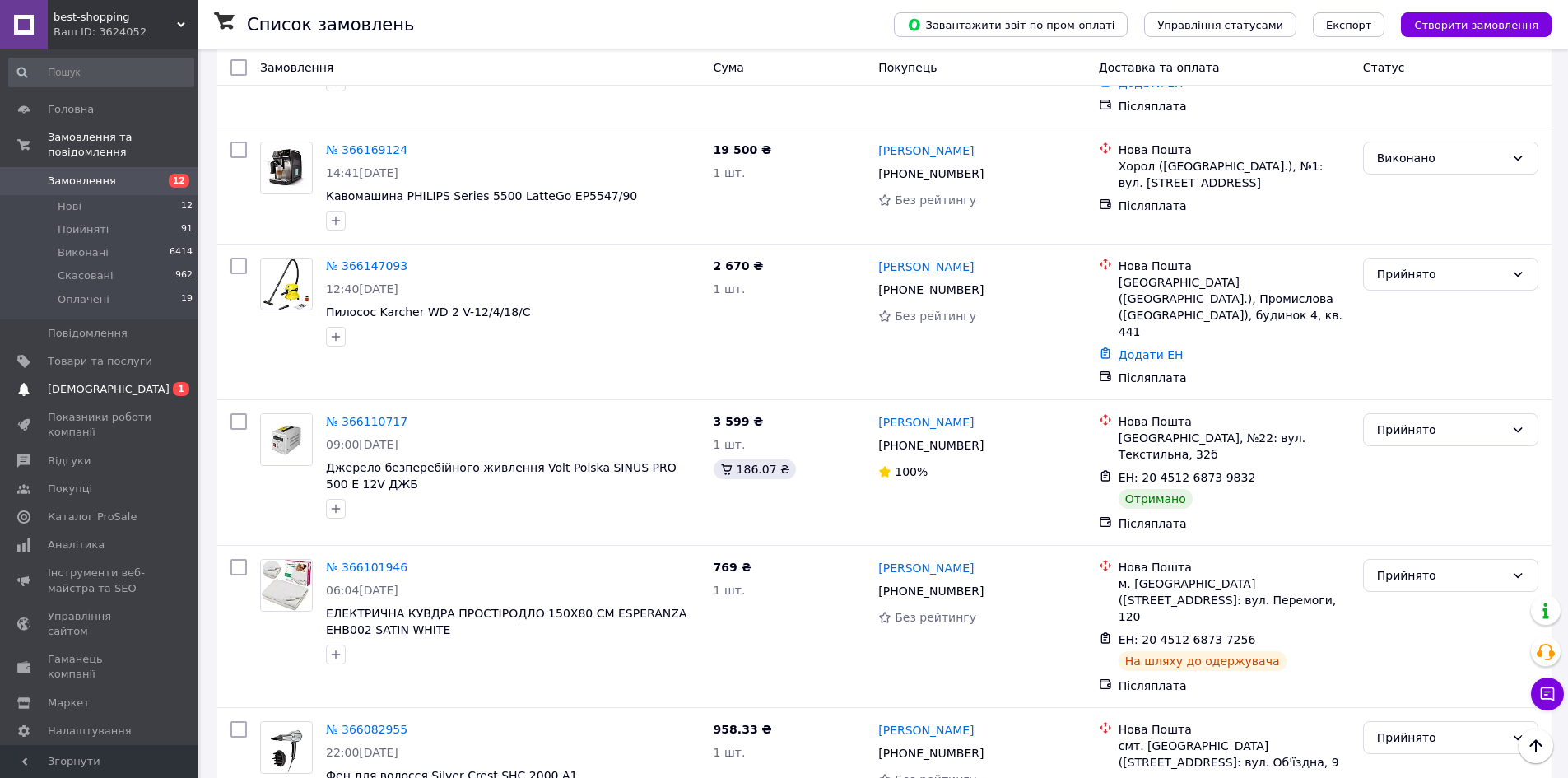
click at [96, 382] on span "[DEMOGRAPHIC_DATA]" at bounding box center [108, 389] width 122 height 15
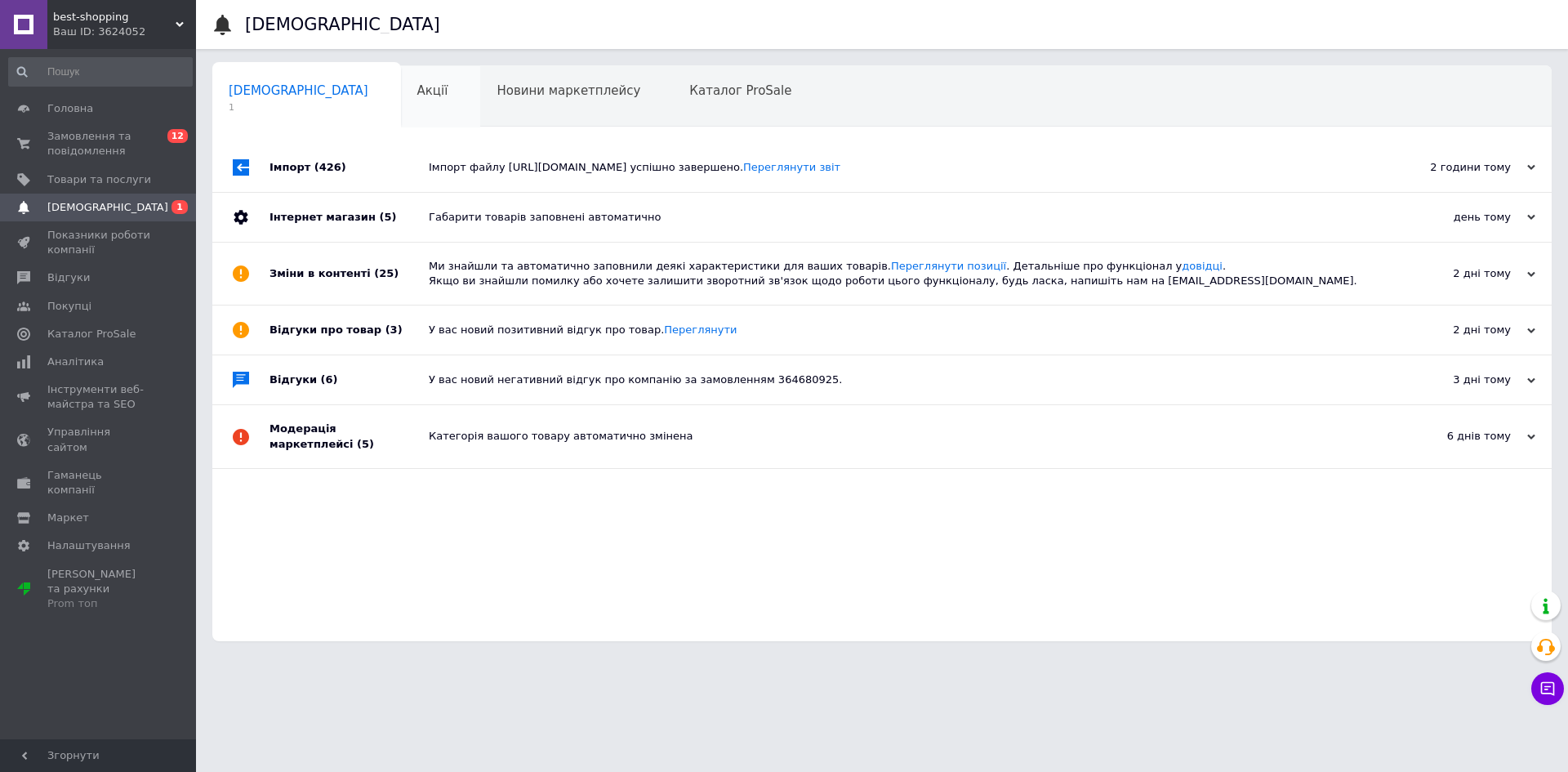
click at [401, 84] on div "Акції 0" at bounding box center [442, 97] width 80 height 62
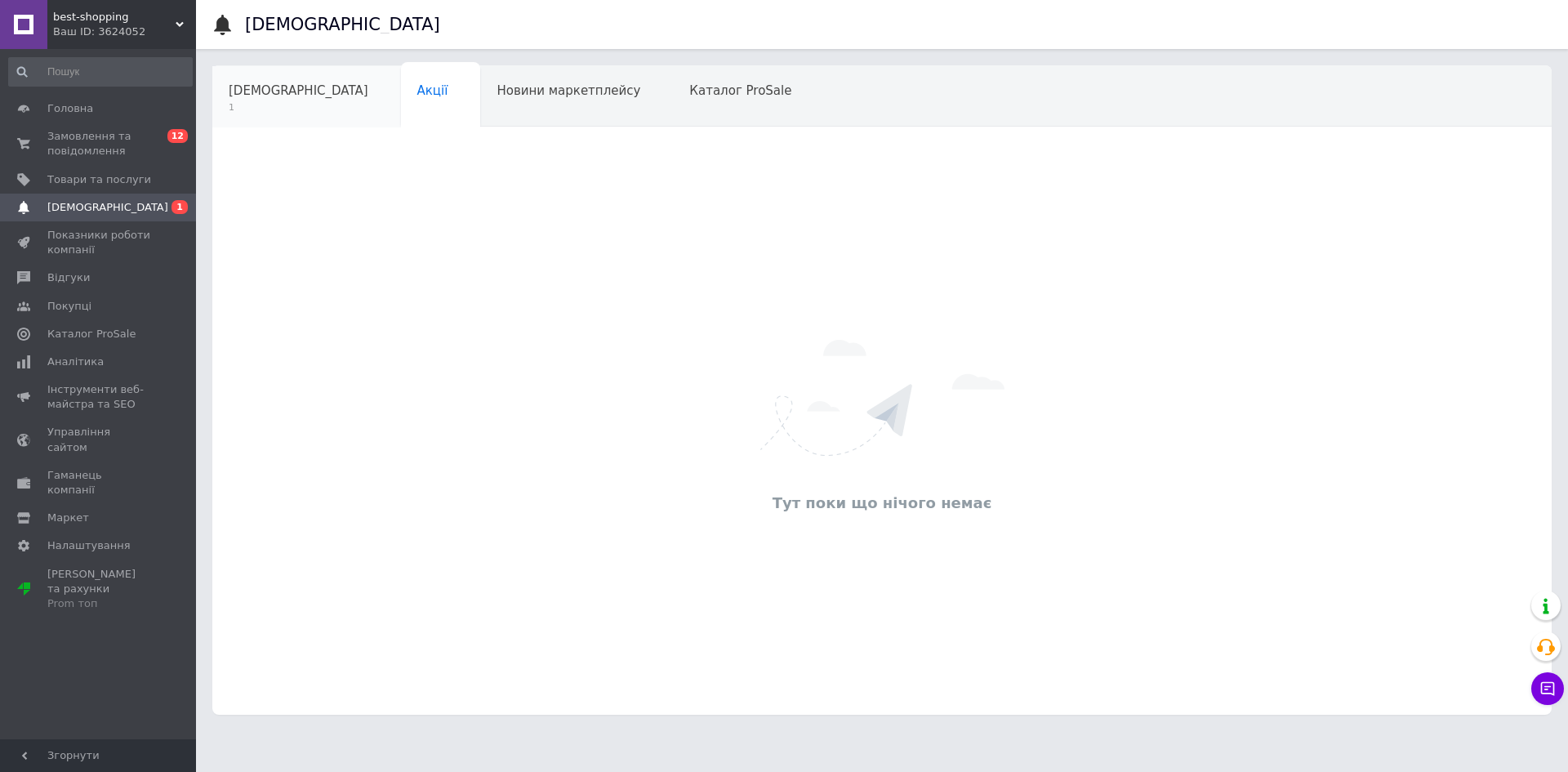
click at [235, 90] on span "[DEMOGRAPHIC_DATA]" at bounding box center [298, 91] width 139 height 15
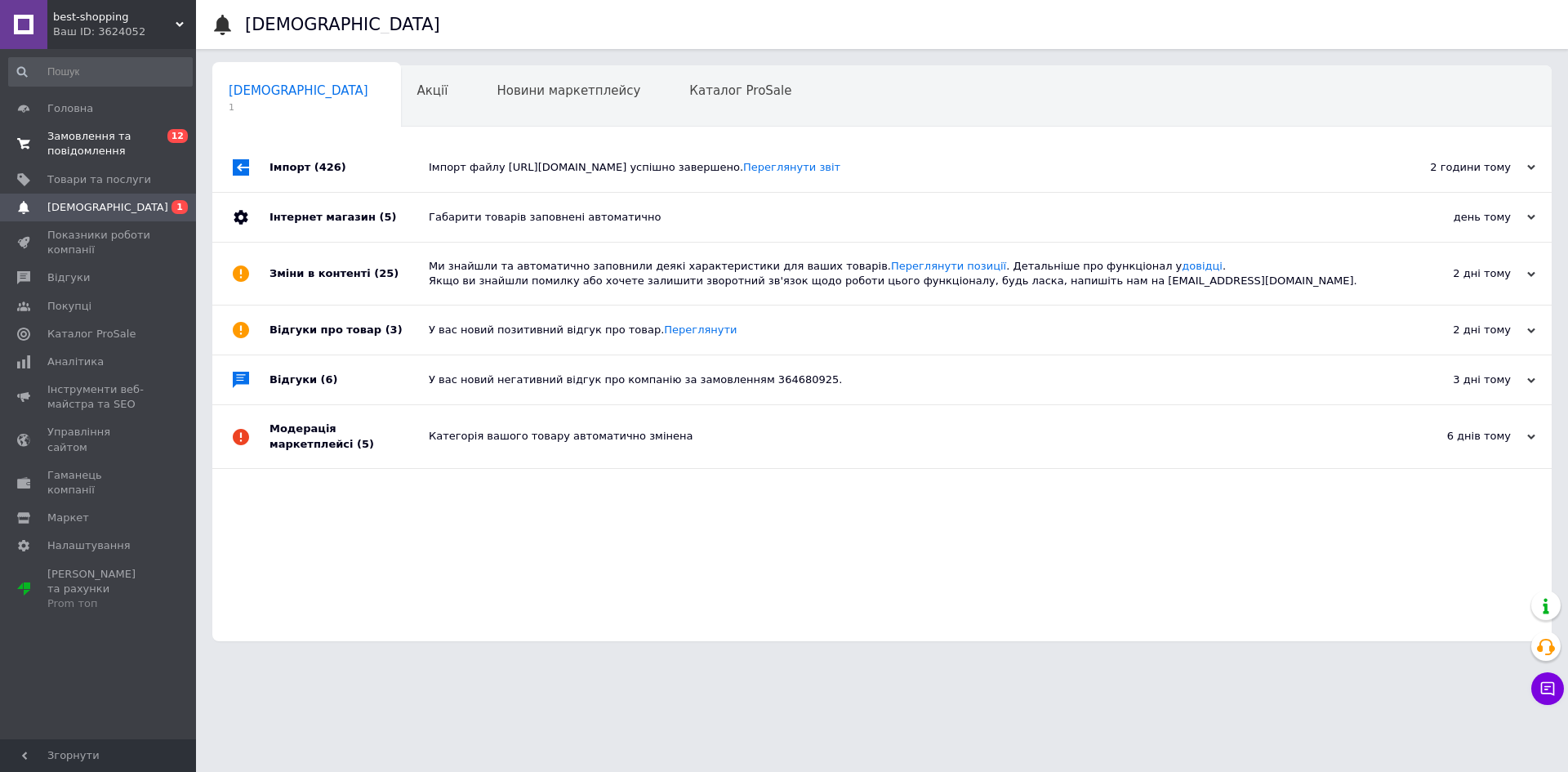
click at [48, 141] on span "Замовлення та повідомлення" at bounding box center [99, 143] width 104 height 29
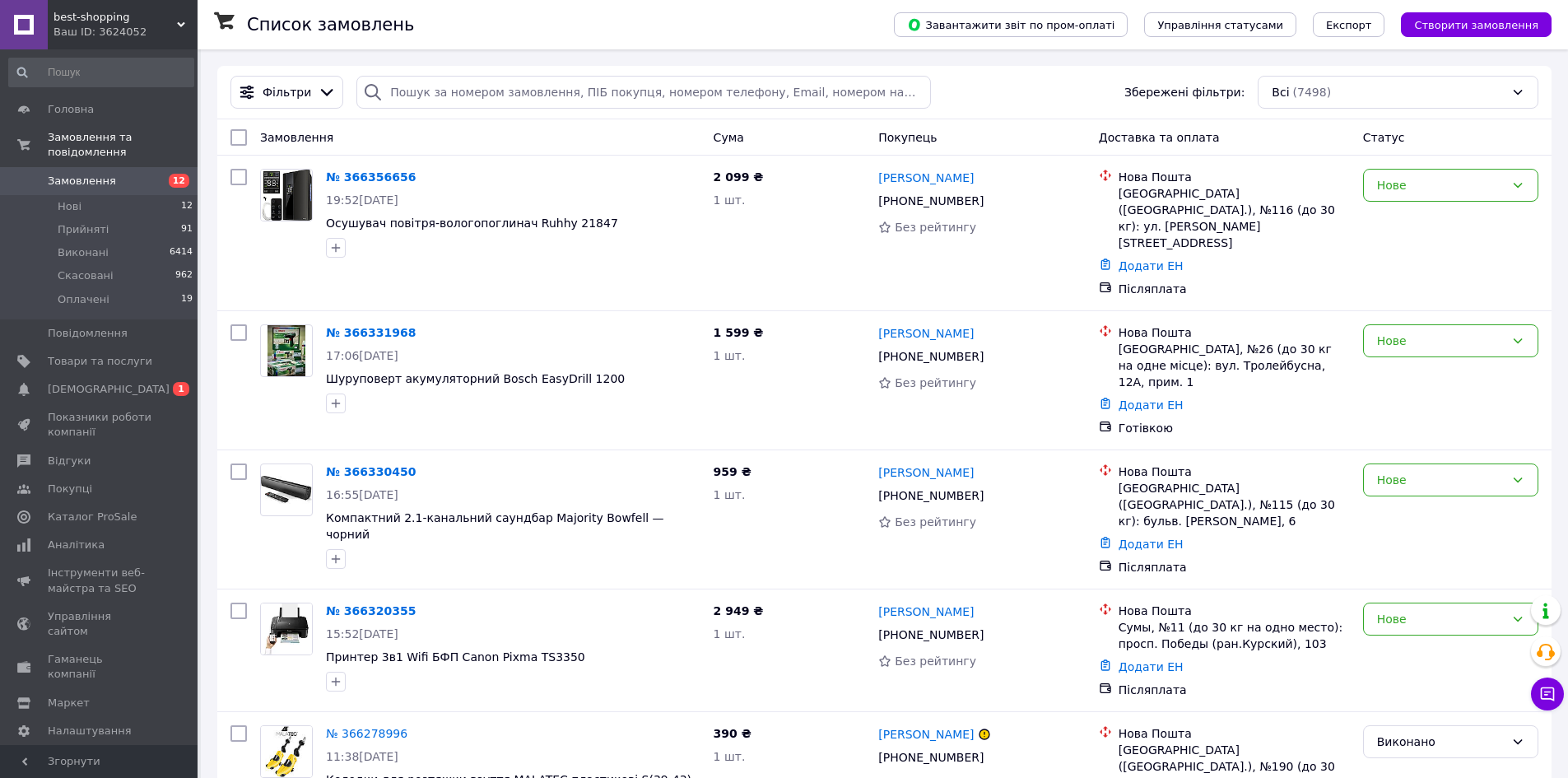
drag, startPoint x: 103, startPoint y: 160, endPoint x: 109, endPoint y: 167, distance: 9.2
click at [103, 174] on span "Замовлення" at bounding box center [82, 181] width 68 height 15
click at [62, 382] on span "[DEMOGRAPHIC_DATA]" at bounding box center [108, 389] width 122 height 15
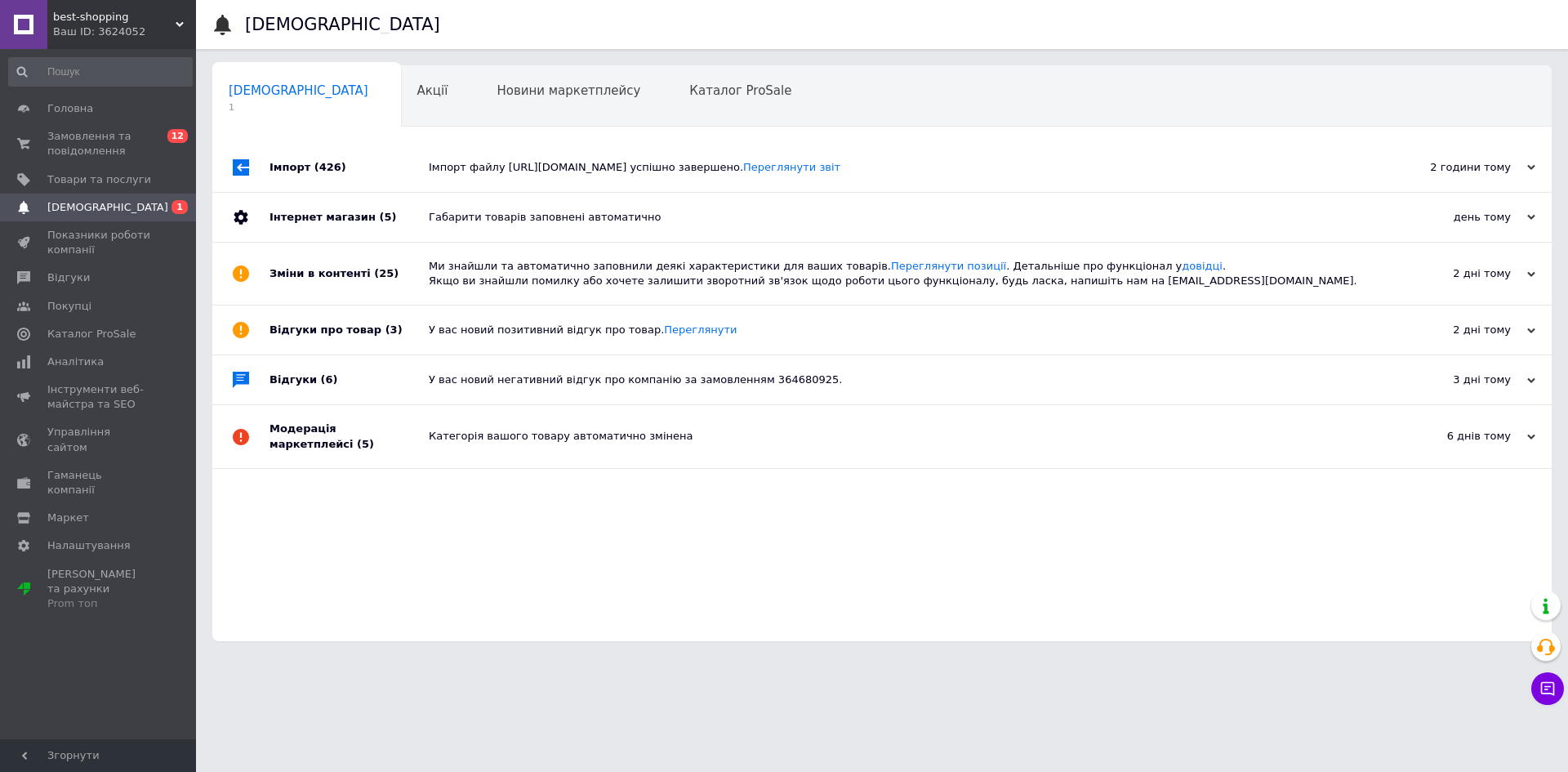
click at [337, 168] on div "Імпорт (426)" at bounding box center [349, 168] width 159 height 49
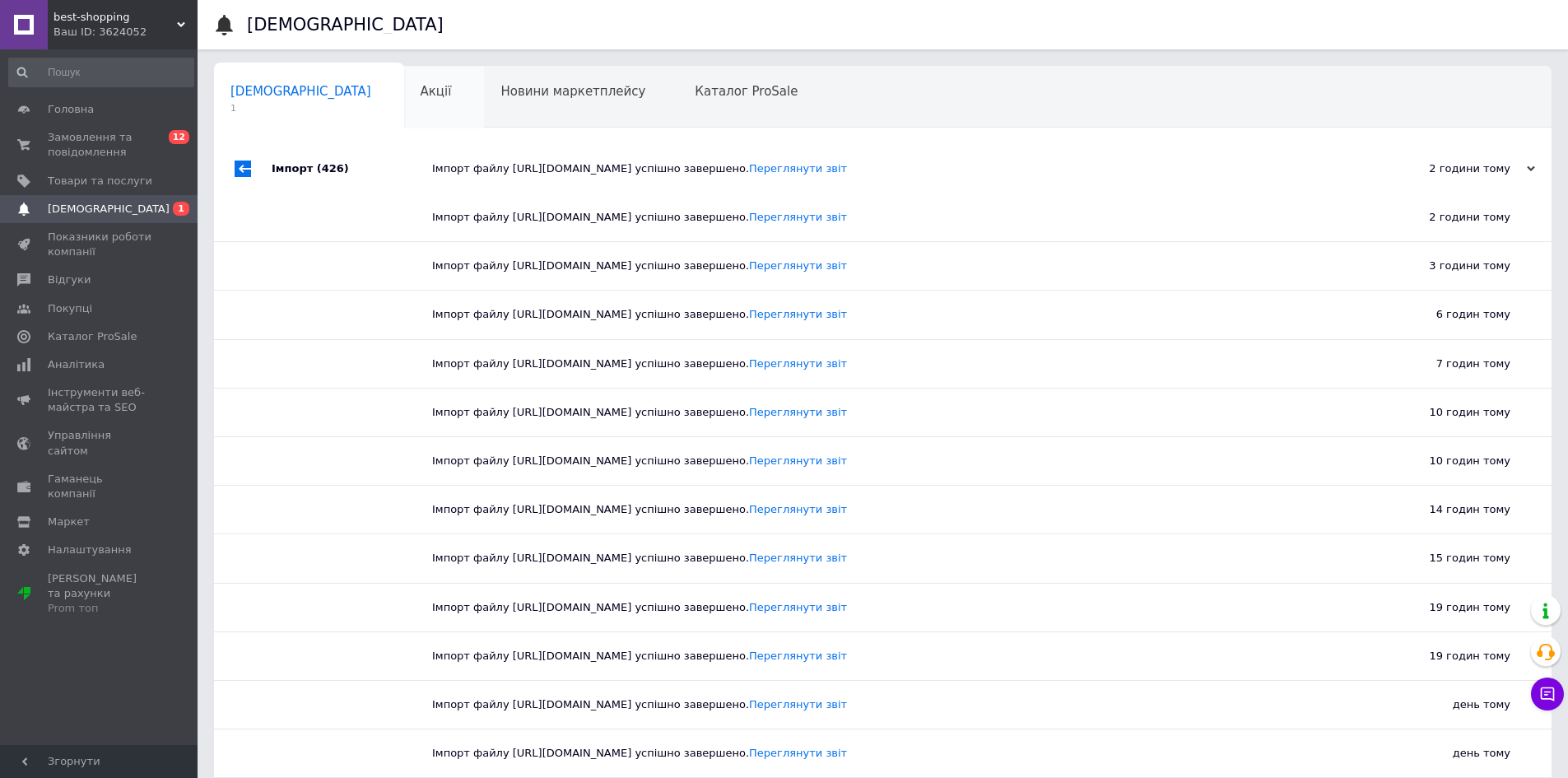
click at [421, 92] on span "Акції" at bounding box center [436, 91] width 31 height 15
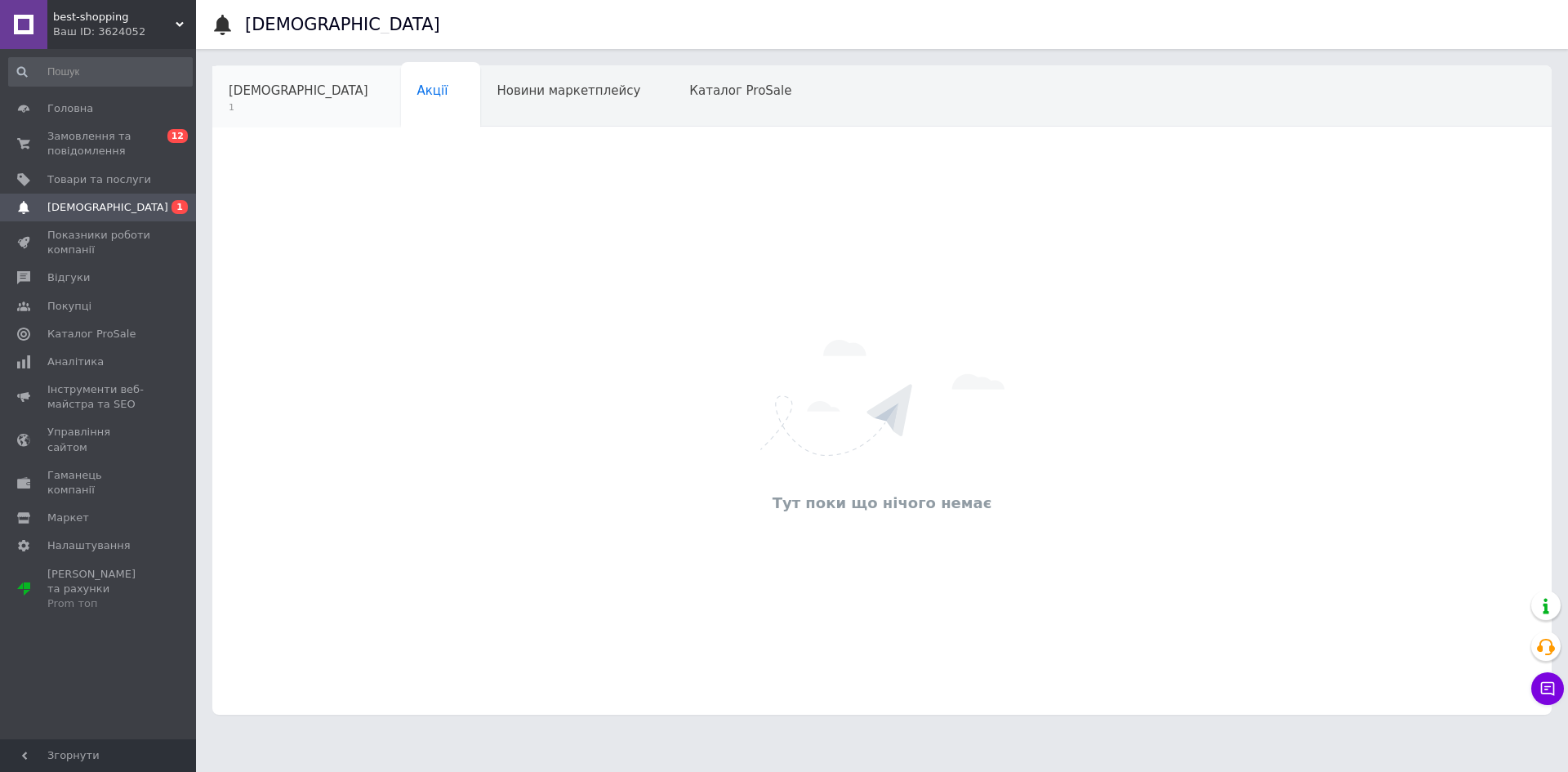
click at [274, 87] on span "[DEMOGRAPHIC_DATA]" at bounding box center [298, 91] width 139 height 15
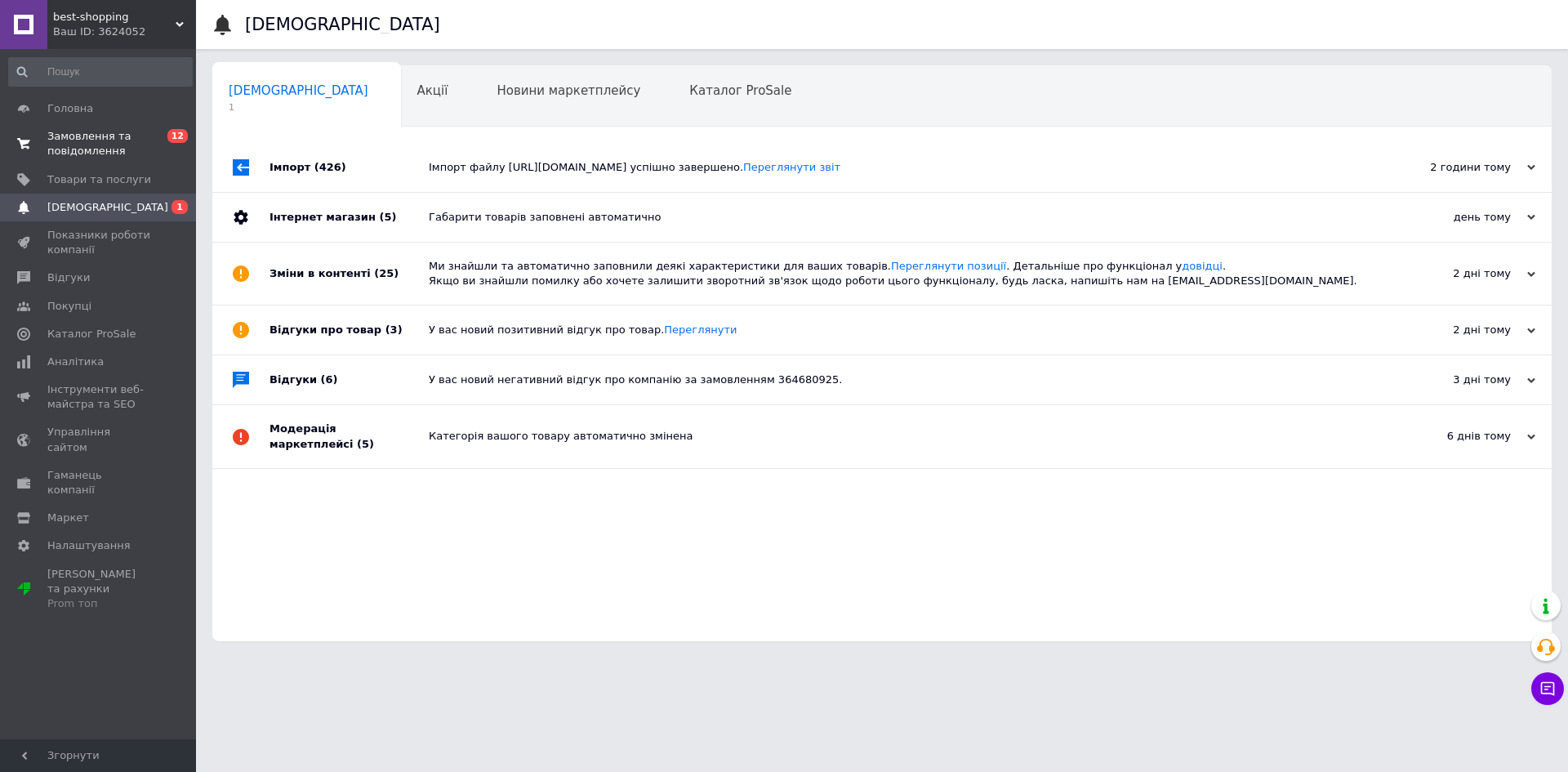
click at [61, 137] on span "Замовлення та повідомлення" at bounding box center [99, 143] width 104 height 29
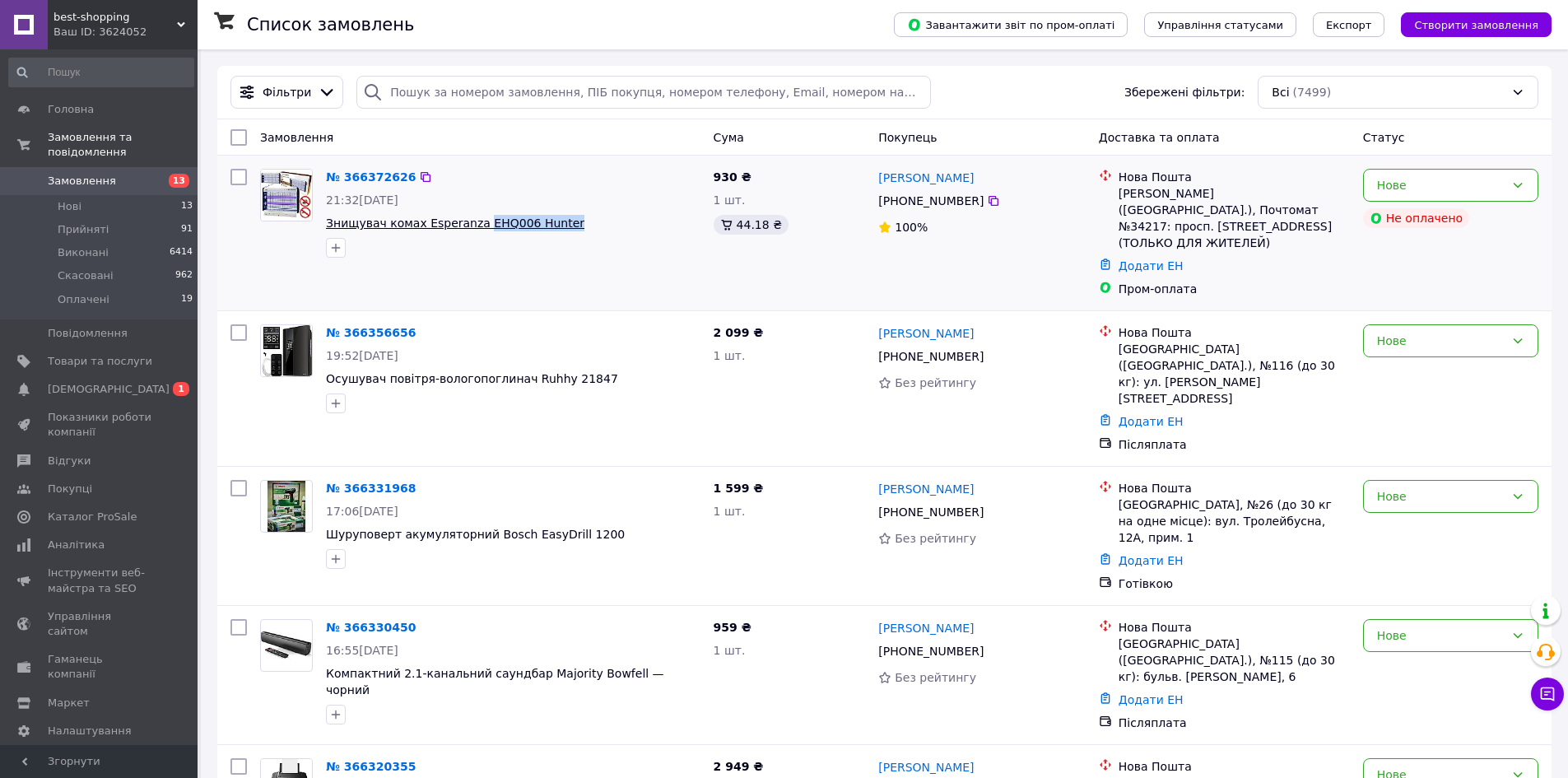
drag, startPoint x: 564, startPoint y: 230, endPoint x: 470, endPoint y: 223, distance: 94.3
click at [470, 223] on span "Знищувач комах Esperanza EHQ006 Hunter" at bounding box center [513, 223] width 374 height 16
copy span "EHQ006 Hunter"
click at [72, 354] on span "Товари та послуги" at bounding box center [100, 361] width 105 height 15
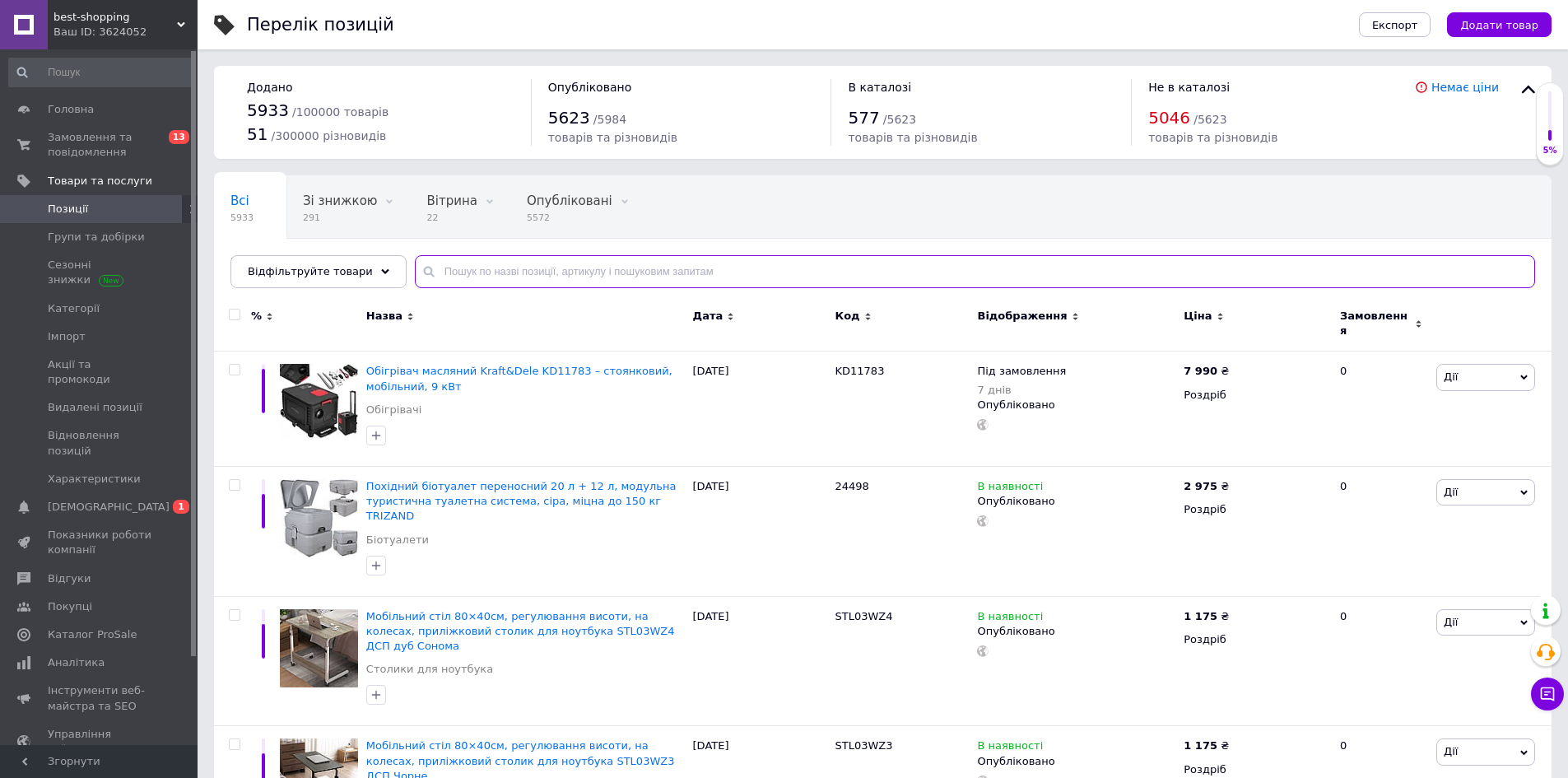
click at [503, 262] on input "text" at bounding box center [975, 272] width 1120 height 33
paste input "EHQ006 Hunter"
type input "EHQ006 Hunter"
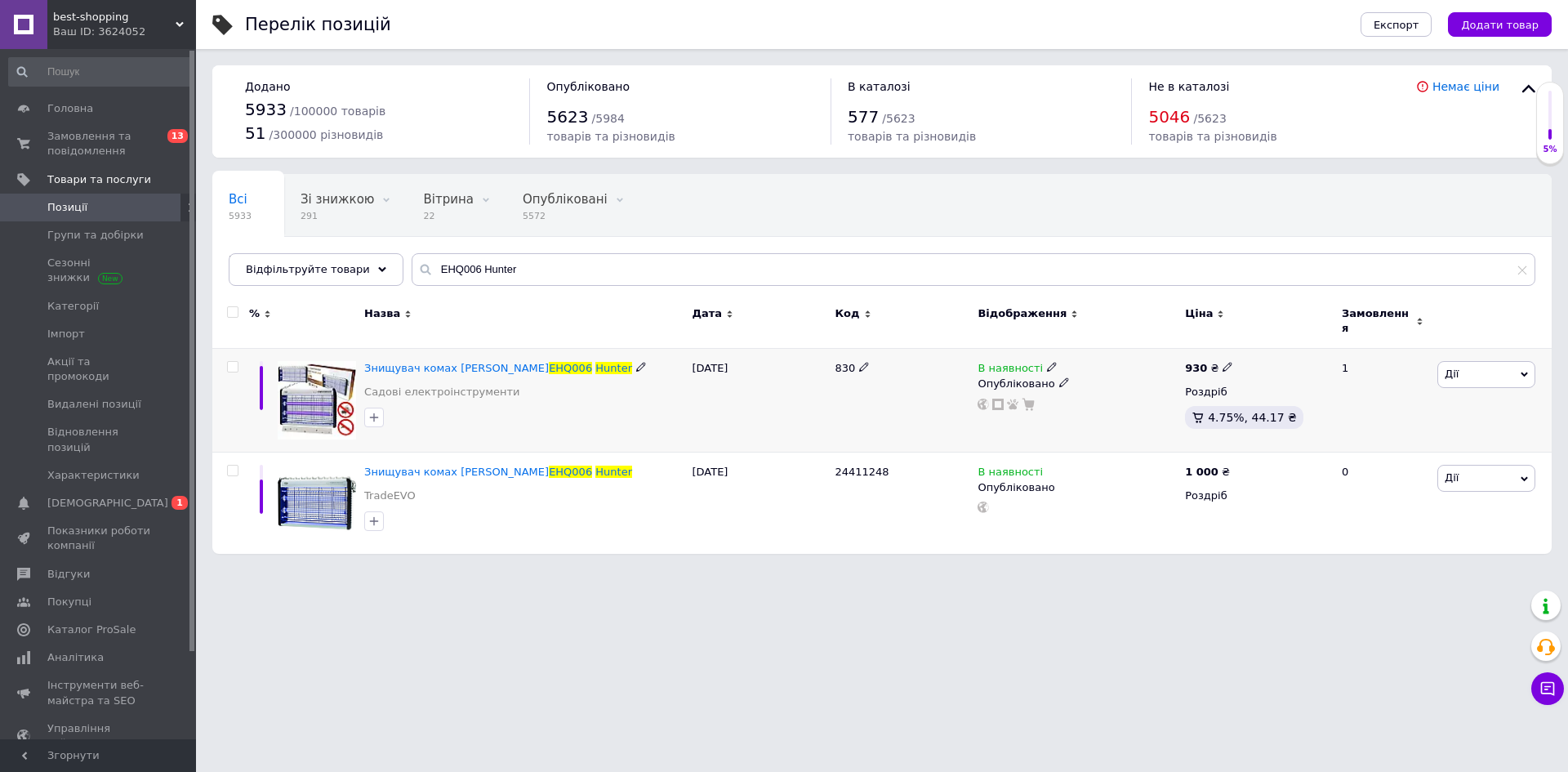
click at [1047, 362] on icon at bounding box center [1052, 367] width 9 height 9
click at [1061, 371] on div "Наявність В наявності Немає в наявності Під замовлення Готово до відправки Зали…" at bounding box center [1164, 369] width 222 height 132
click at [1129, 343] on span "В наявності" at bounding box center [1107, 346] width 65 height 12
click at [1122, 370] on li "Немає в наявності" at bounding box center [1140, 381] width 155 height 22
click at [896, 383] on div "830" at bounding box center [902, 401] width 143 height 104
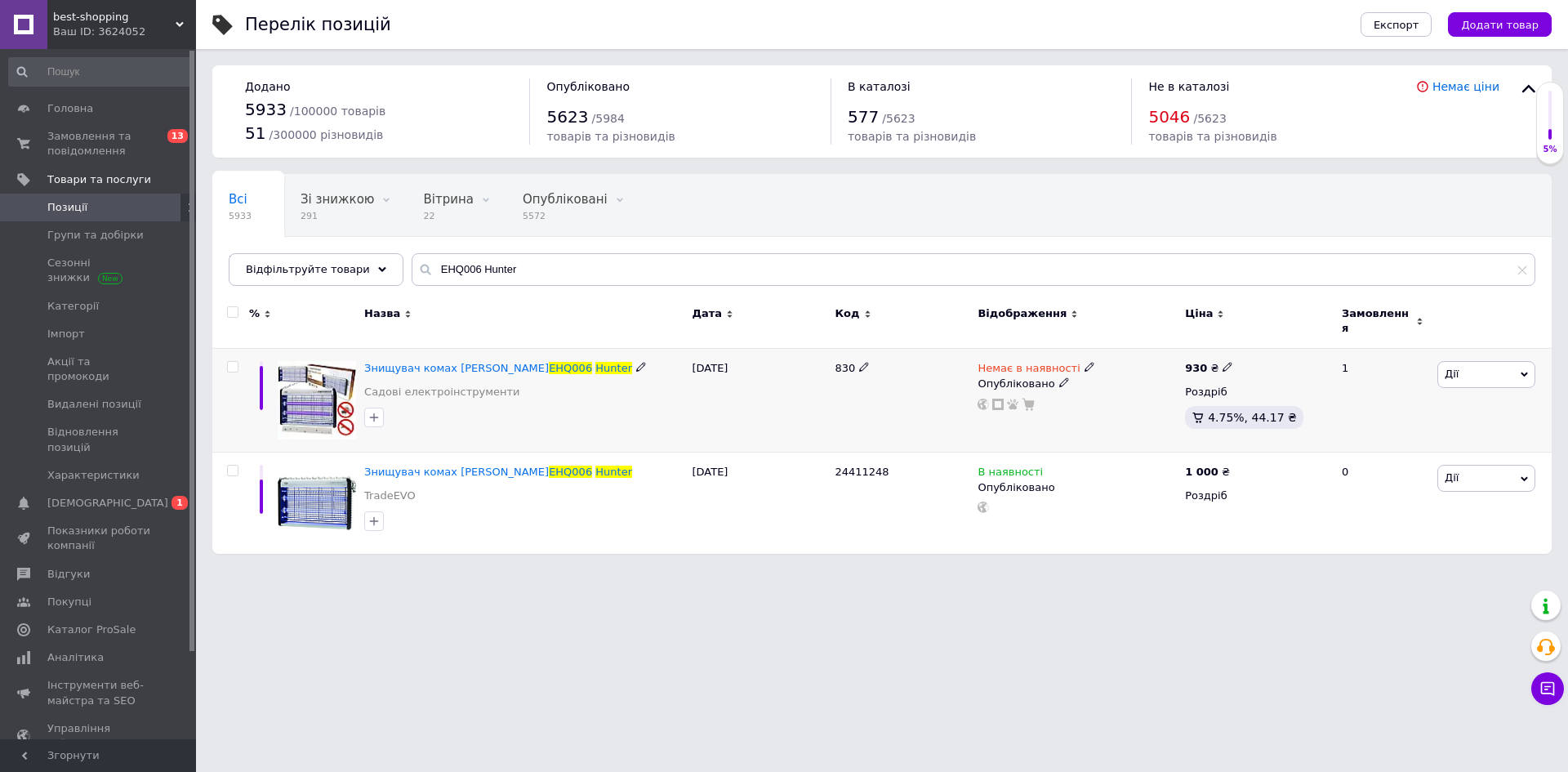
click at [862, 381] on div "830" at bounding box center [902, 401] width 143 height 104
click at [857, 466] on span "24411248" at bounding box center [862, 472] width 54 height 12
copy span "24411248"
click at [1047, 466] on icon at bounding box center [1052, 471] width 9 height 9
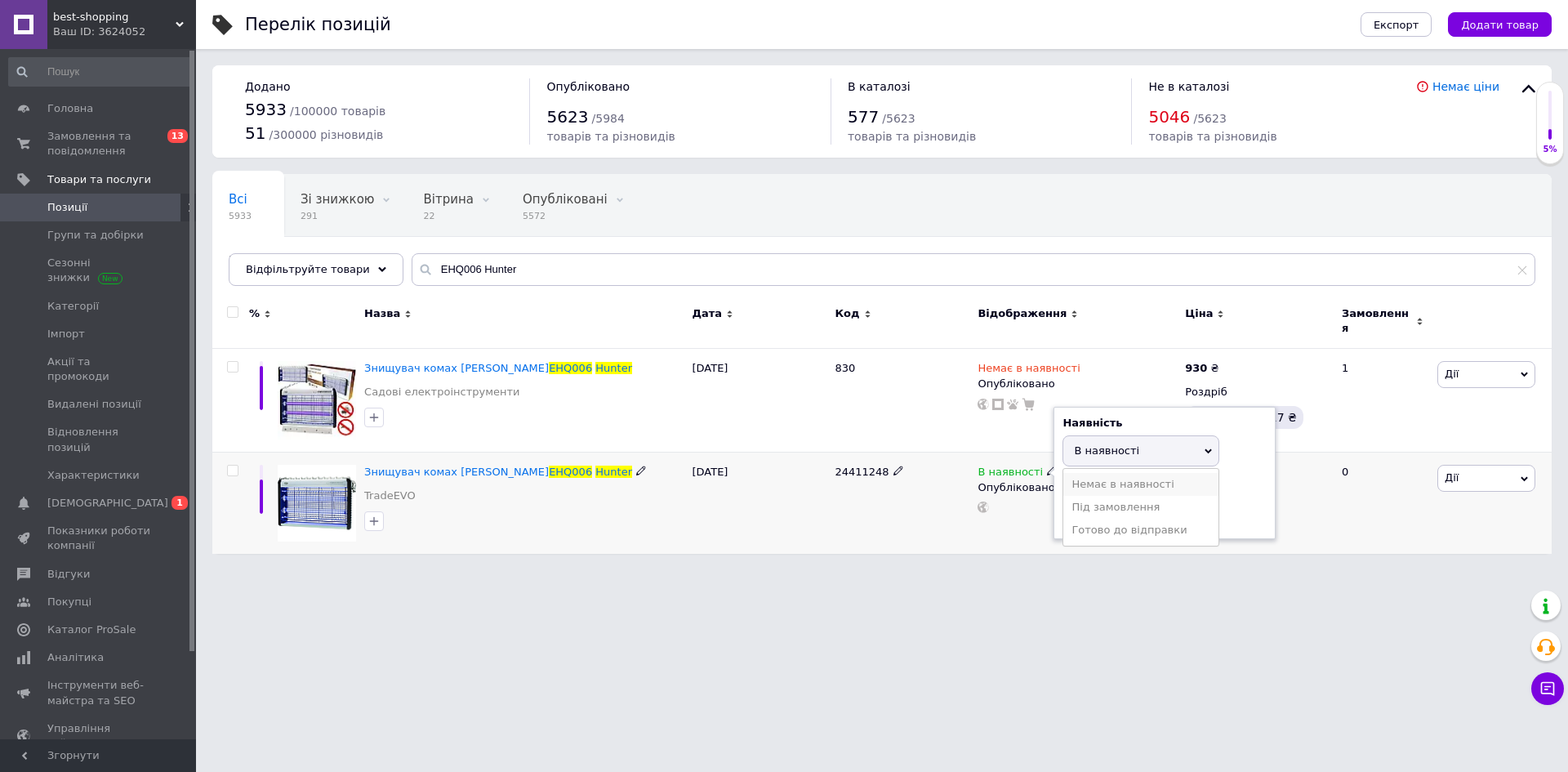
click at [1095, 473] on li "Немає в наявності" at bounding box center [1140, 484] width 155 height 22
click at [899, 511] on div "24411248" at bounding box center [902, 503] width 143 height 101
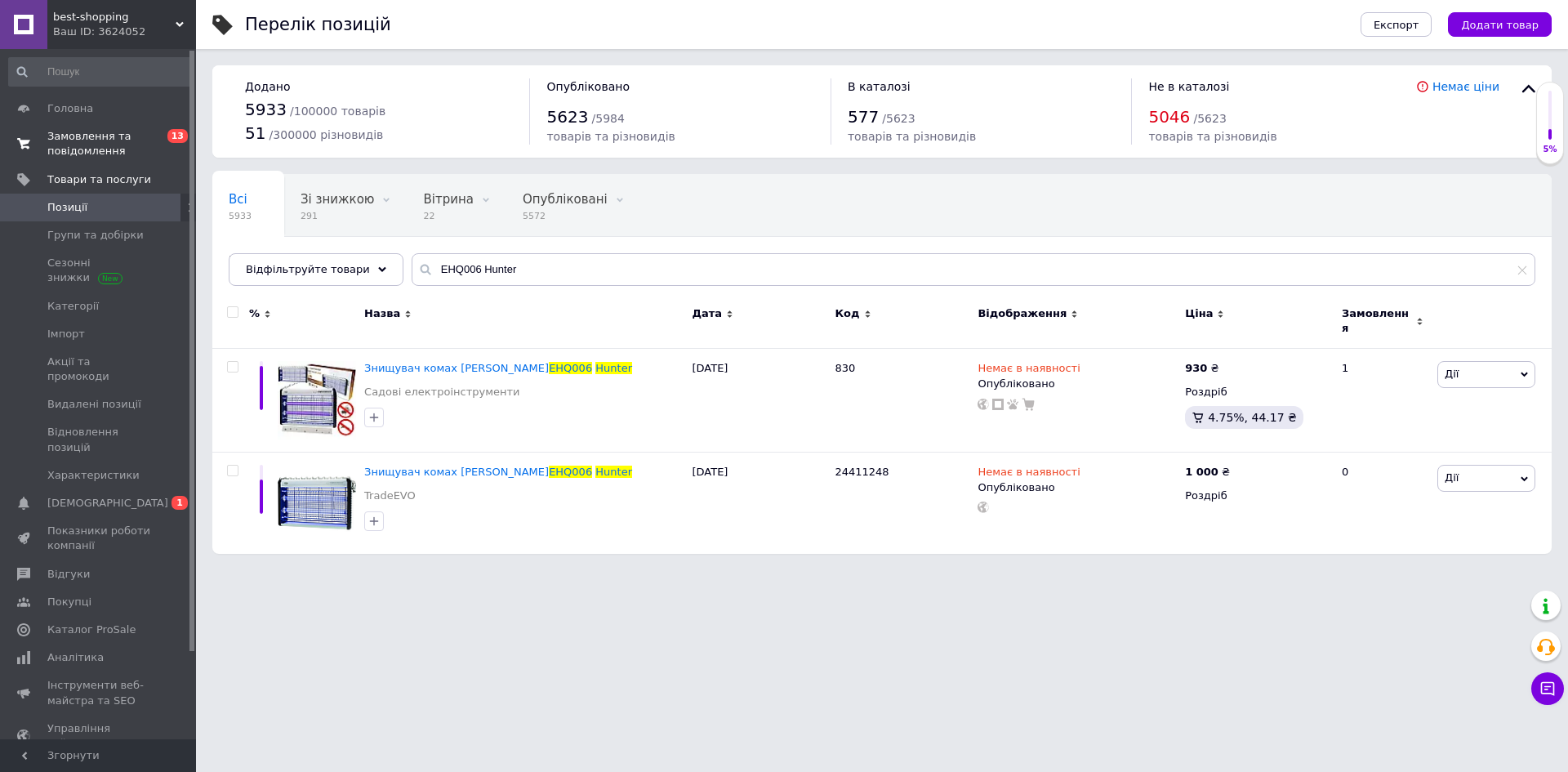
click at [77, 144] on span "Замовлення та повідомлення" at bounding box center [99, 143] width 104 height 29
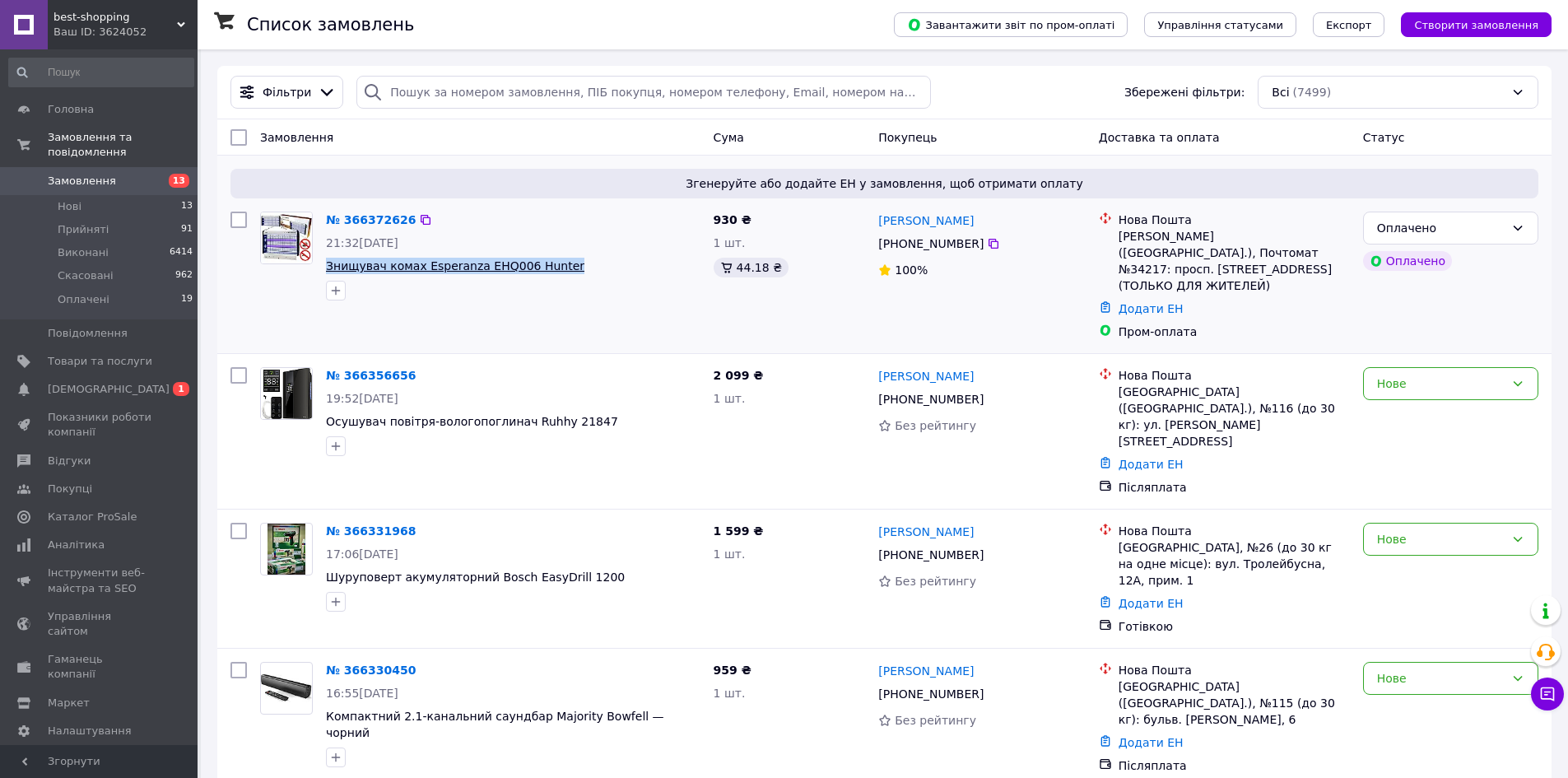
drag, startPoint x: 580, startPoint y: 266, endPoint x: 328, endPoint y: 260, distance: 252.1
click at [328, 260] on span "Знищувач комах Esperanza EHQ006 Hunter" at bounding box center [513, 265] width 374 height 16
click at [608, 274] on div "№ 366372626 21:32[DATE] Знищувач комах [PERSON_NAME] EHQ006 Hunter" at bounding box center [513, 256] width 388 height 102
drag, startPoint x: 322, startPoint y: 268, endPoint x: 537, endPoint y: 281, distance: 215.4
click at [537, 281] on div "№ 366372626 21:32[DATE] Знищувач комах [PERSON_NAME] EHQ006 Hunter" at bounding box center [513, 256] width 388 height 102
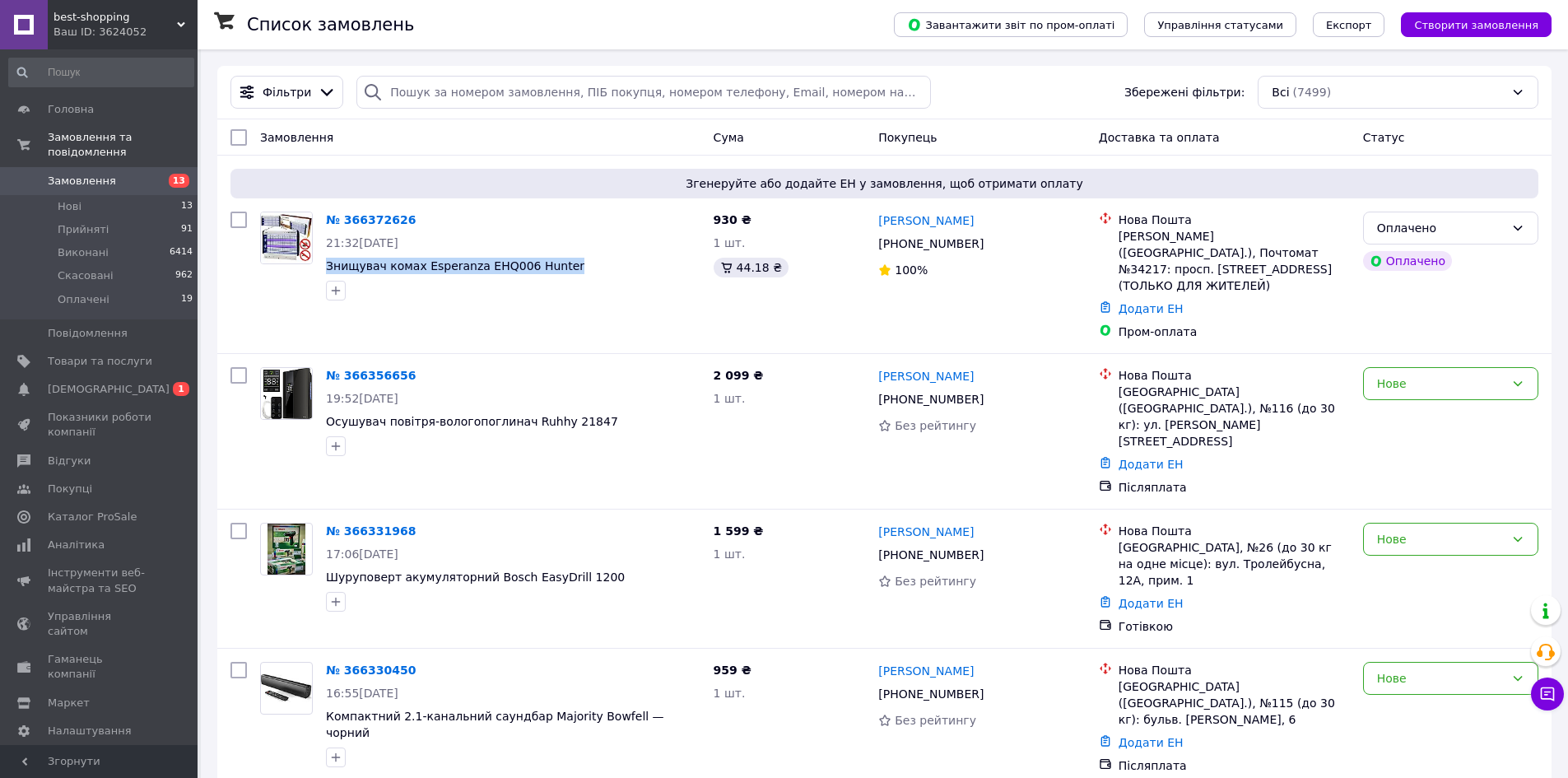
copy div "Знищувач комах Esperanza EHQ006 Hunter"
click at [68, 174] on span "Замовлення" at bounding box center [82, 181] width 68 height 15
click at [96, 509] on span "Каталог ProSale" at bounding box center [92, 517] width 89 height 15
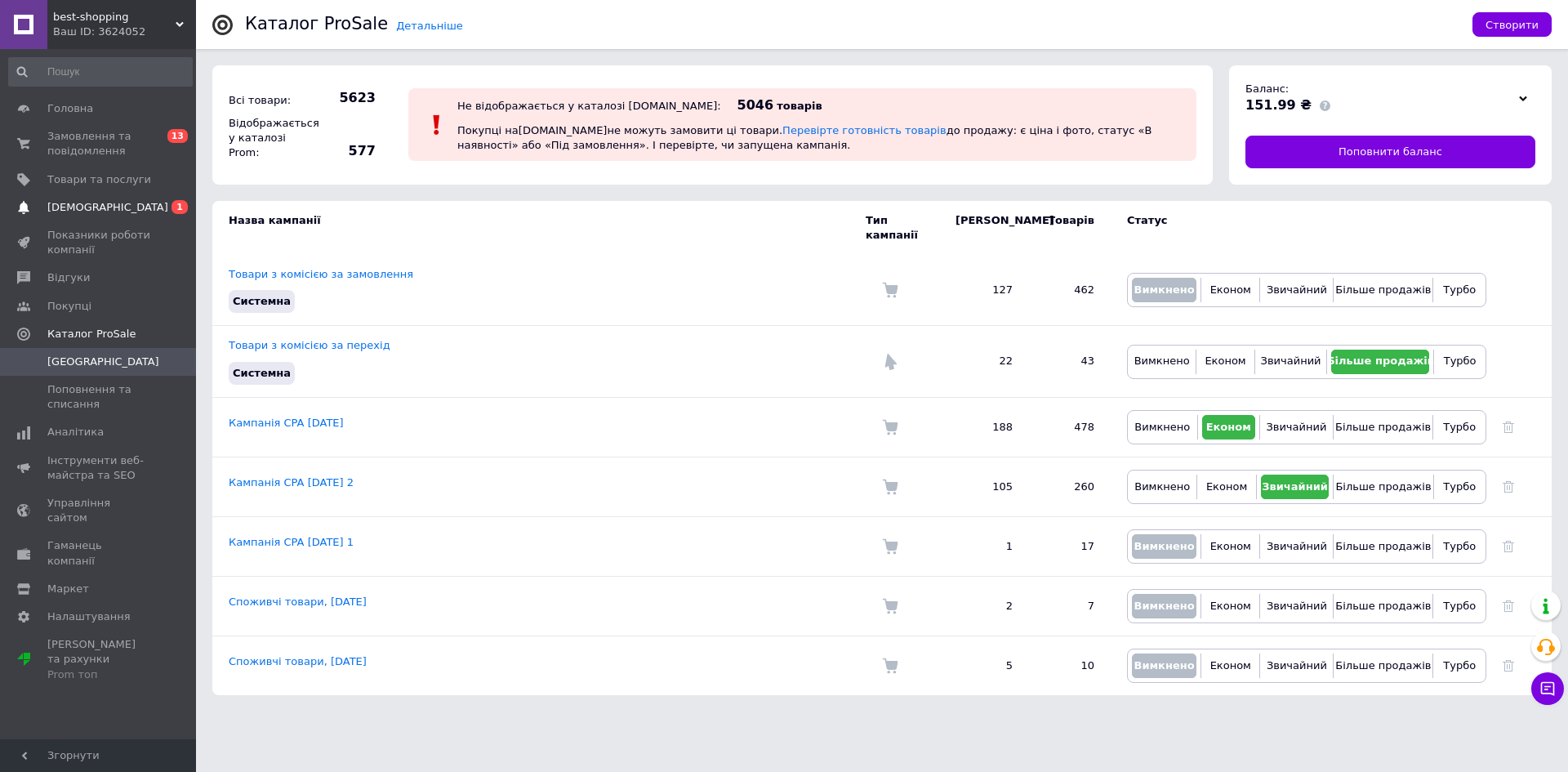
click at [114, 206] on span "[DEMOGRAPHIC_DATA]" at bounding box center [99, 208] width 104 height 15
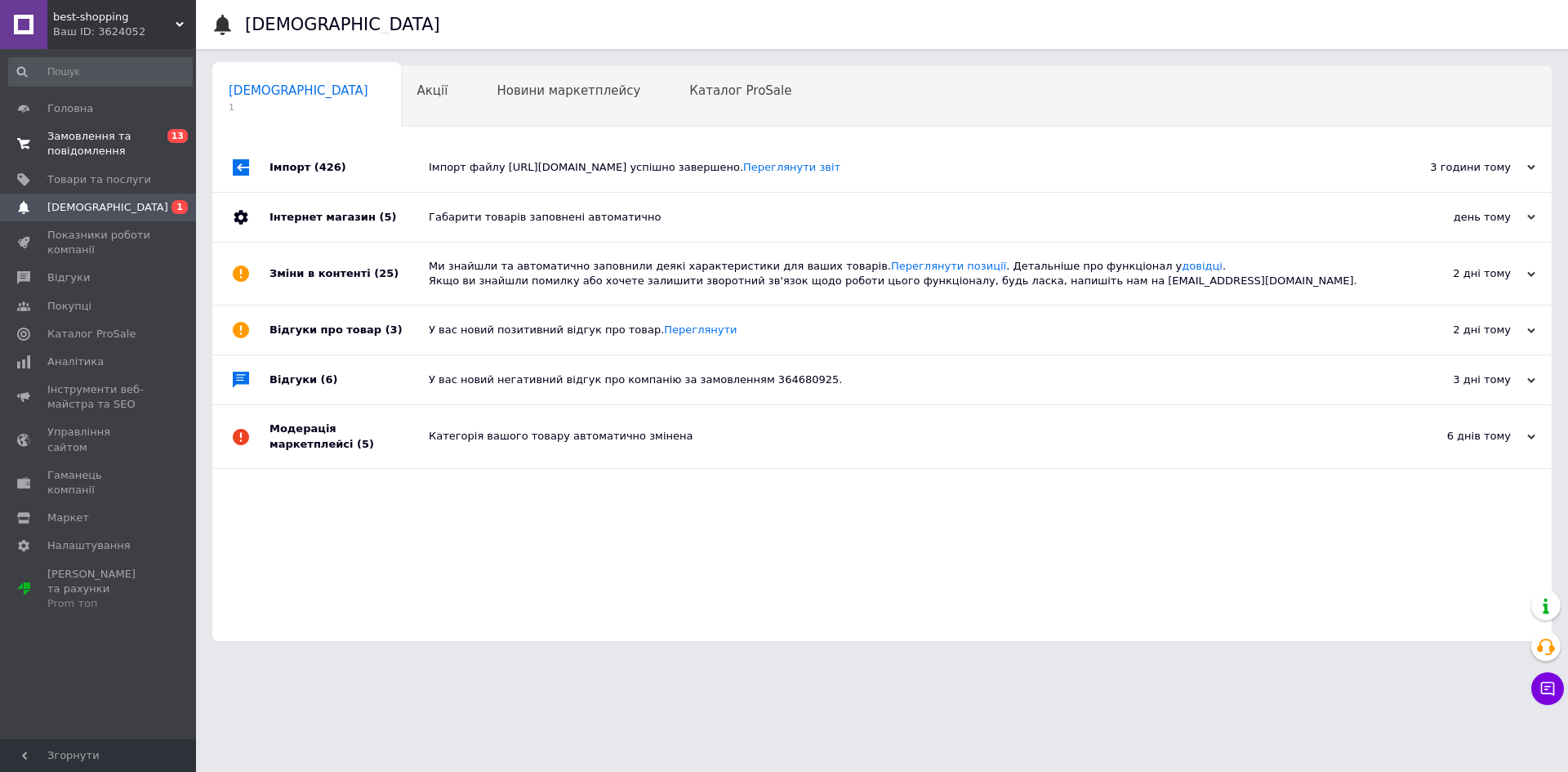
click at [73, 139] on span "Замовлення та повідомлення" at bounding box center [99, 143] width 104 height 29
